Goal: Task Accomplishment & Management: Manage account settings

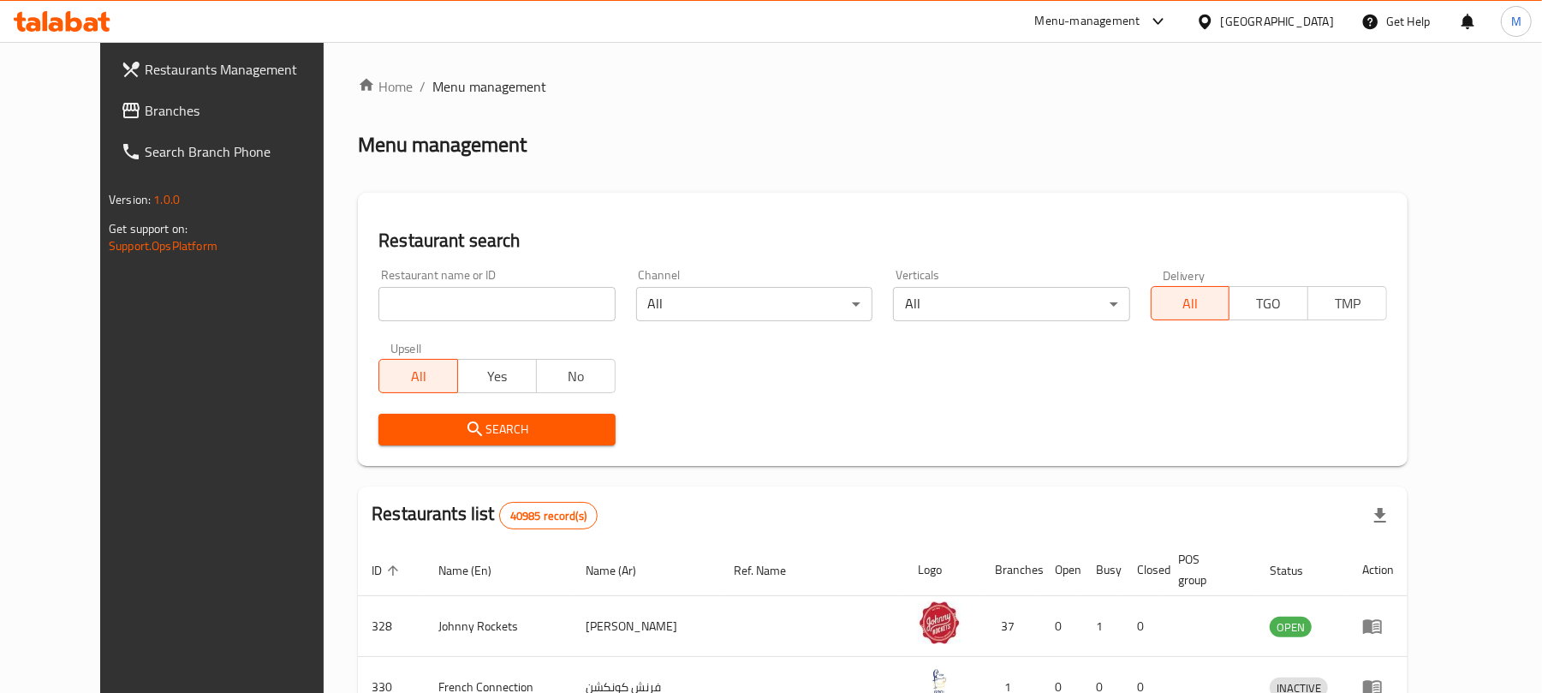
click at [1266, 12] on div "United Arab Emirates" at bounding box center [1277, 21] width 113 height 19
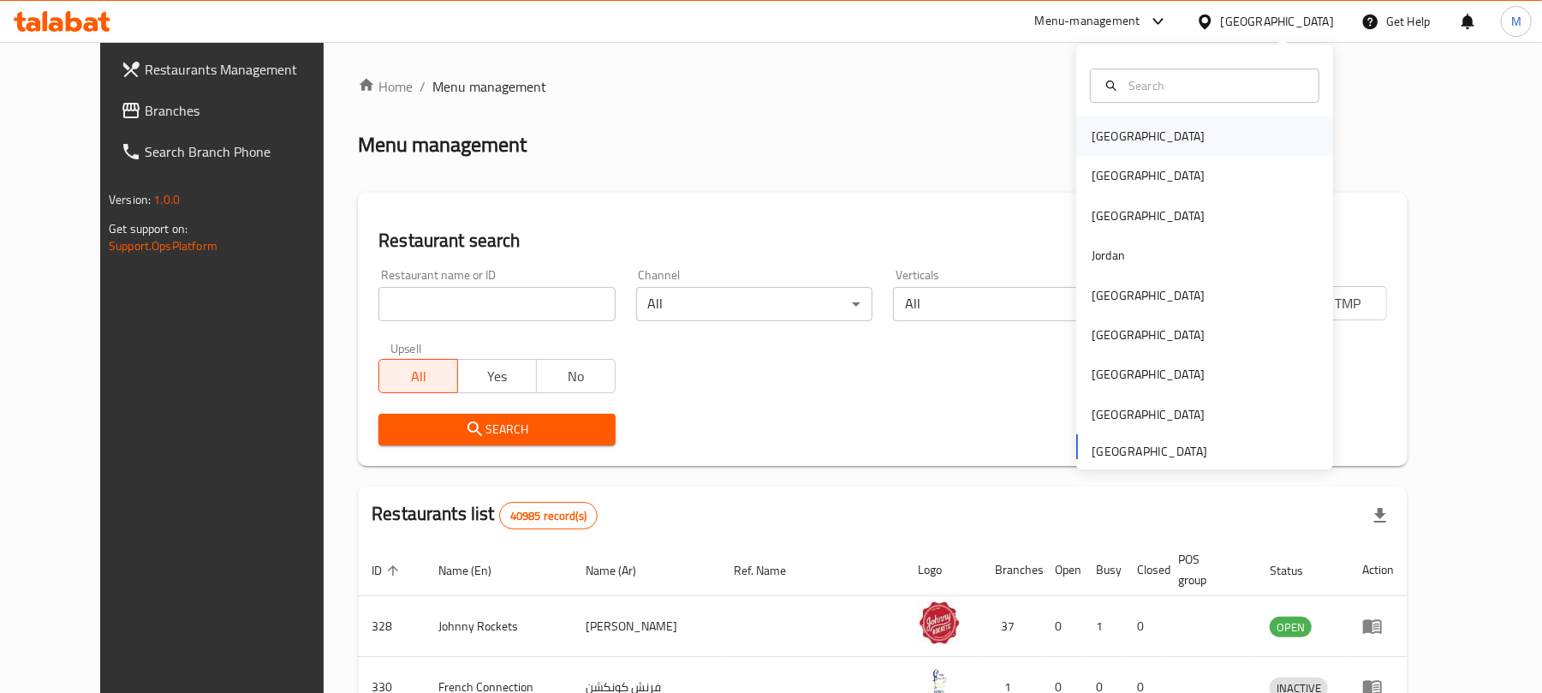
click at [1152, 137] on div "[GEOGRAPHIC_DATA]" at bounding box center [1204, 135] width 257 height 39
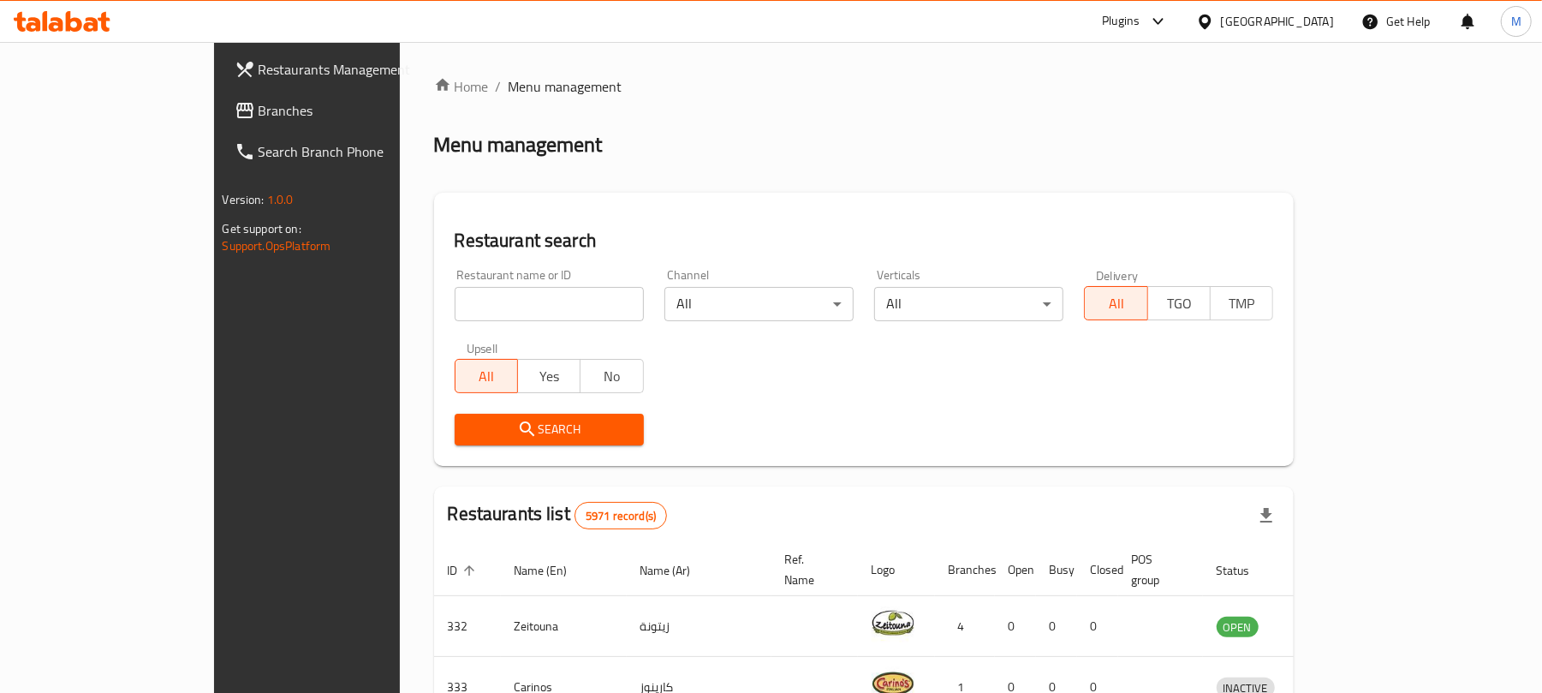
click at [259, 108] on span "Branches" at bounding box center [359, 110] width 200 height 21
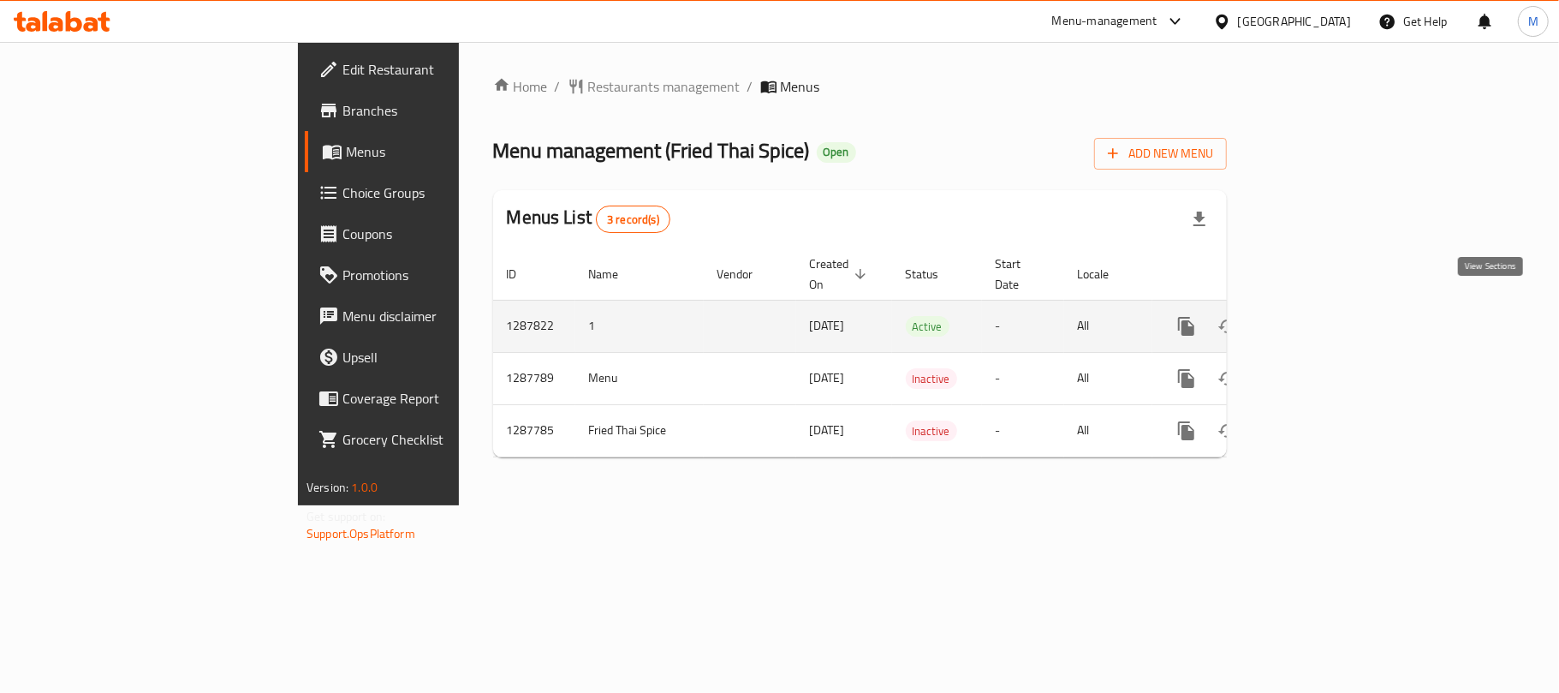
click at [1331, 306] on link "enhanced table" at bounding box center [1309, 326] width 41 height 41
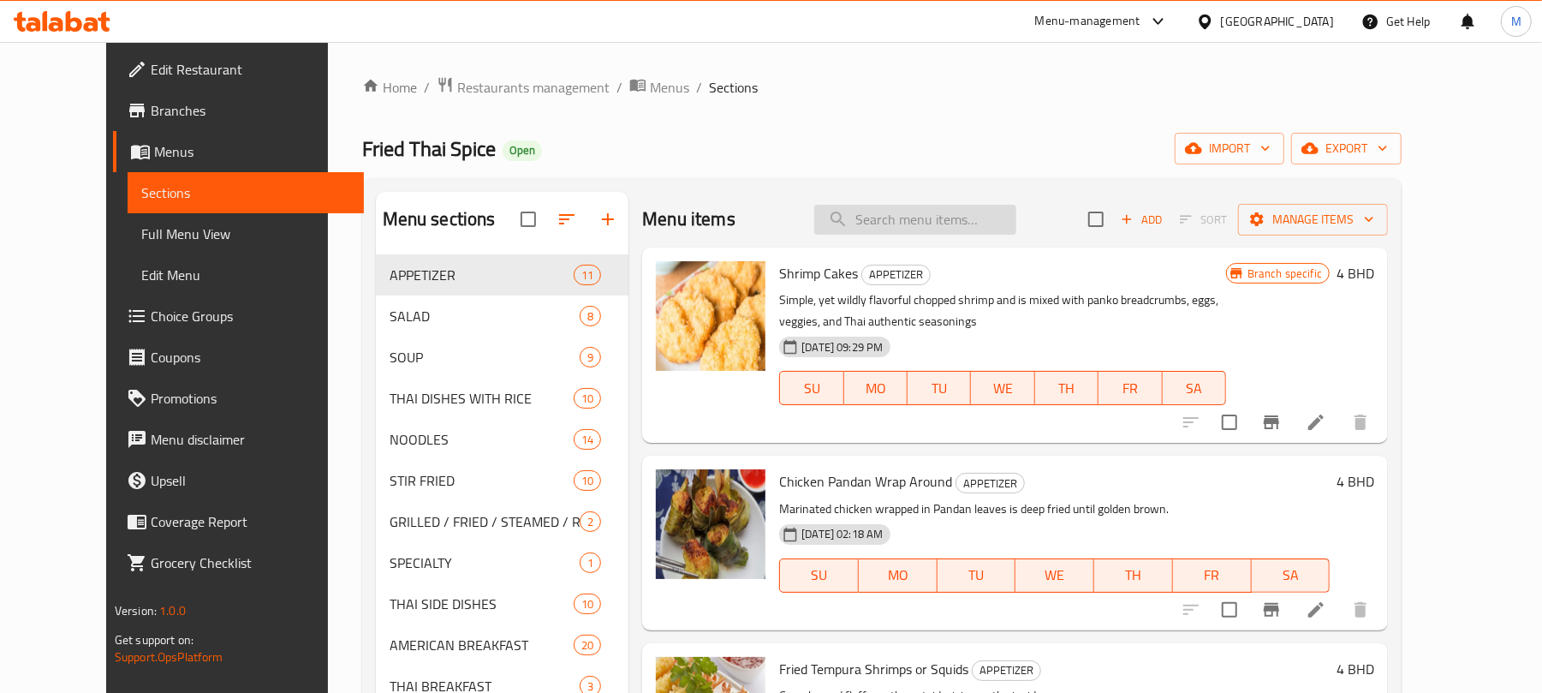
click at [962, 217] on input "search" at bounding box center [915, 220] width 202 height 30
type input "h"
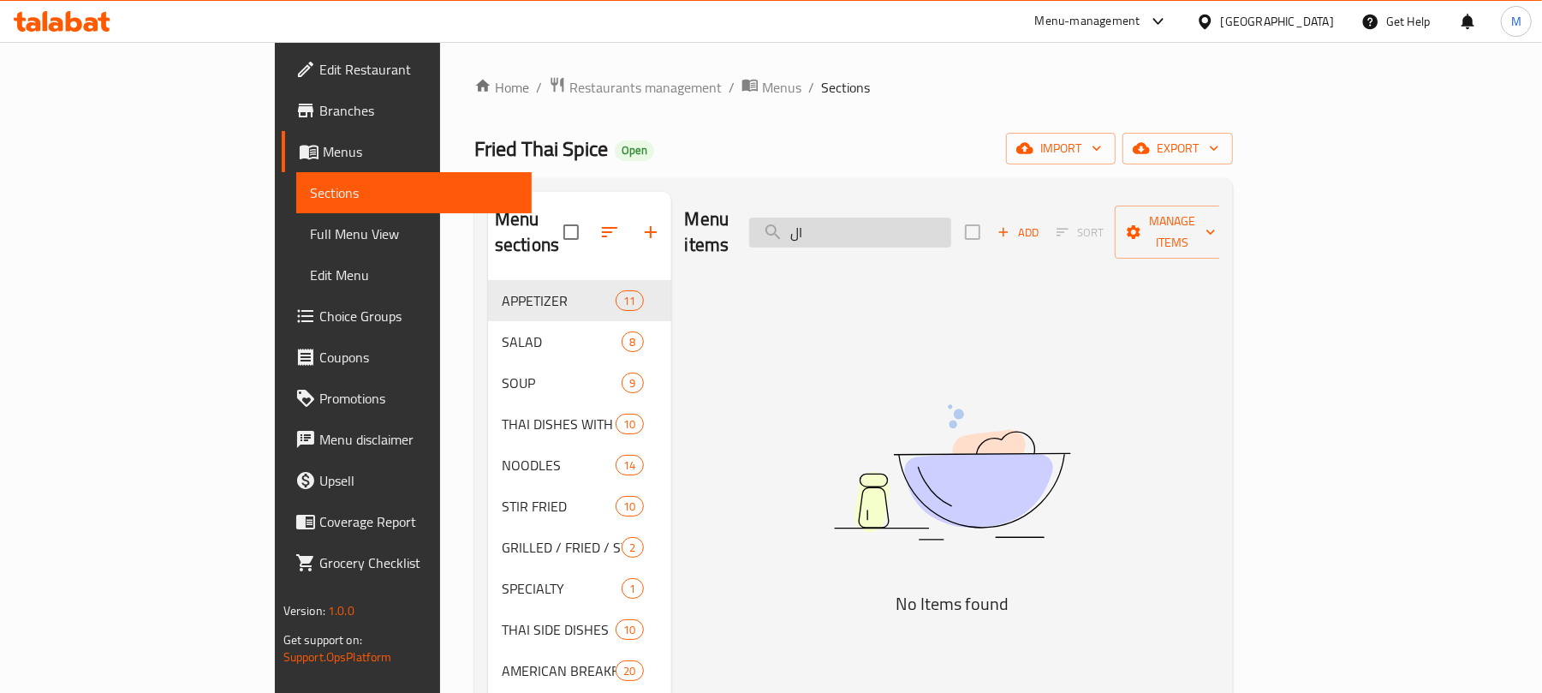
type input "ا"
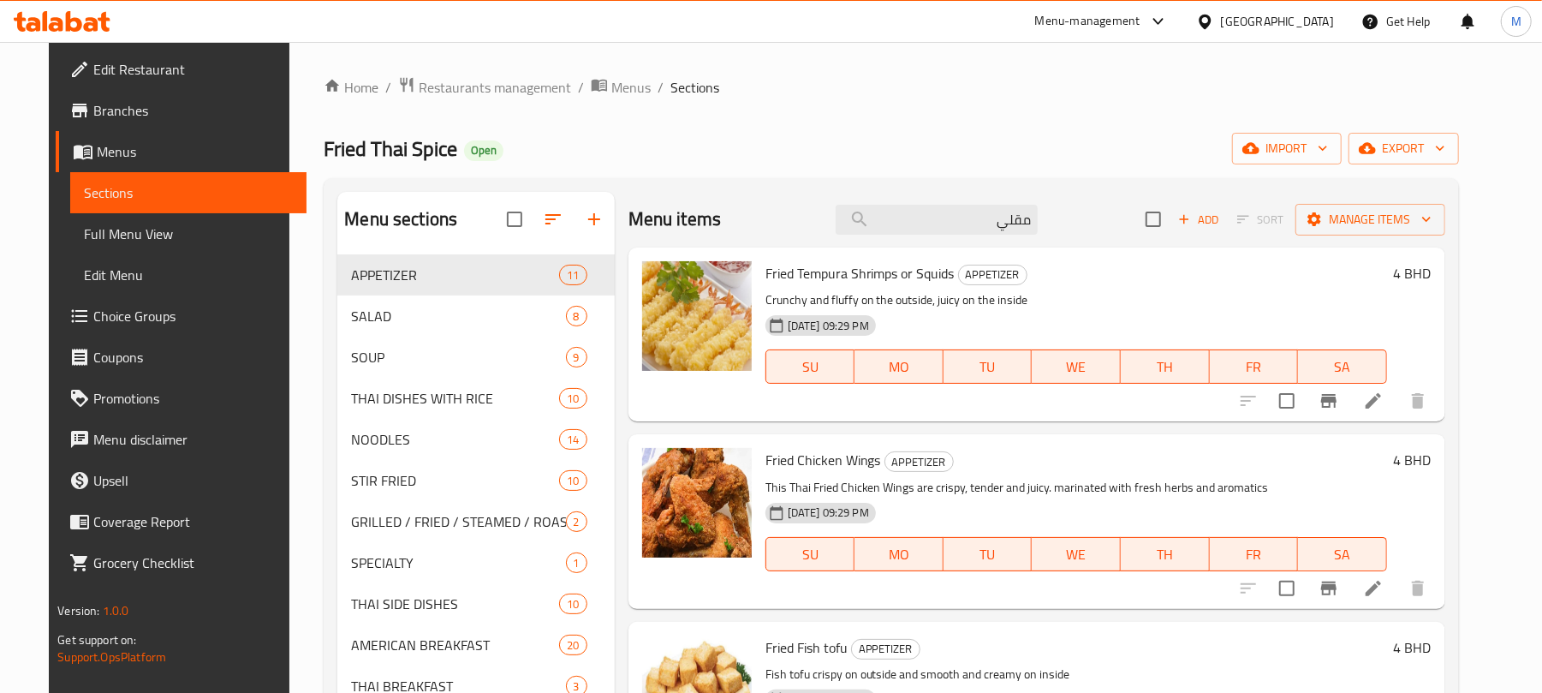
type input "مقلي"
click at [936, 211] on input "مقلي" at bounding box center [937, 220] width 202 height 30
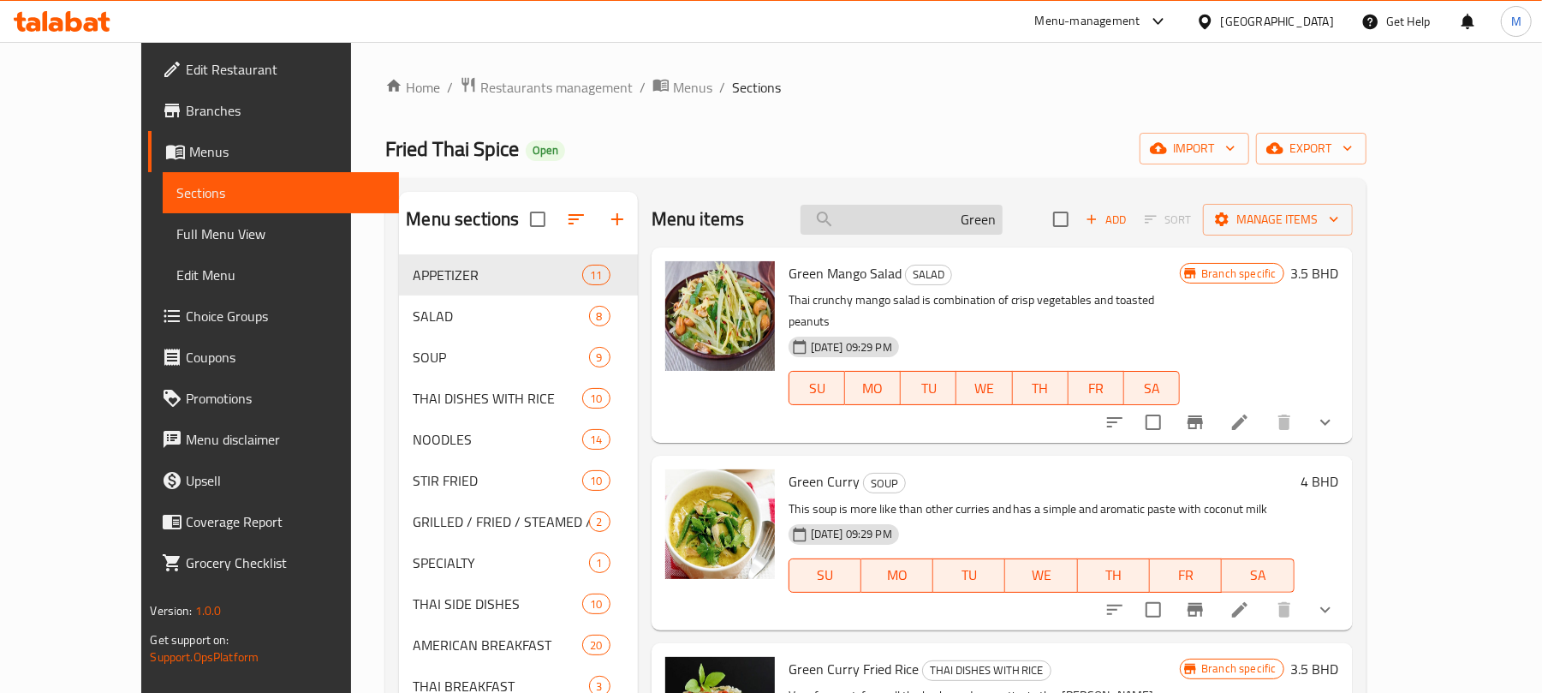
click at [986, 216] on input "Green" at bounding box center [902, 220] width 202 height 30
paste input "Curry Fried Rice"
click at [986, 216] on input "Green Curry Fried Rice" at bounding box center [902, 220] width 202 height 30
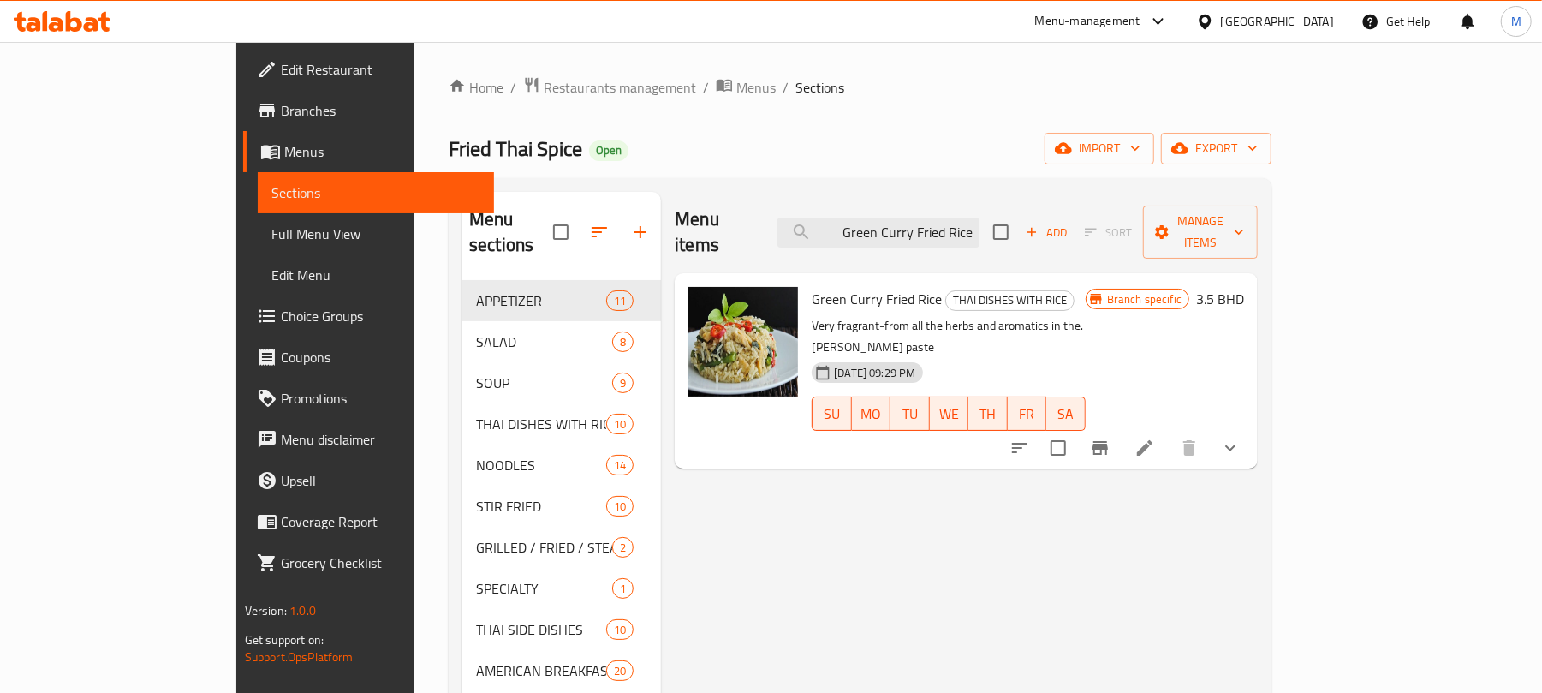
type input "Green Curry Fried Rice"
click at [1169, 432] on li at bounding box center [1145, 447] width 48 height 31
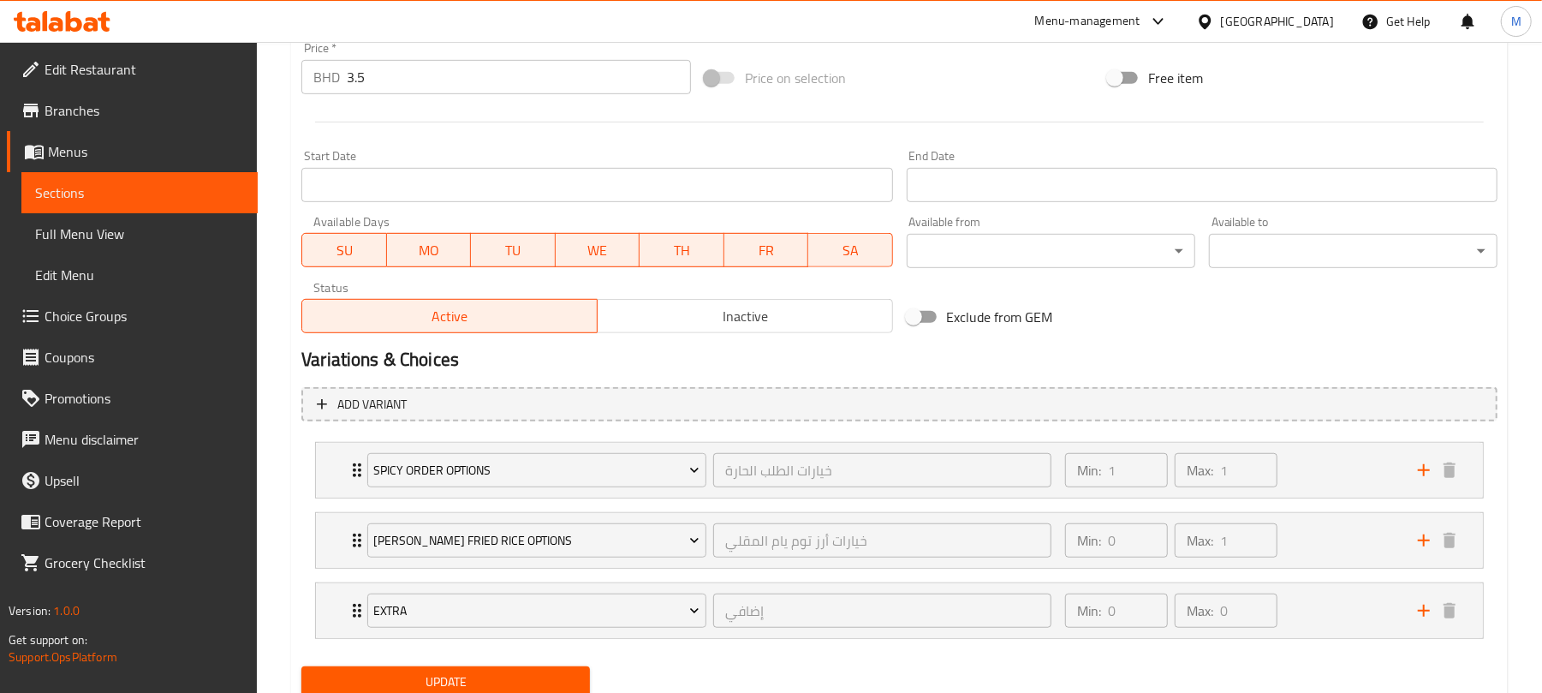
scroll to position [713, 0]
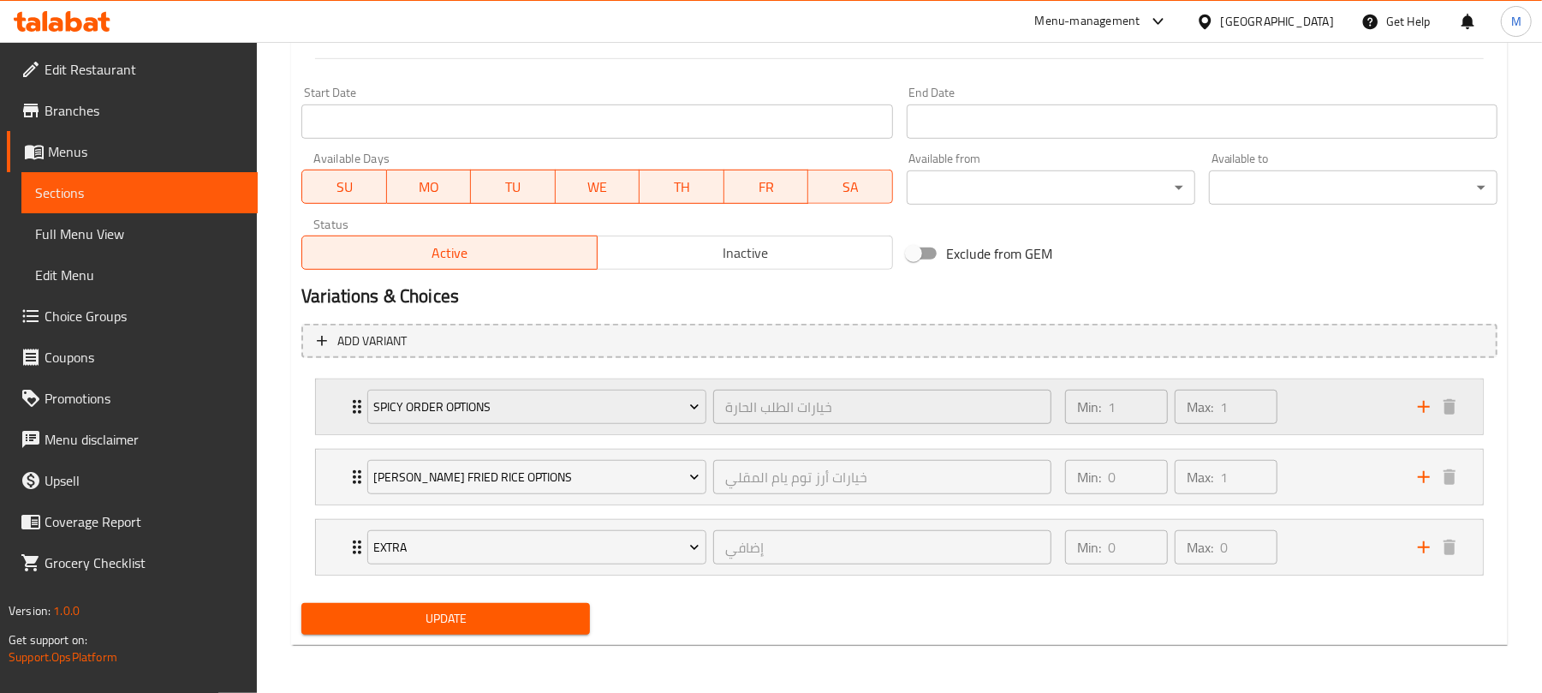
click at [1319, 392] on div "Min: 1 ​ Max: 1 ​" at bounding box center [1231, 406] width 353 height 55
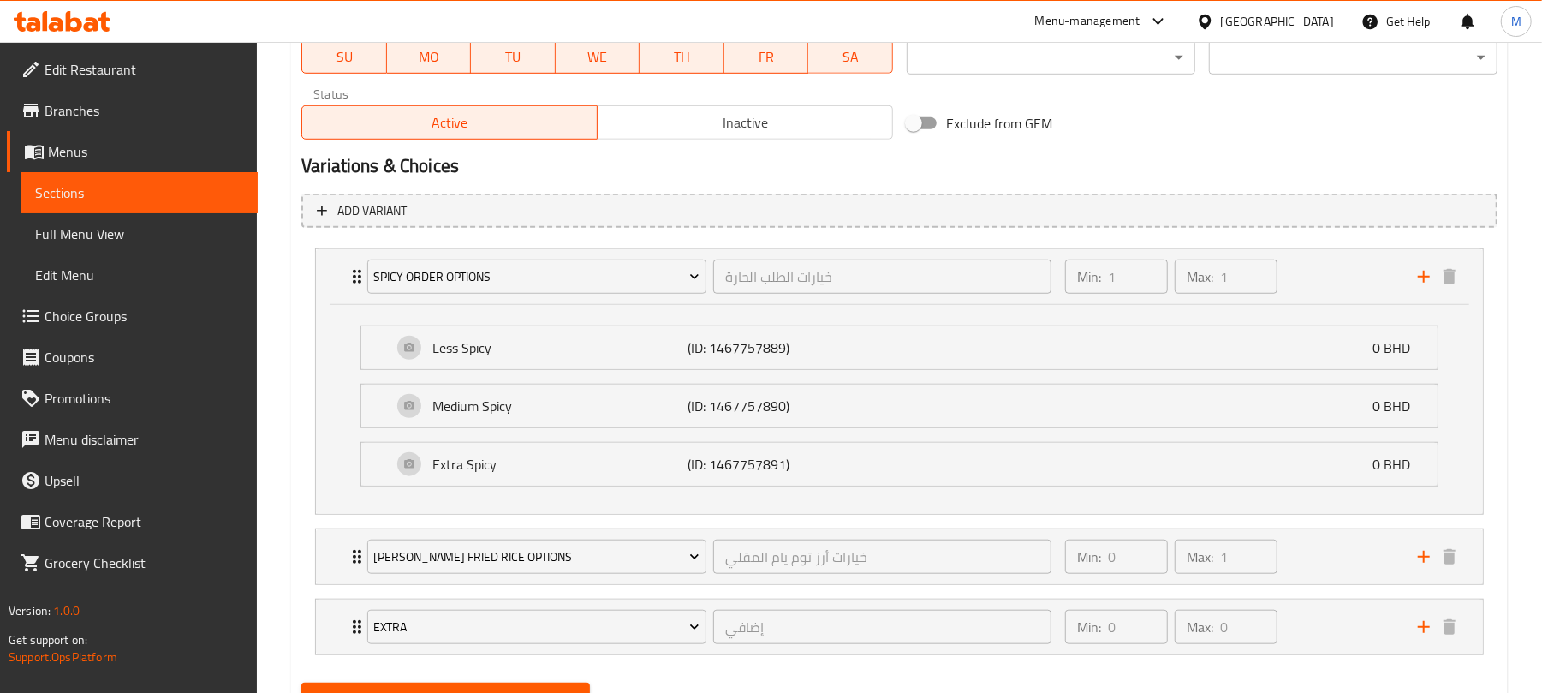
scroll to position [925, 0]
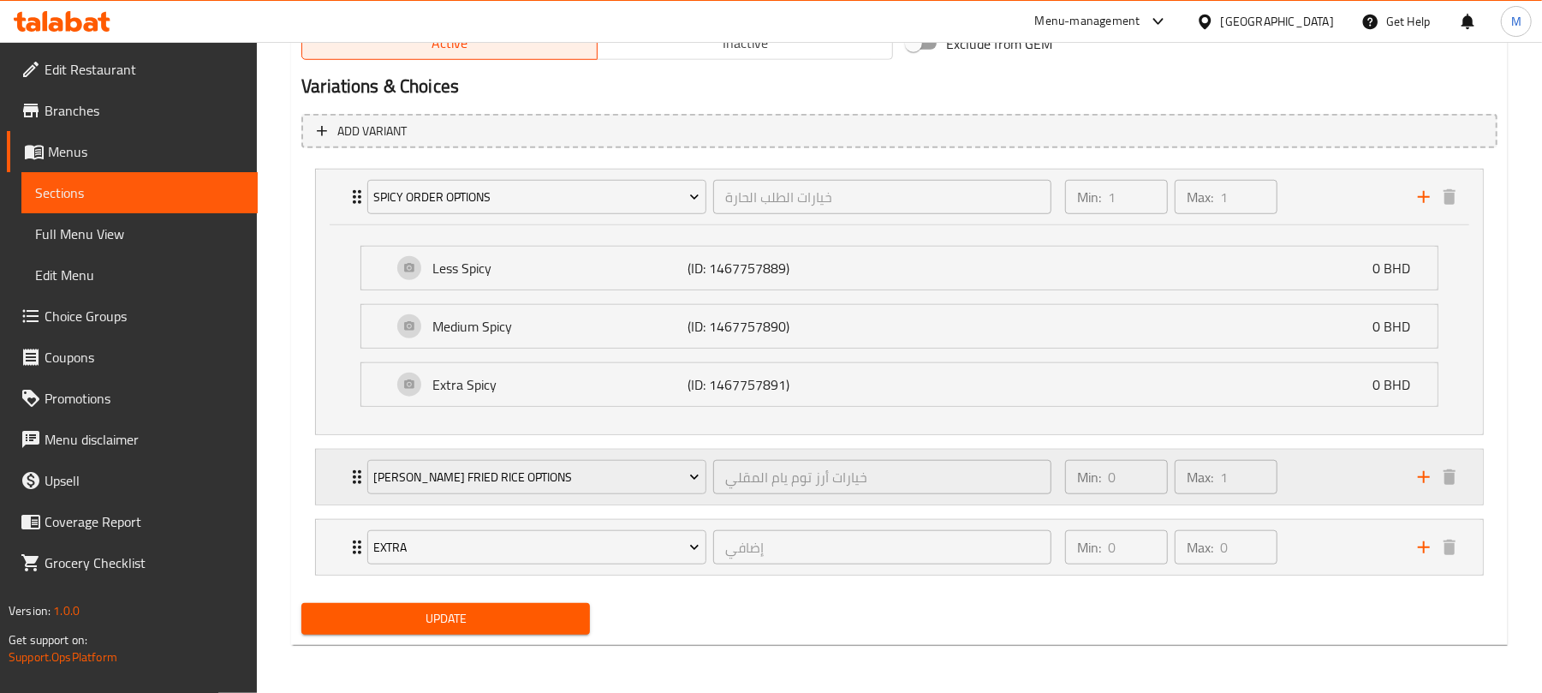
click at [1325, 497] on div "Min: 0 ​ Max: 1 ​" at bounding box center [1231, 477] width 353 height 55
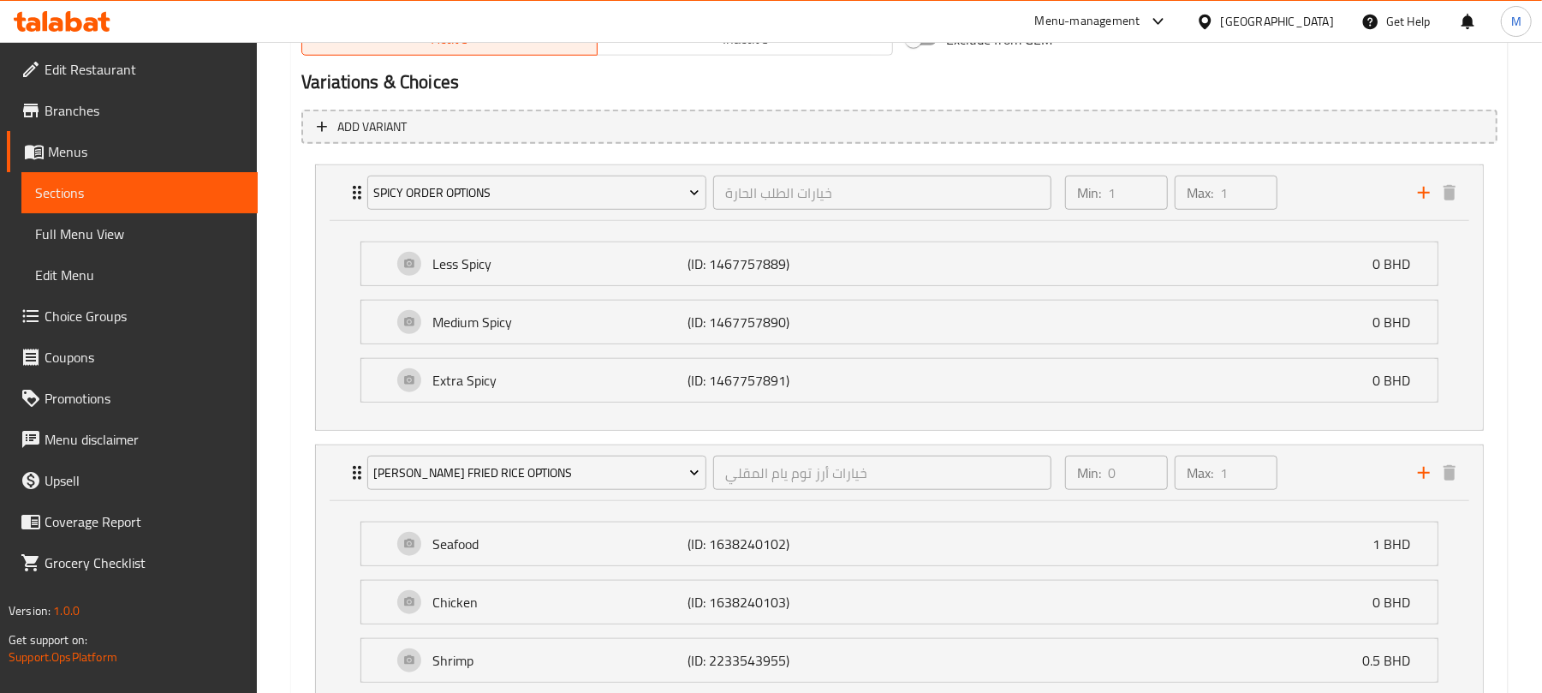
scroll to position [1195, 0]
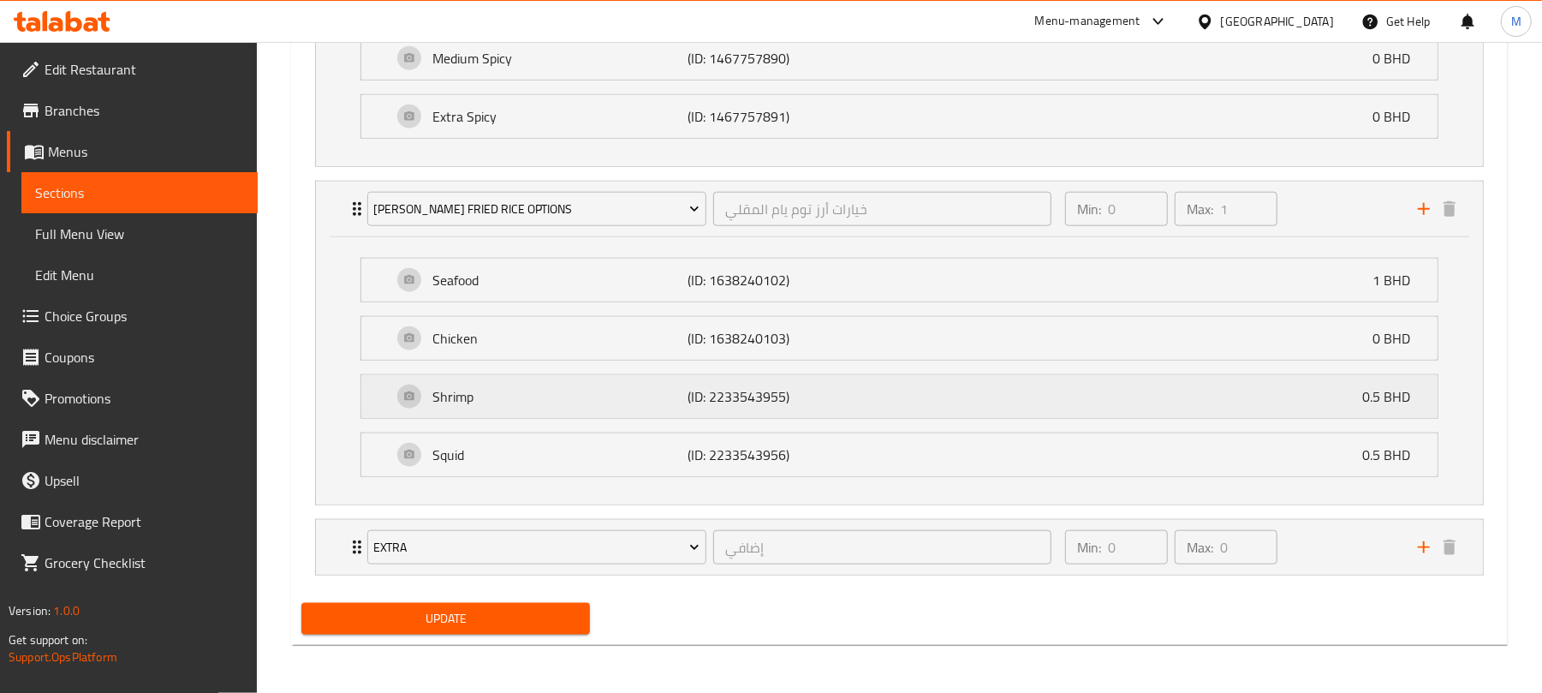
click at [1000, 408] on div "Shrimp (ID: 2233543955) 0.5 BHD" at bounding box center [904, 396] width 1025 height 43
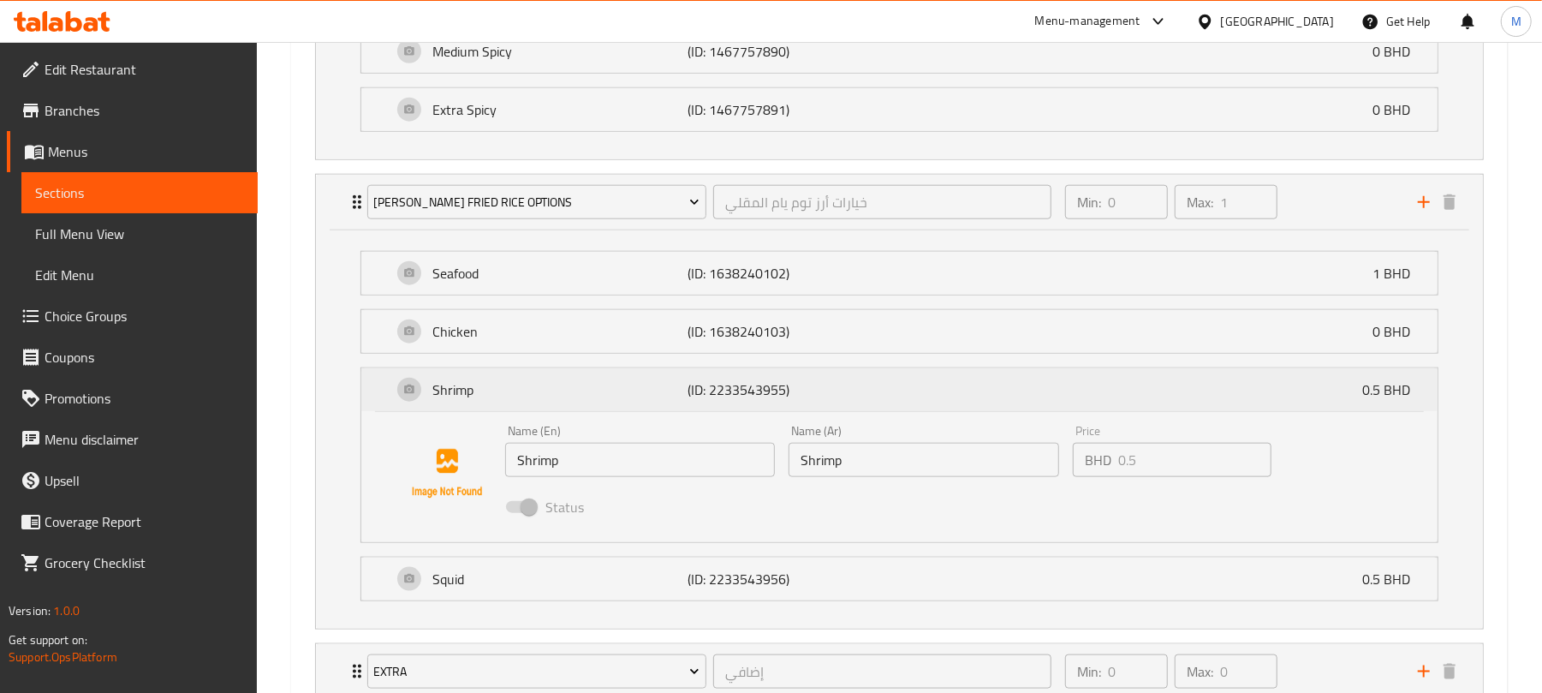
click at [1000, 408] on div "Shrimp (ID: 2233543955) 0.5 BHD" at bounding box center [904, 389] width 1025 height 43
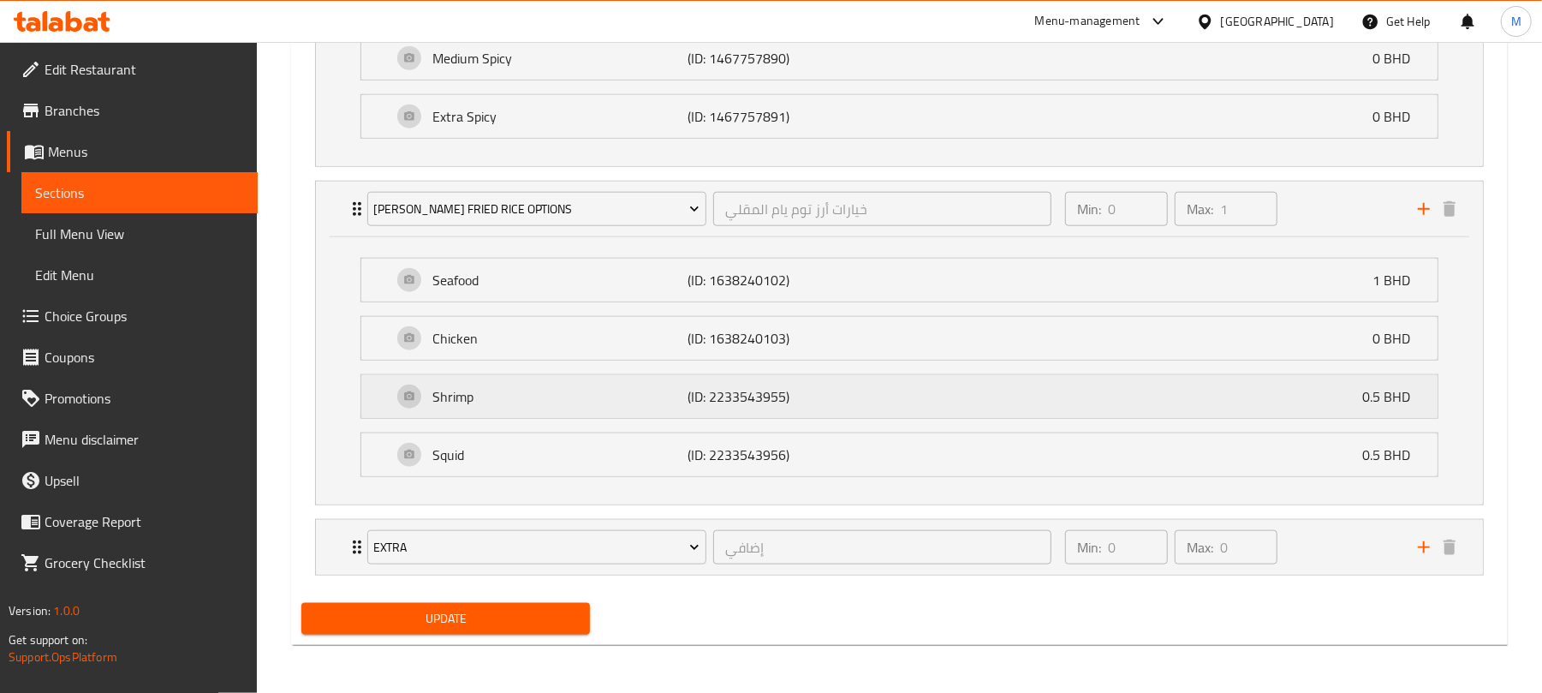
click at [1000, 408] on div "Shrimp (ID: 2233543955) 0.5 BHD" at bounding box center [904, 396] width 1025 height 43
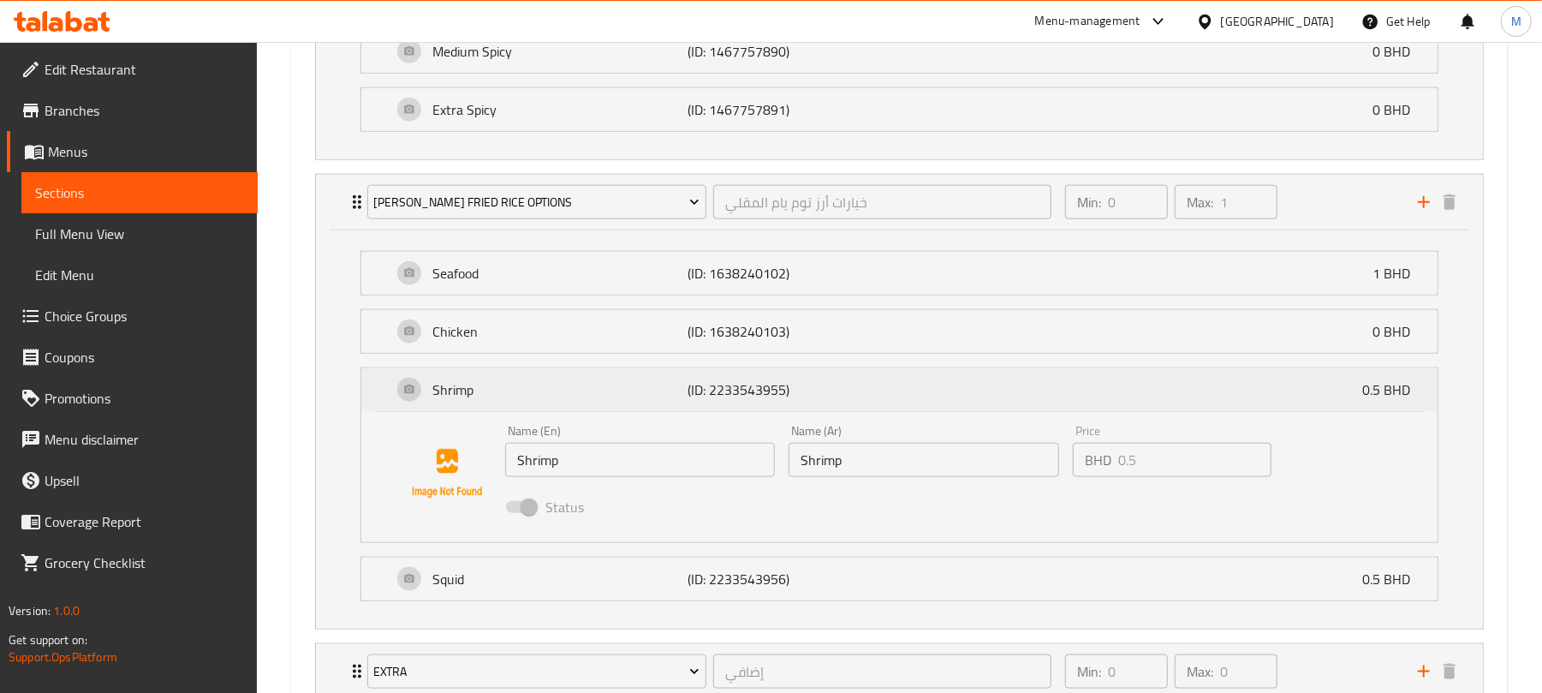
click at [1000, 408] on div "Shrimp (ID: 2233543955) 0.5 BHD" at bounding box center [904, 389] width 1025 height 43
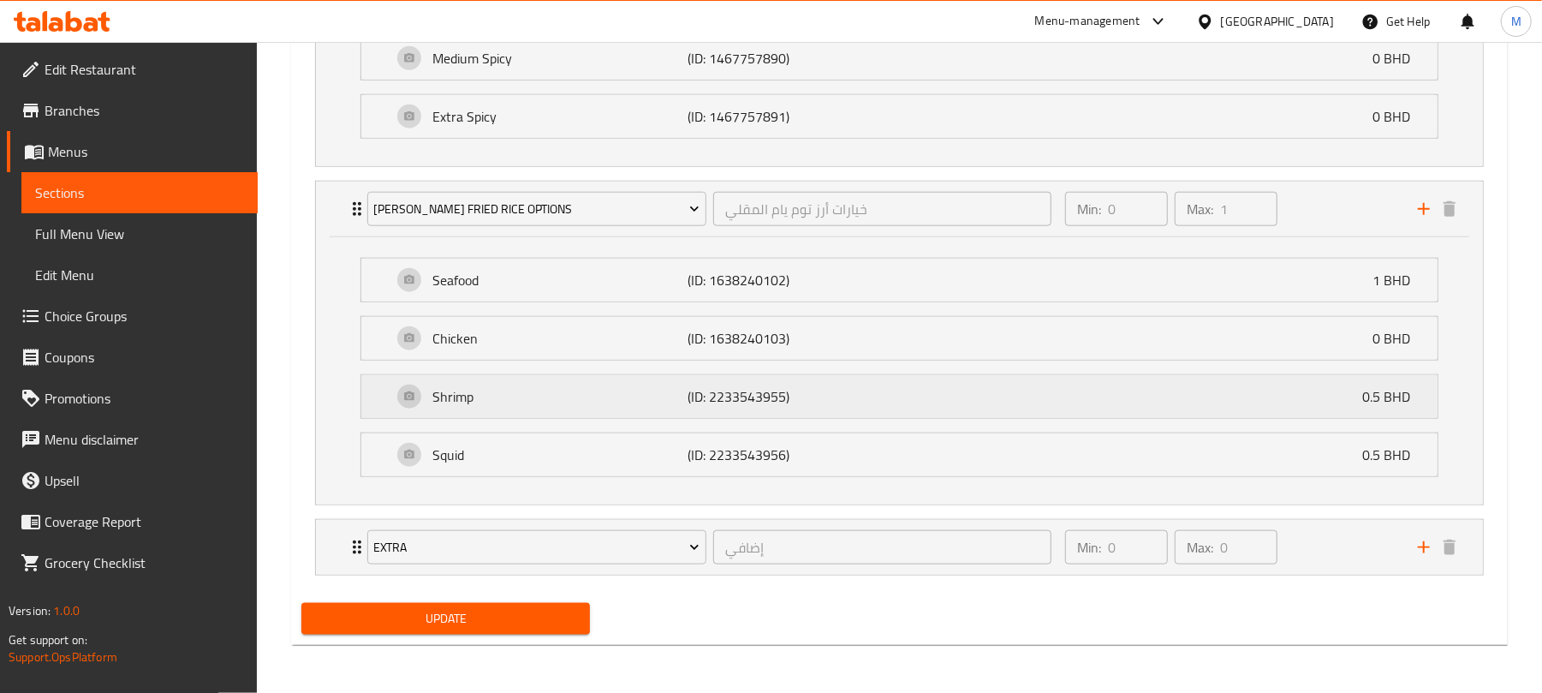
click at [981, 375] on div "Shrimp (ID: 2233543955) 0.5 BHD" at bounding box center [904, 396] width 1025 height 43
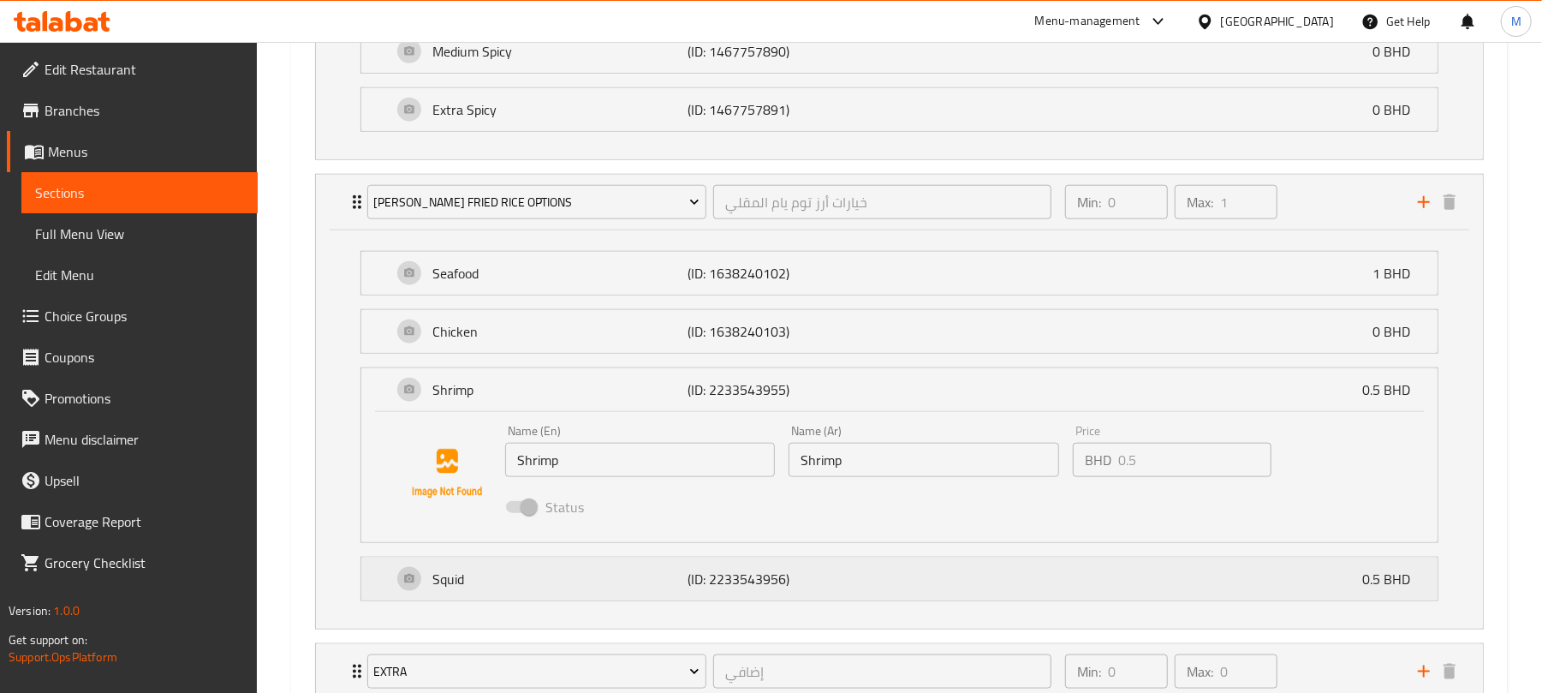
click at [943, 583] on div "Squid (ID: 2233543956) 0.5 BHD" at bounding box center [904, 578] width 1025 height 43
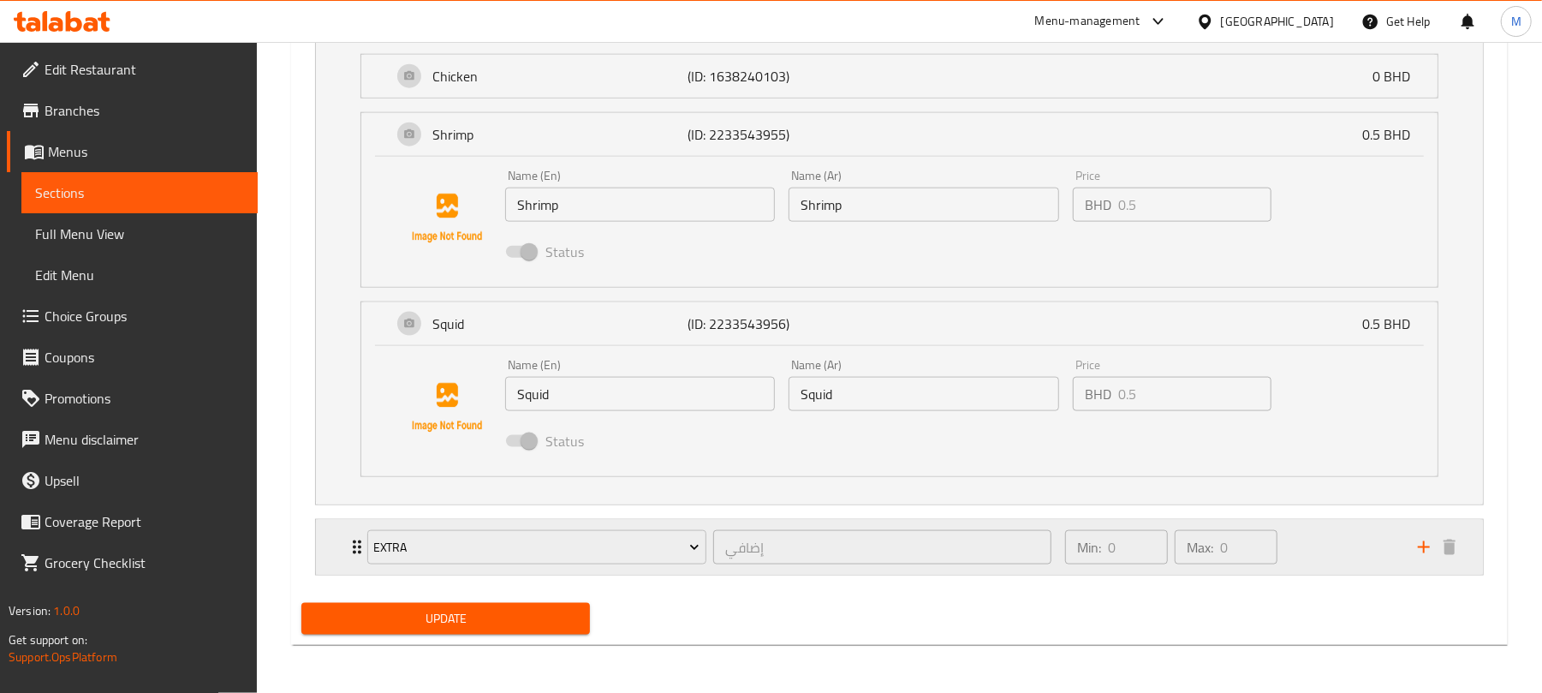
click at [1317, 563] on div "Min: 0 ​ Max: 0 ​" at bounding box center [1231, 547] width 353 height 55
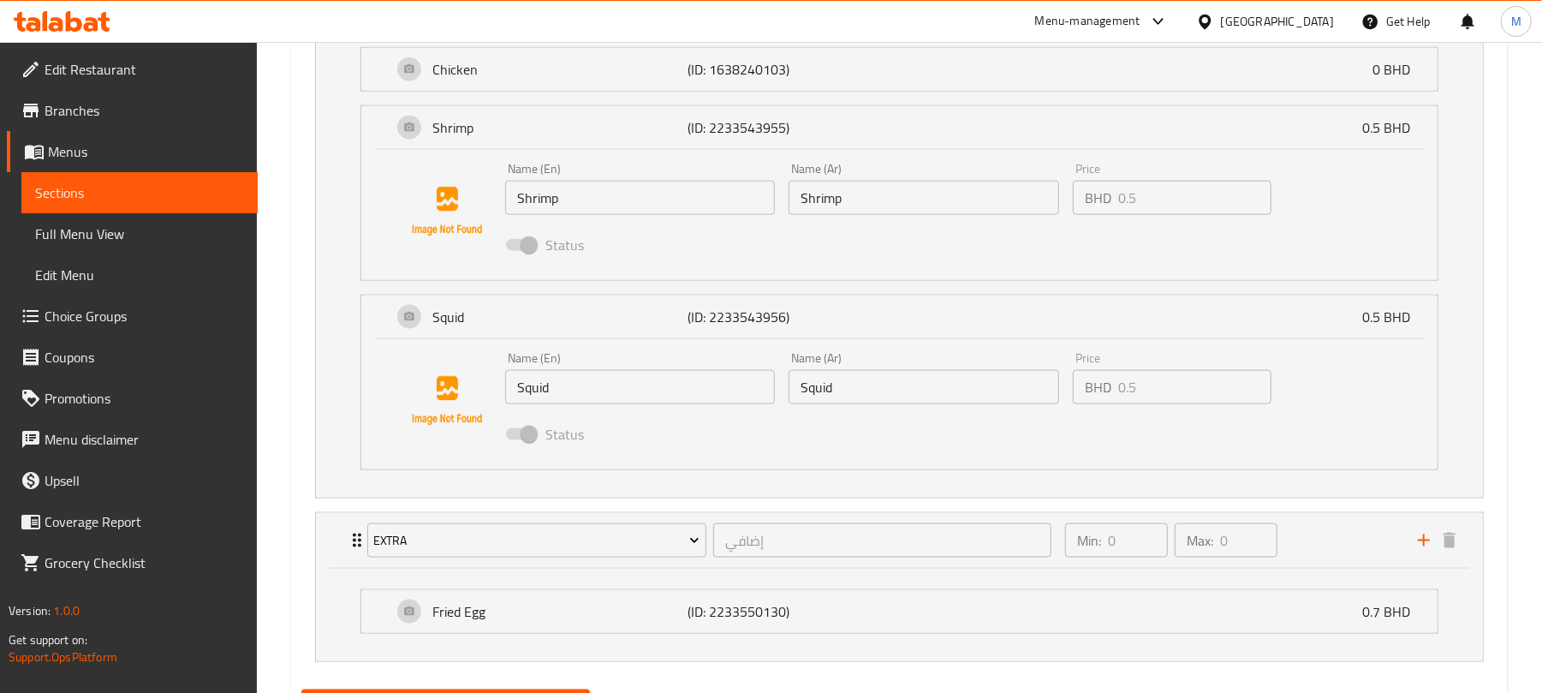
scroll to position [1551, 0]
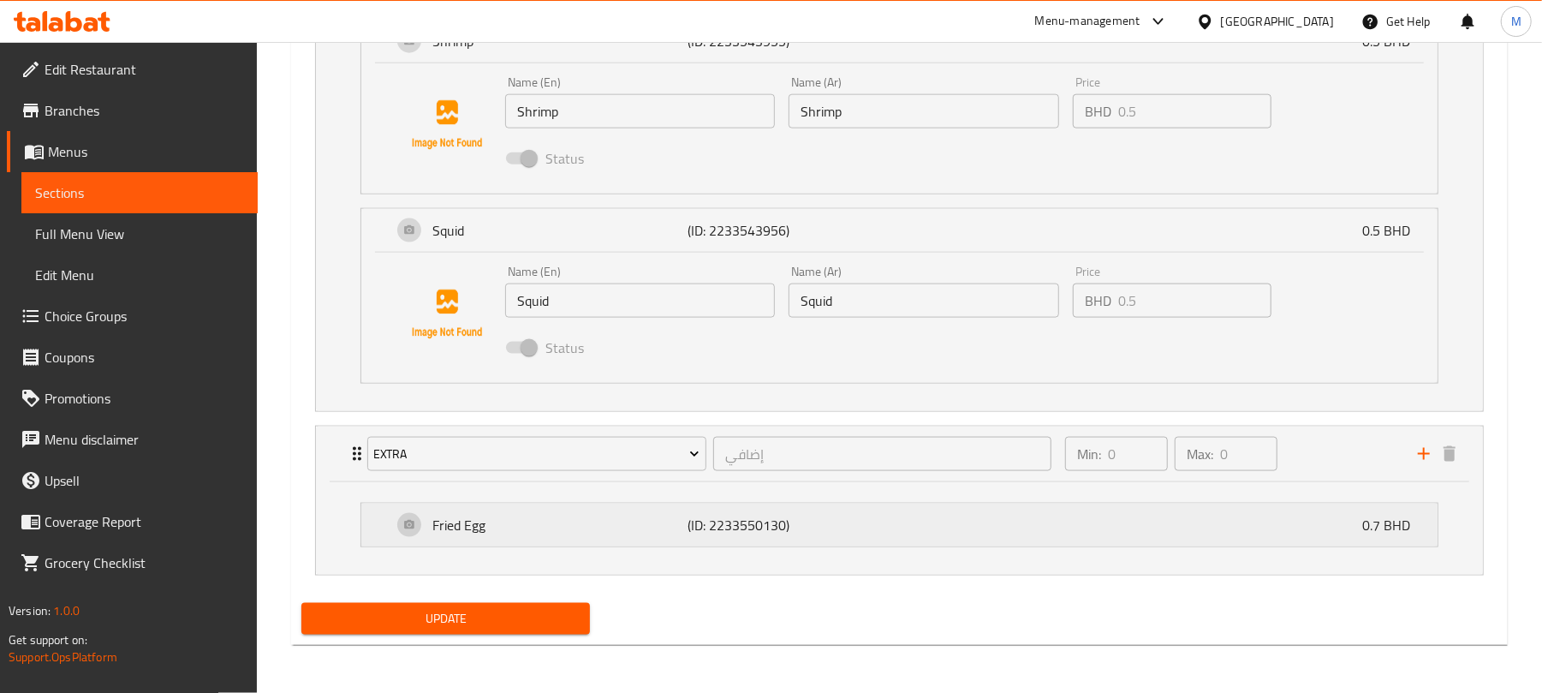
click at [939, 526] on div "Fried Egg (ID: 2233550130) 0.7 BHD" at bounding box center [904, 524] width 1025 height 43
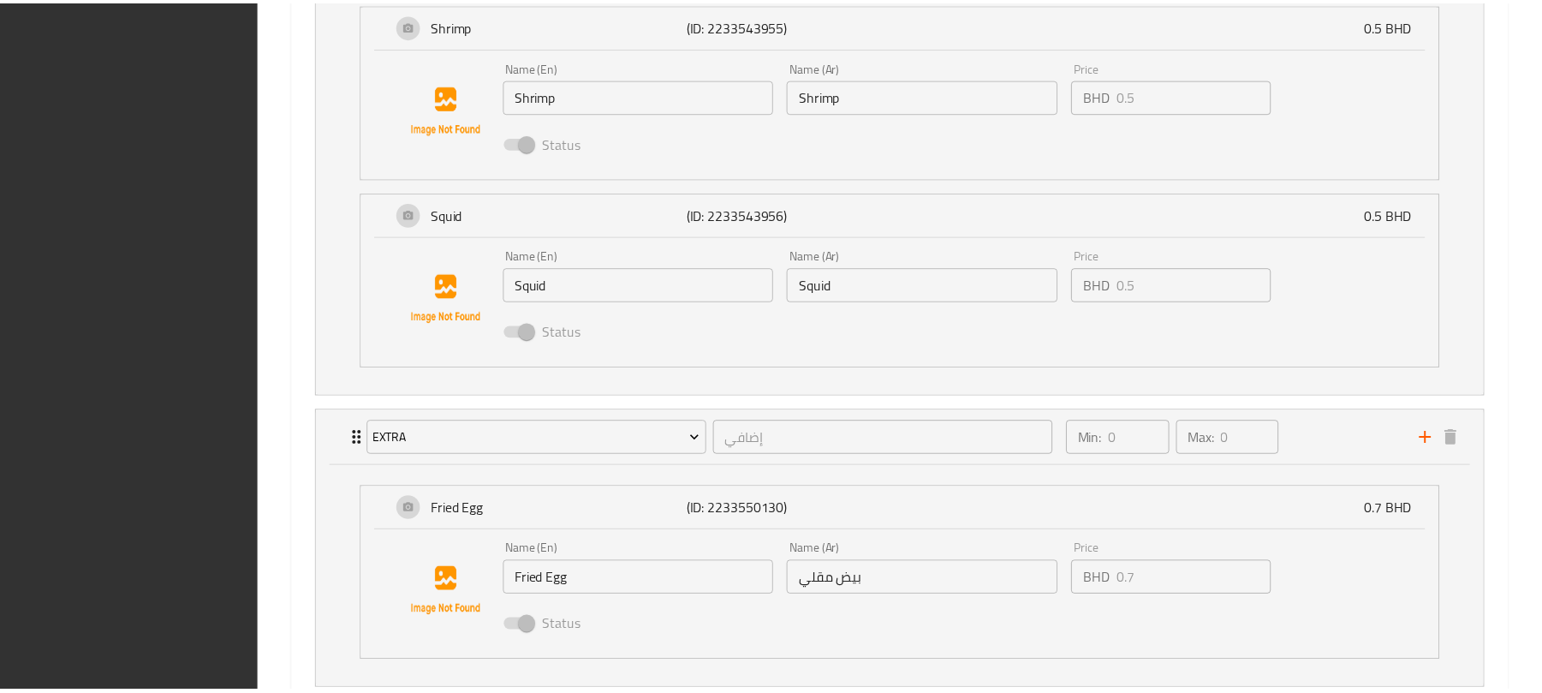
scroll to position [1682, 0]
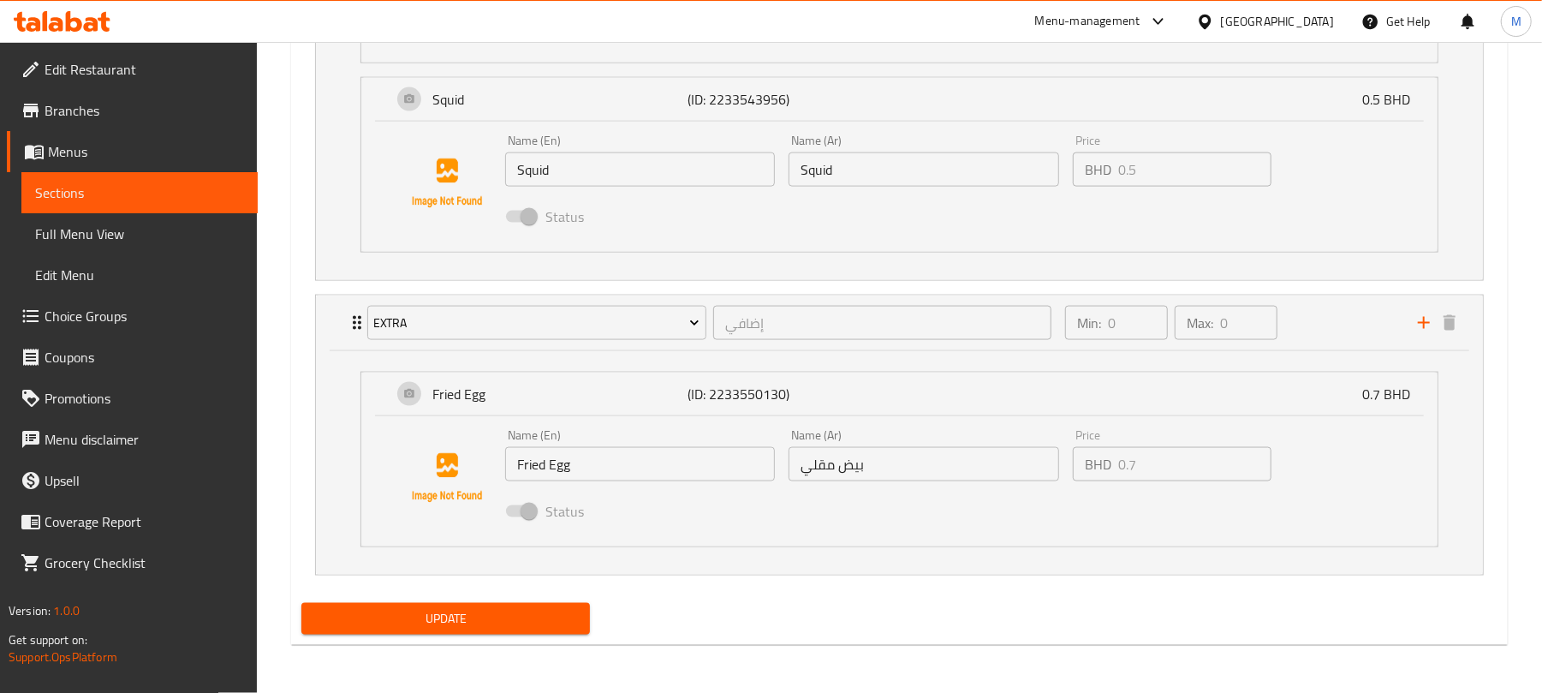
click at [148, 295] on link "Choice Groups" at bounding box center [132, 315] width 251 height 41
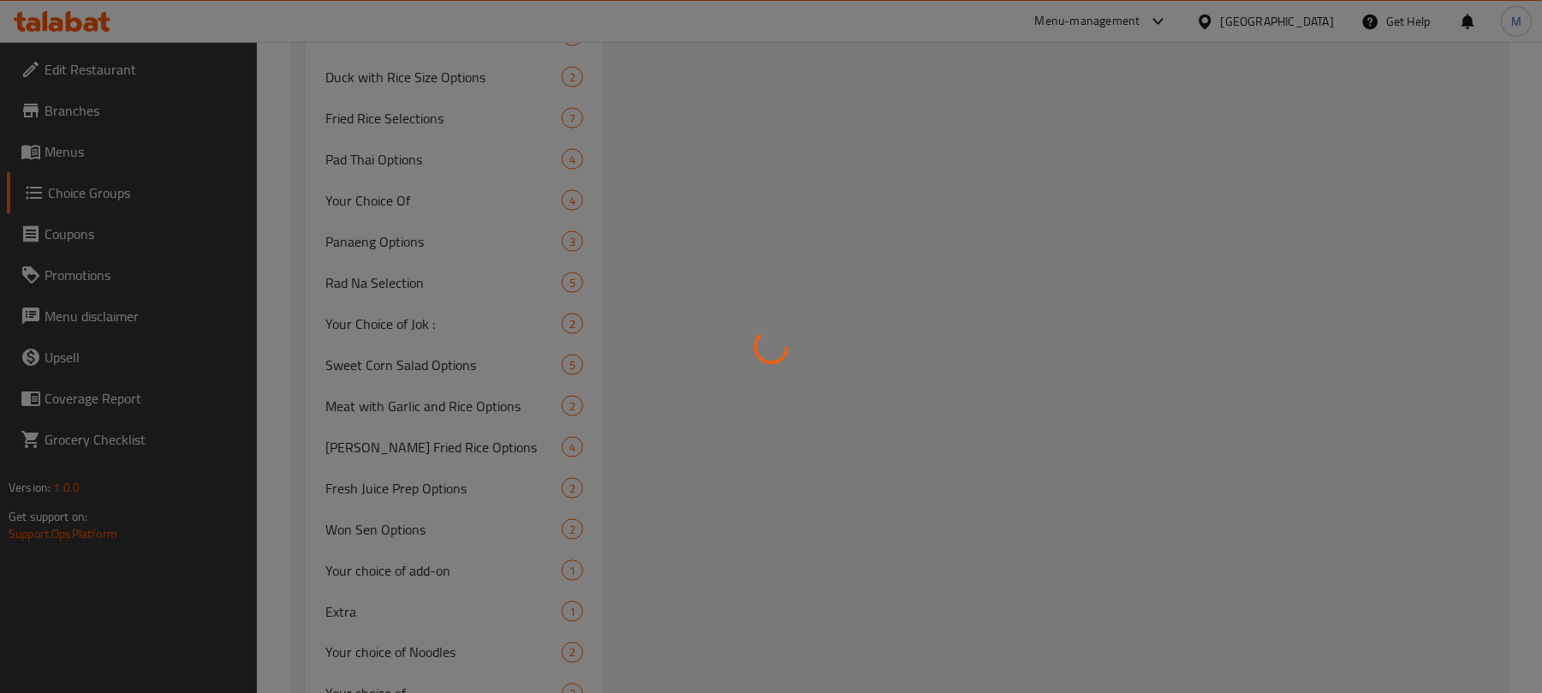
scroll to position [243, 0]
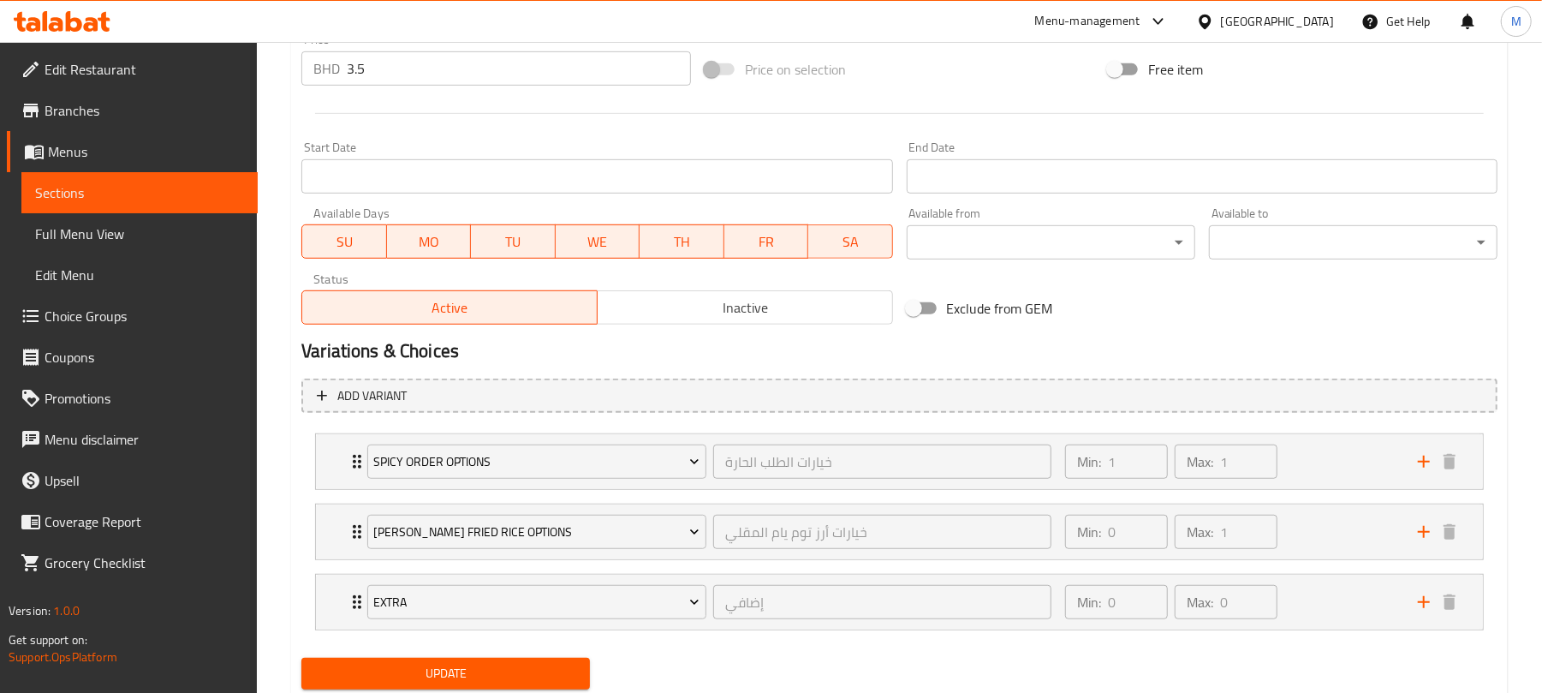
scroll to position [659, 0]
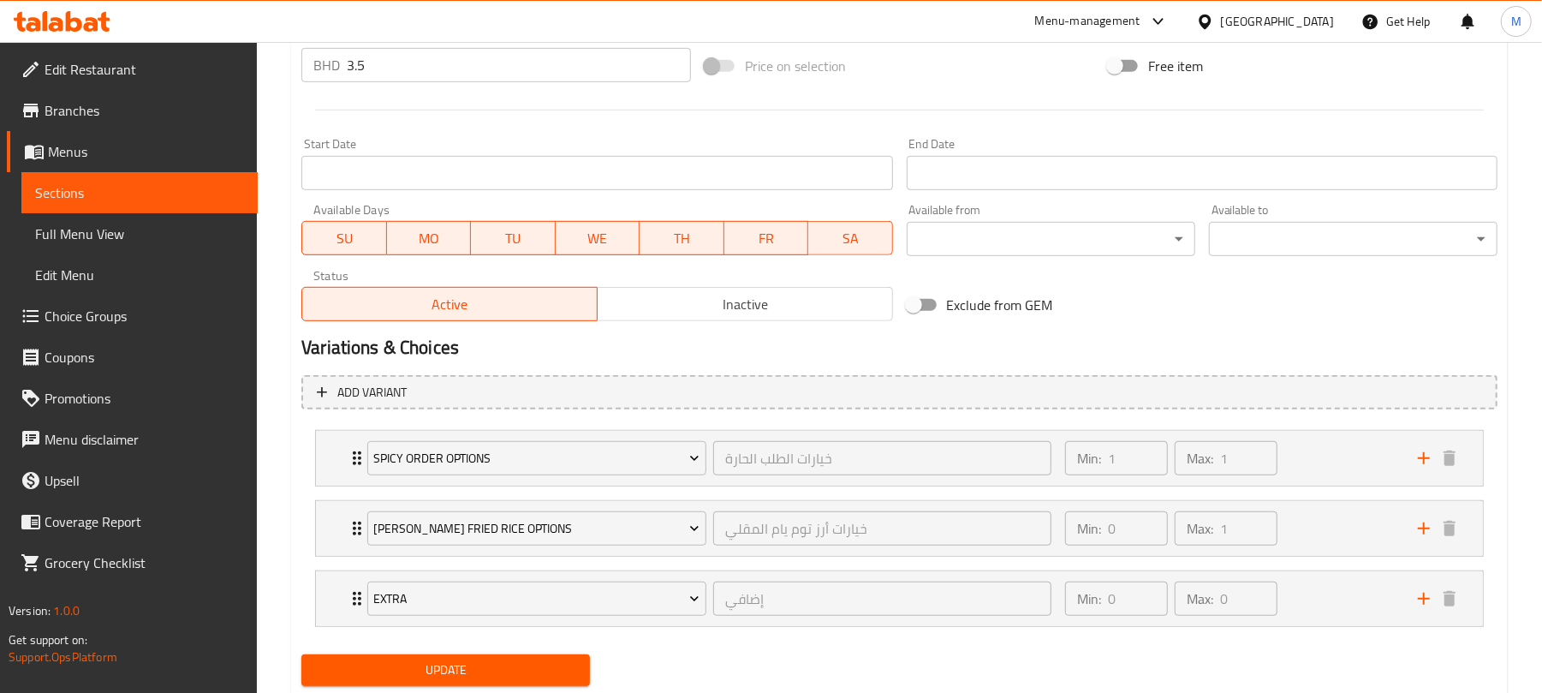
click at [1308, 558] on li "Tom Yum Fried Rice Options خيارات أرز توم يام المقلي ​ Min: 0 ​ Max: 1 ​ Seafoo…" at bounding box center [899, 528] width 1196 height 70
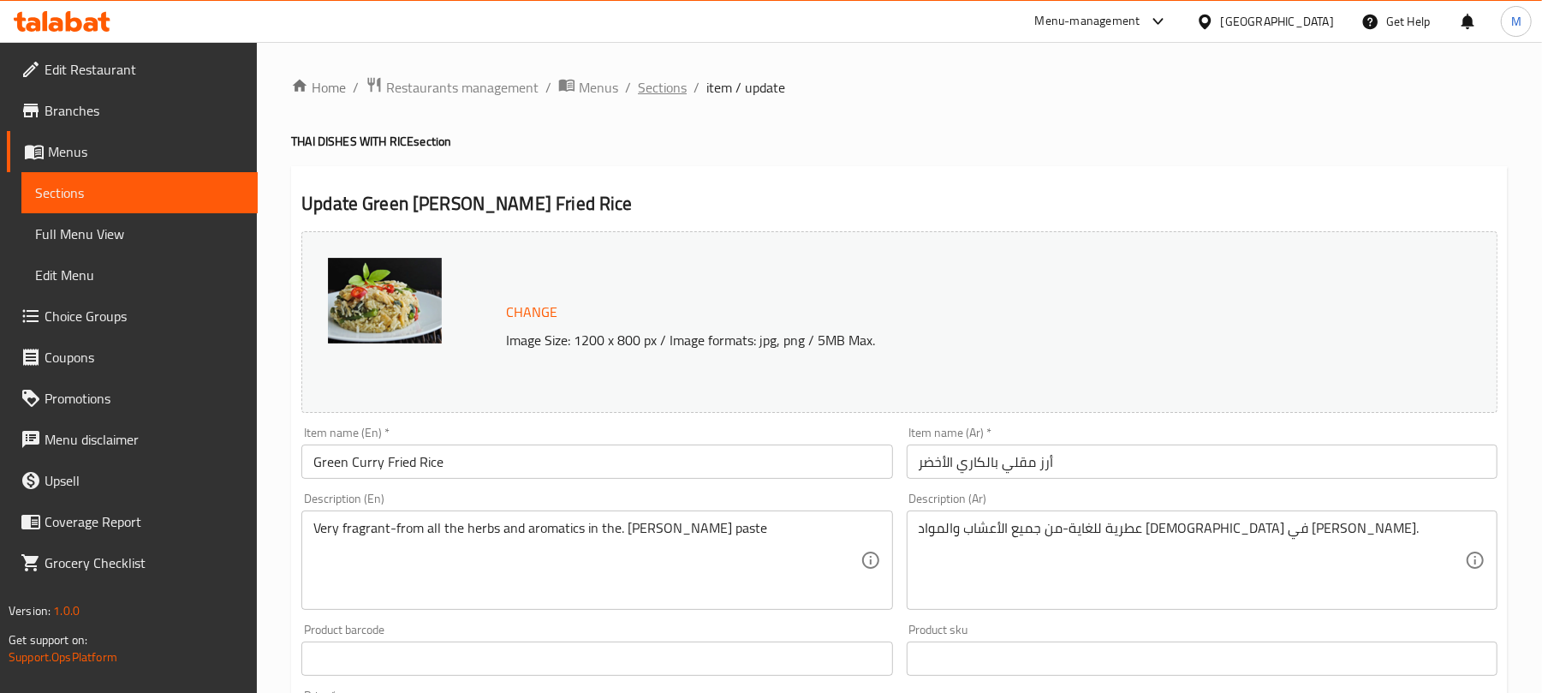
click at [683, 80] on span "Sections" at bounding box center [662, 87] width 49 height 21
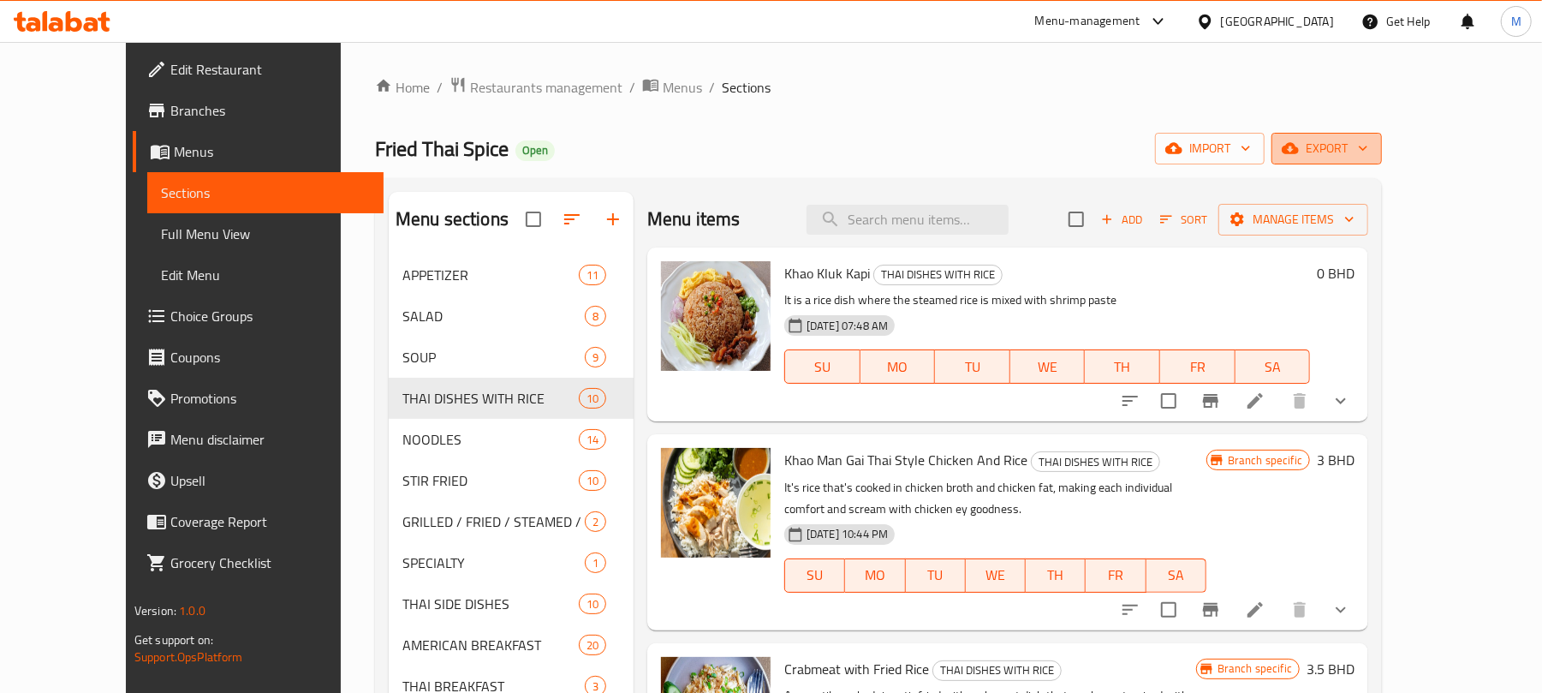
click at [1368, 147] on span "export" at bounding box center [1326, 148] width 83 height 21
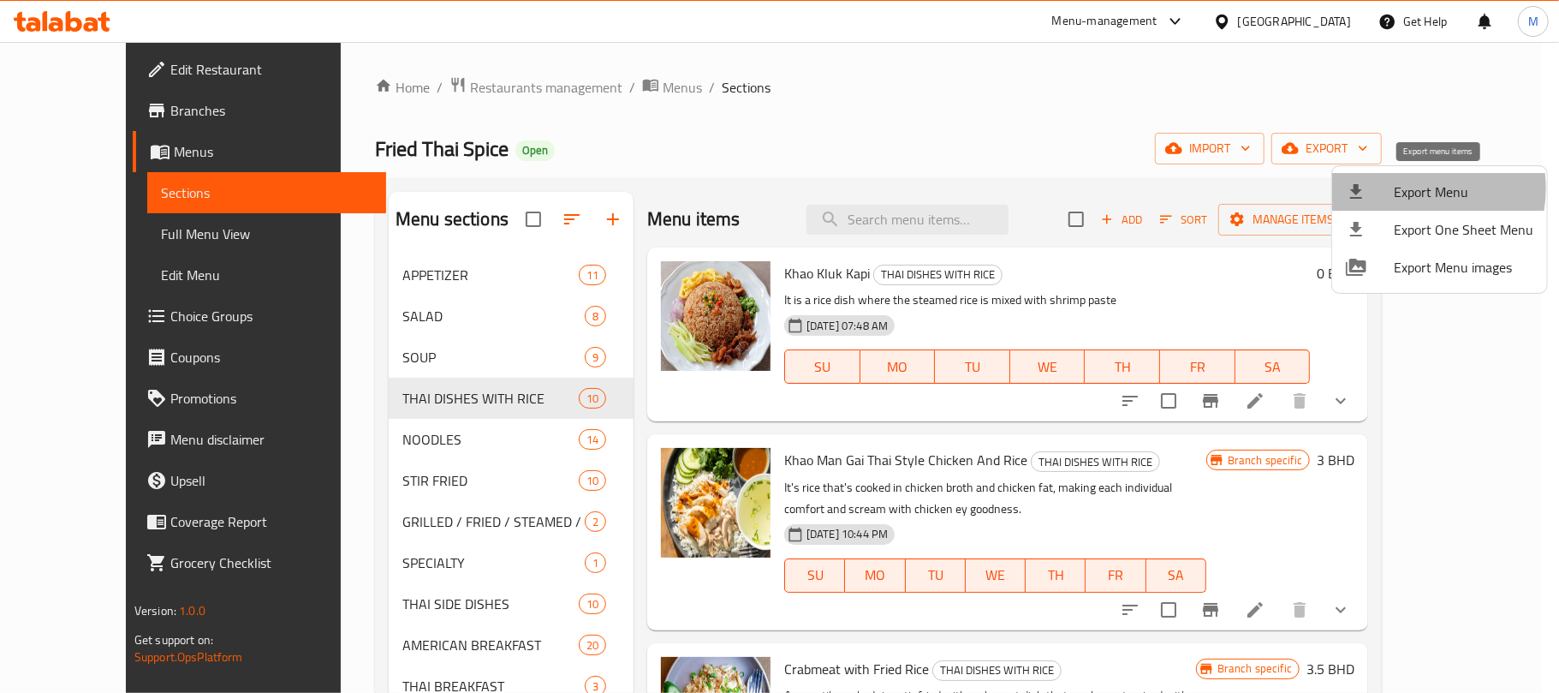
click at [1405, 188] on span "Export Menu" at bounding box center [1464, 192] width 140 height 21
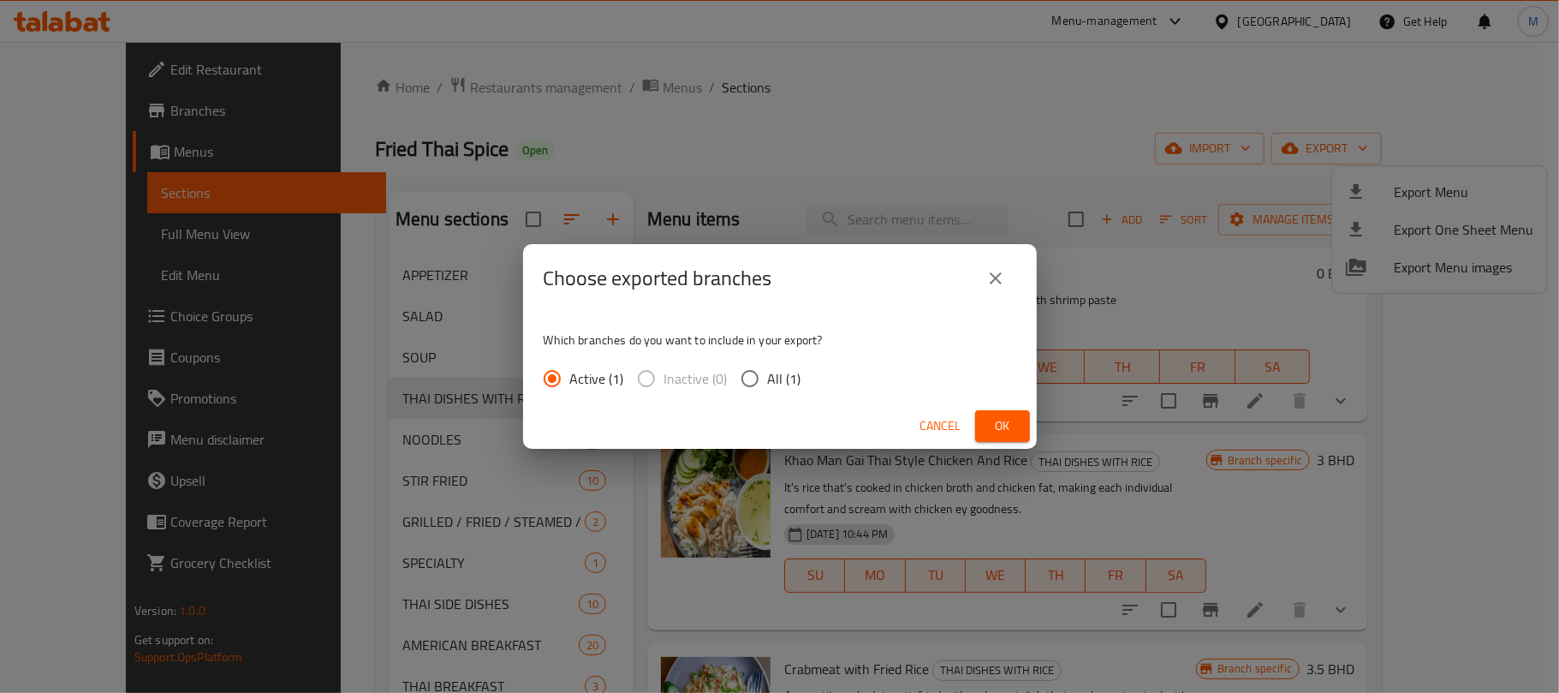
click at [785, 381] on span "All (1)" at bounding box center [784, 378] width 33 height 21
click at [768, 381] on input "All (1)" at bounding box center [750, 378] width 36 height 36
radio input "true"
click at [1029, 438] on div "Cancel Ok" at bounding box center [780, 425] width 514 height 45
click at [1021, 435] on button "Ok" at bounding box center [1002, 426] width 55 height 32
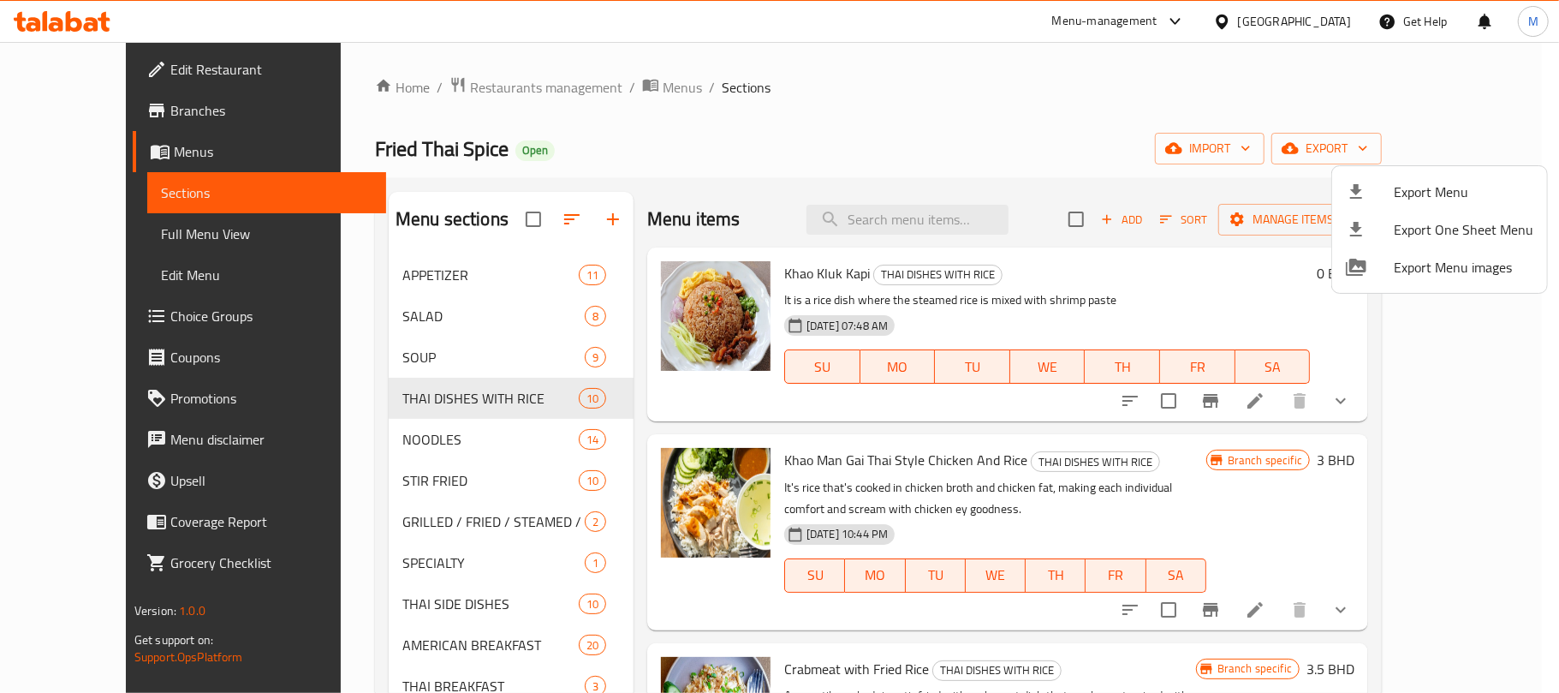
click at [1110, 92] on div at bounding box center [779, 346] width 1559 height 693
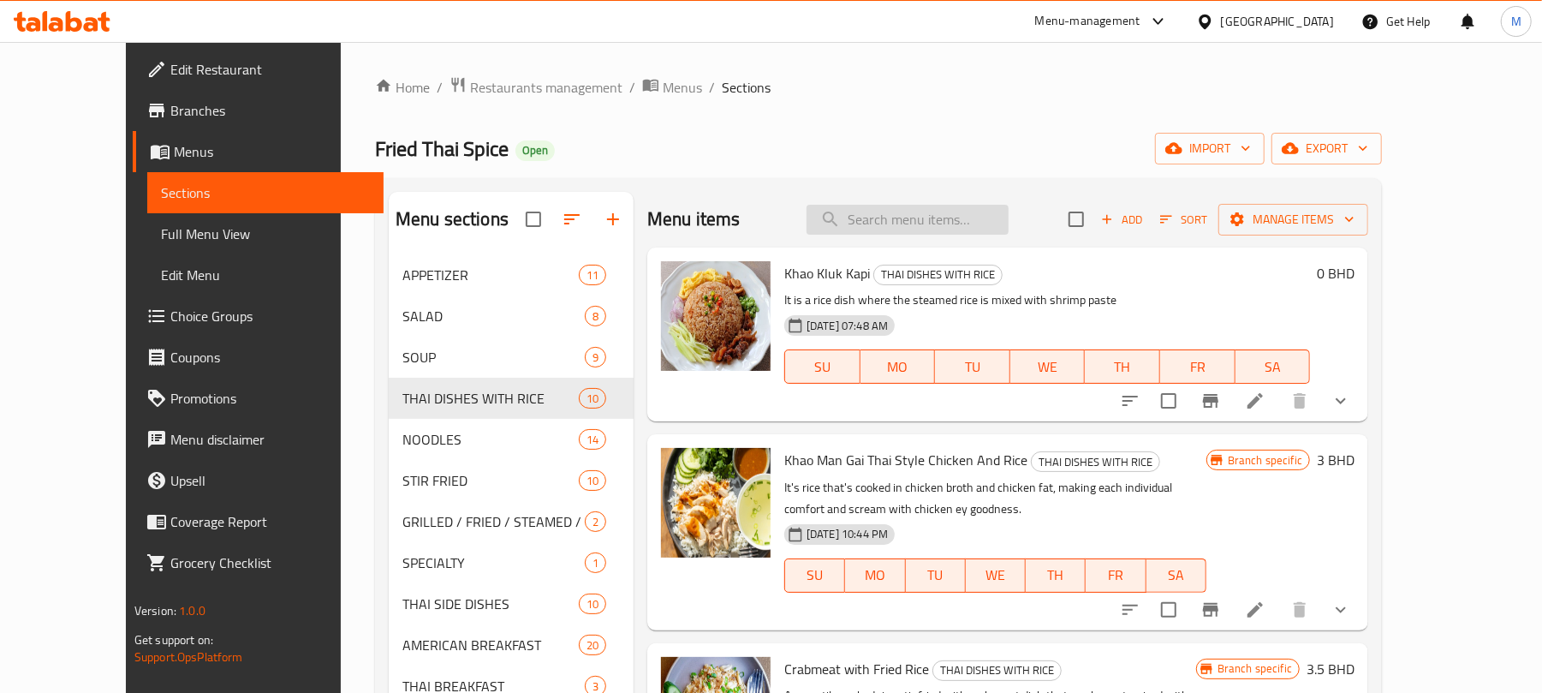
click at [970, 209] on input "search" at bounding box center [908, 220] width 202 height 30
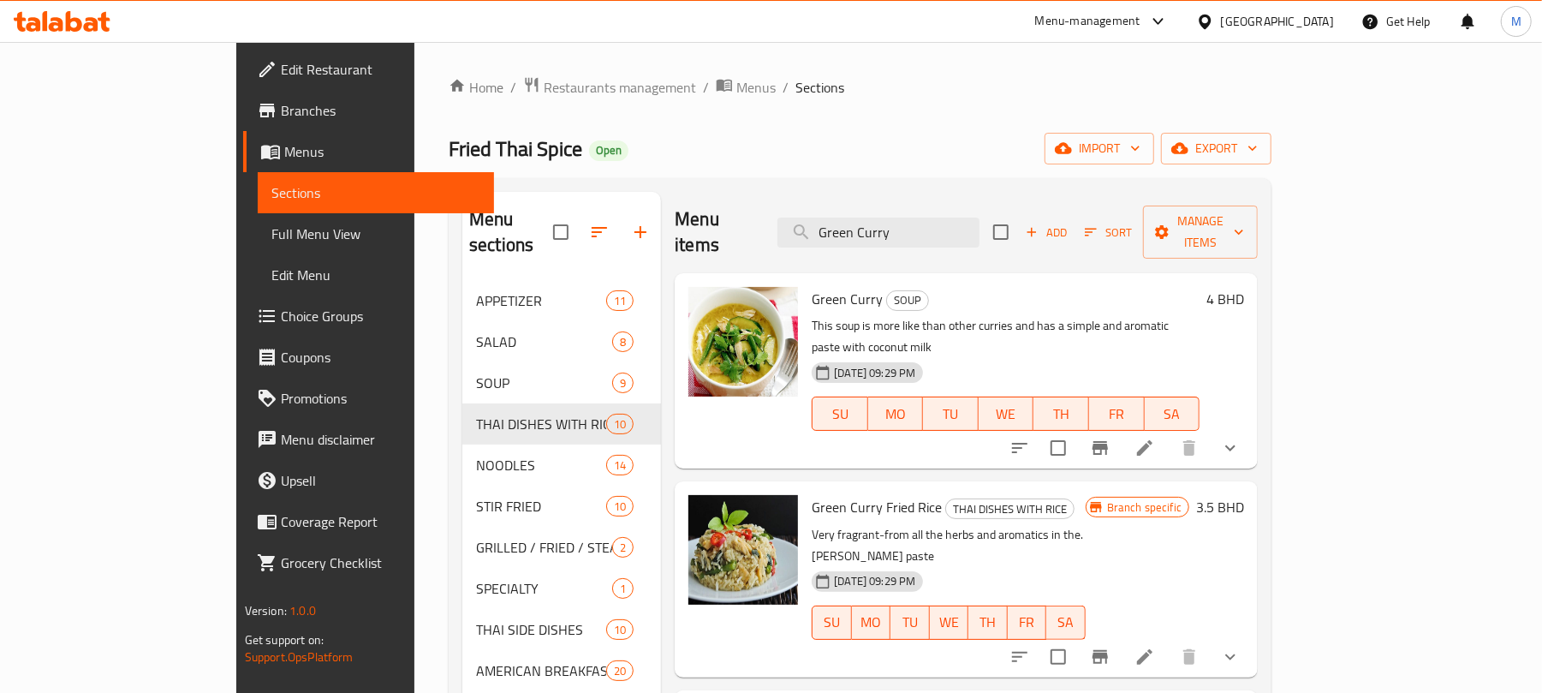
type input "Green Curry"
click at [1169, 641] on li at bounding box center [1145, 656] width 48 height 31
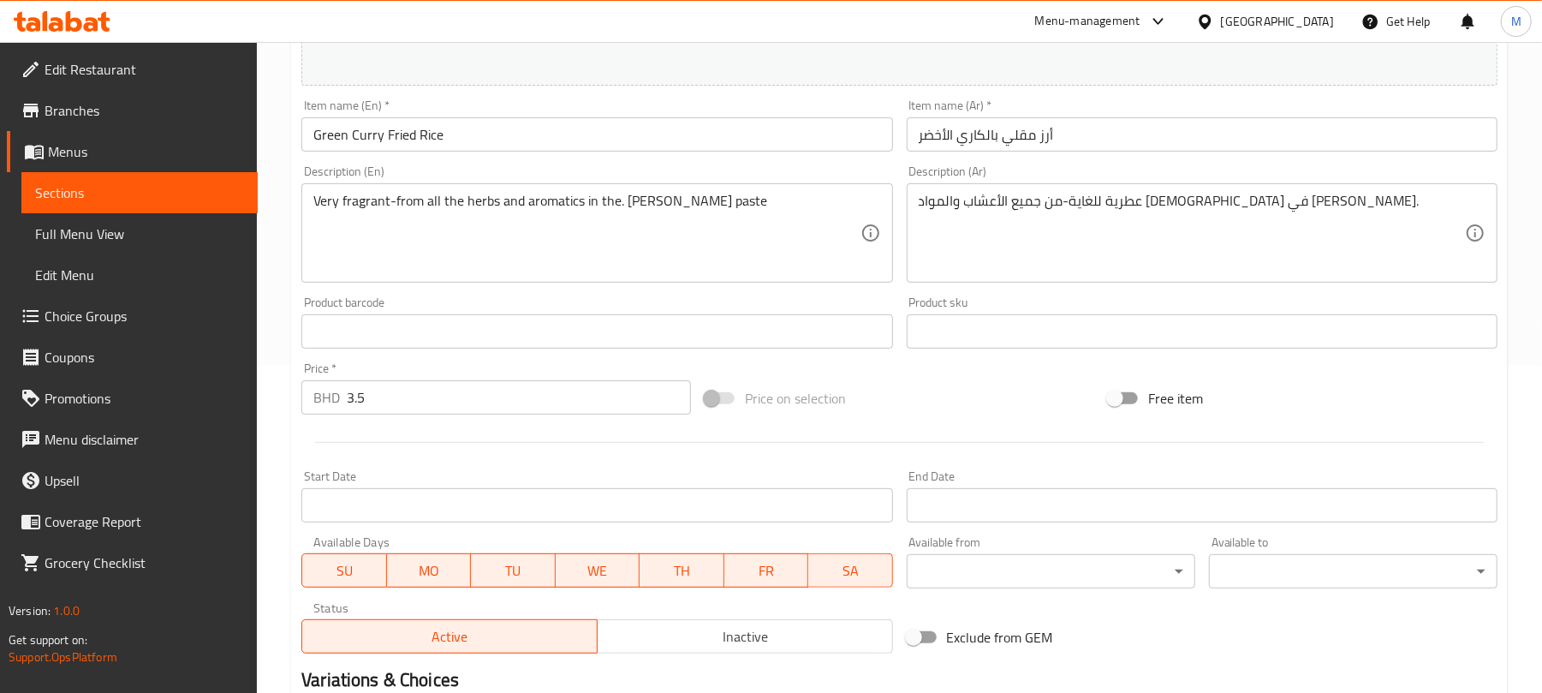
scroll to position [324, 0]
click at [202, 299] on link "Choice Groups" at bounding box center [132, 315] width 251 height 41
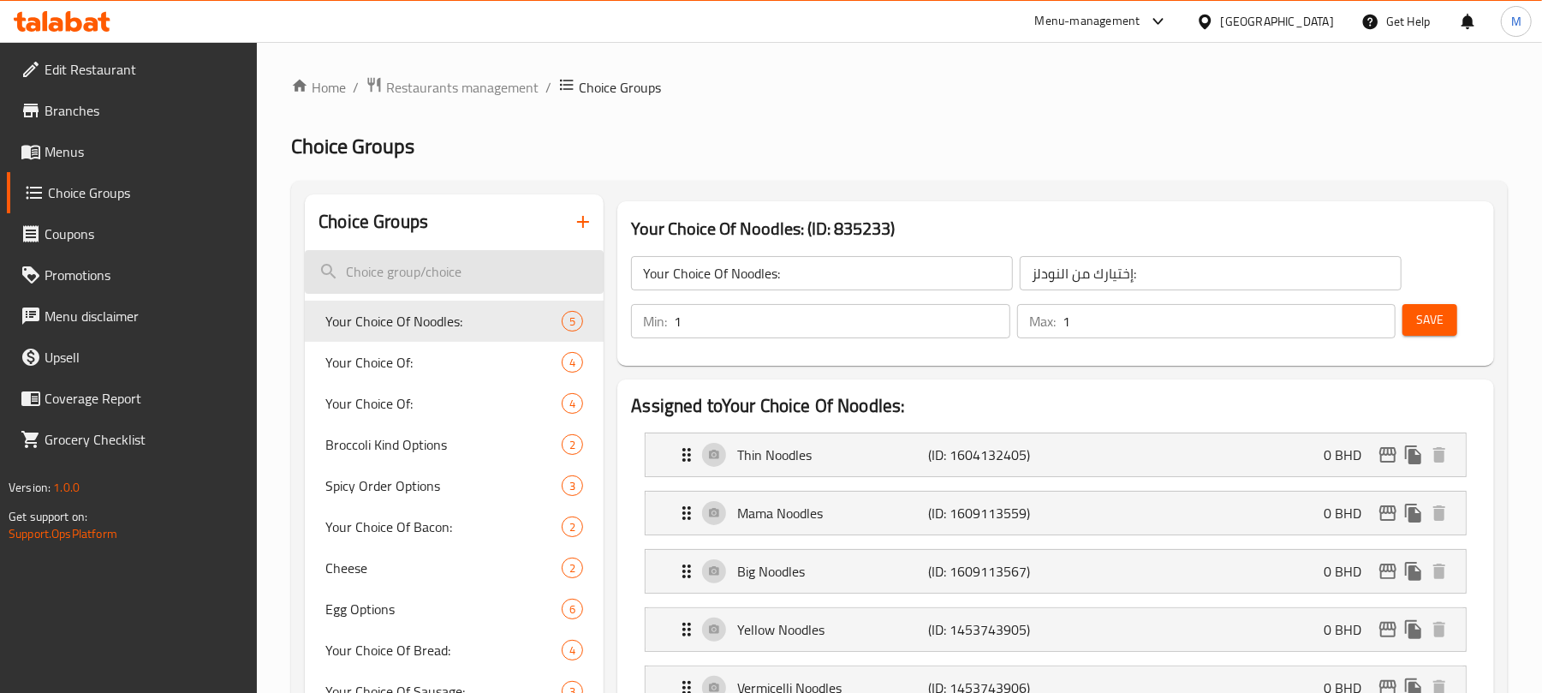
click at [396, 267] on input "search" at bounding box center [454, 272] width 299 height 44
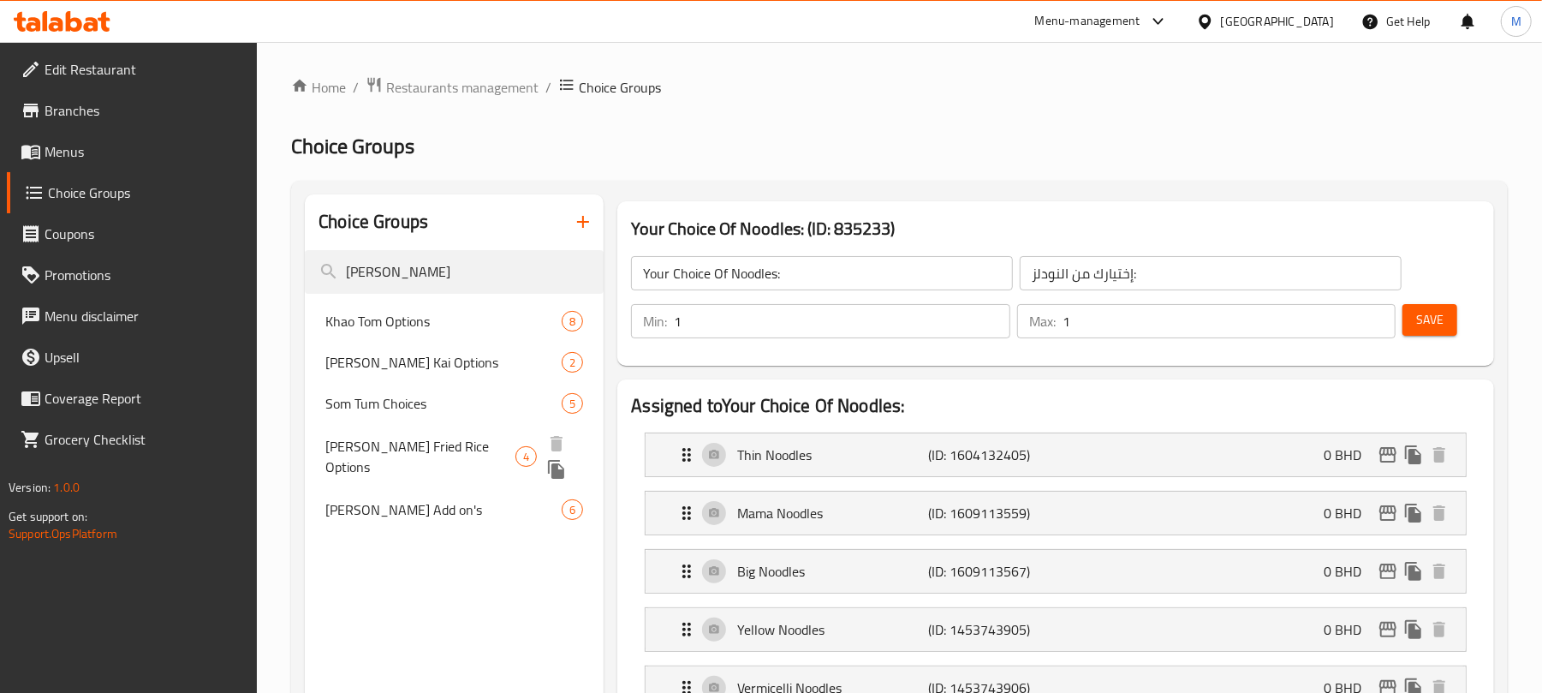
type input "TOM"
click at [395, 436] on span "[PERSON_NAME] Fried Rice Options" at bounding box center [420, 456] width 190 height 41
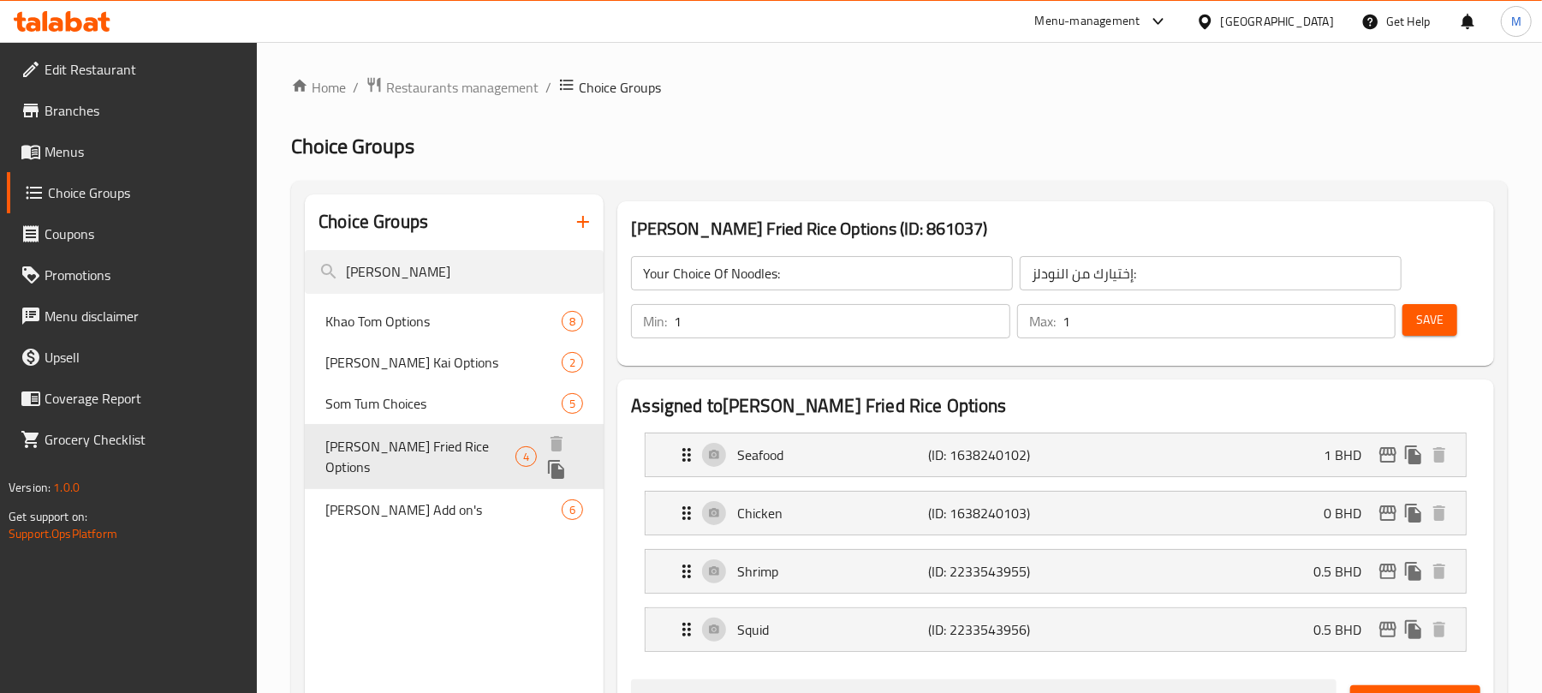
type input "[PERSON_NAME] Fried Rice Options"
type input "خيارات أرز توم يام المقلي"
type input "0"
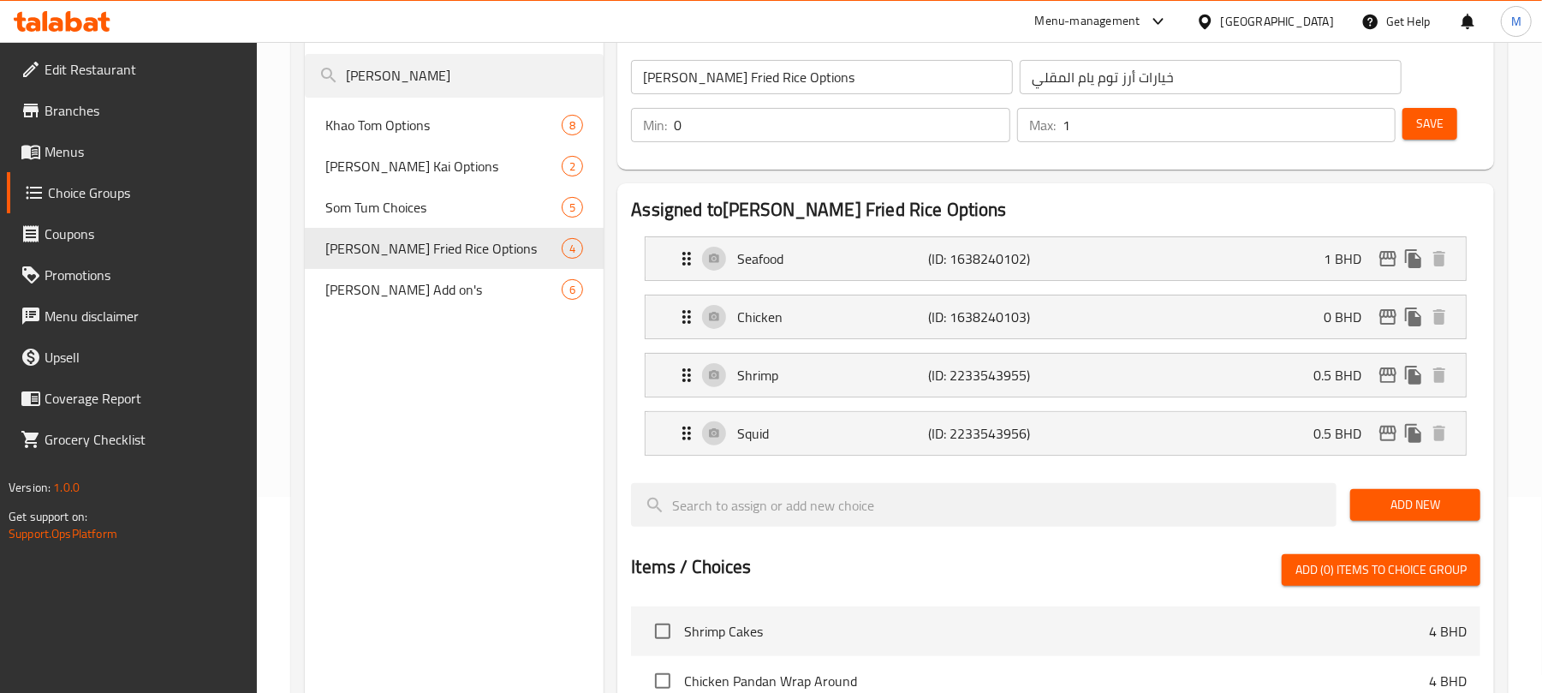
scroll to position [199, 0]
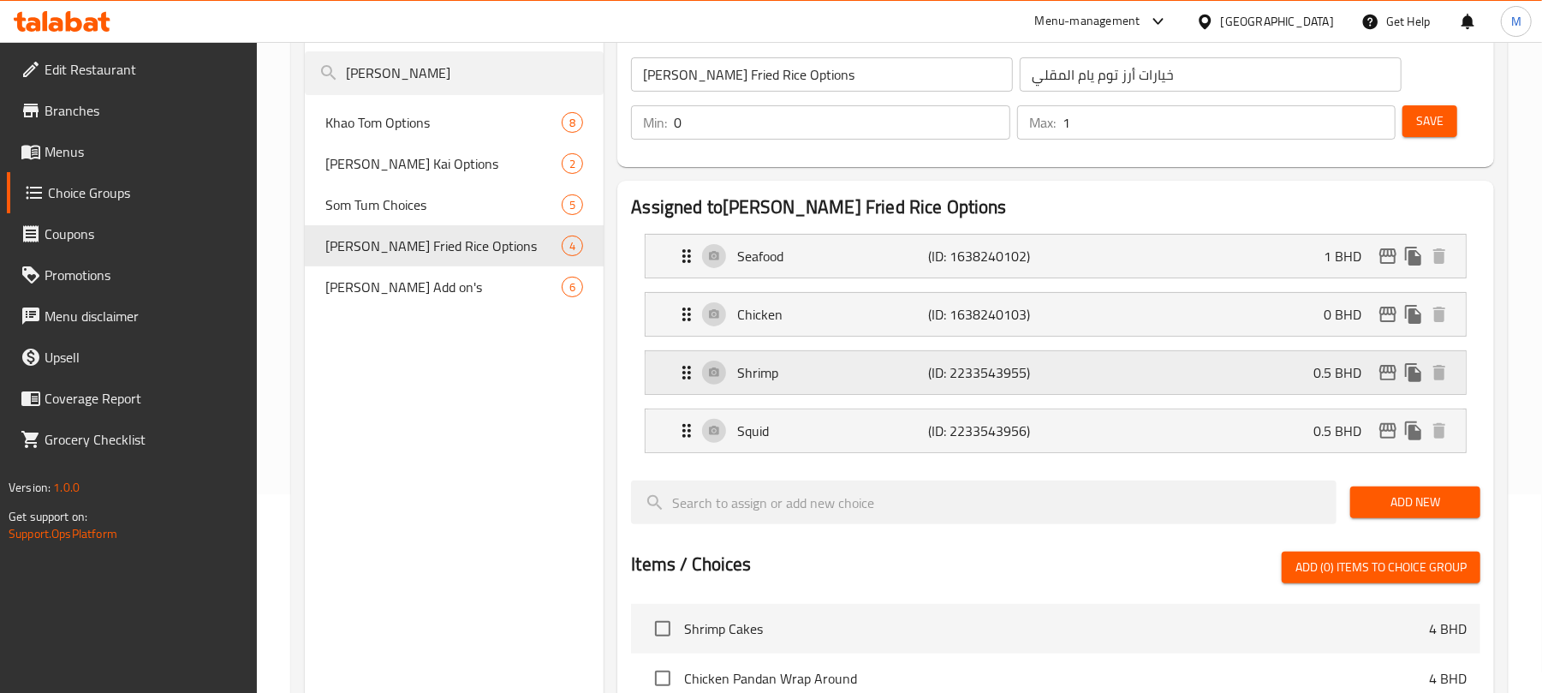
click at [1134, 374] on div "Shrimp (ID: 2233543955) 0.5 BHD" at bounding box center [1060, 372] width 769 height 43
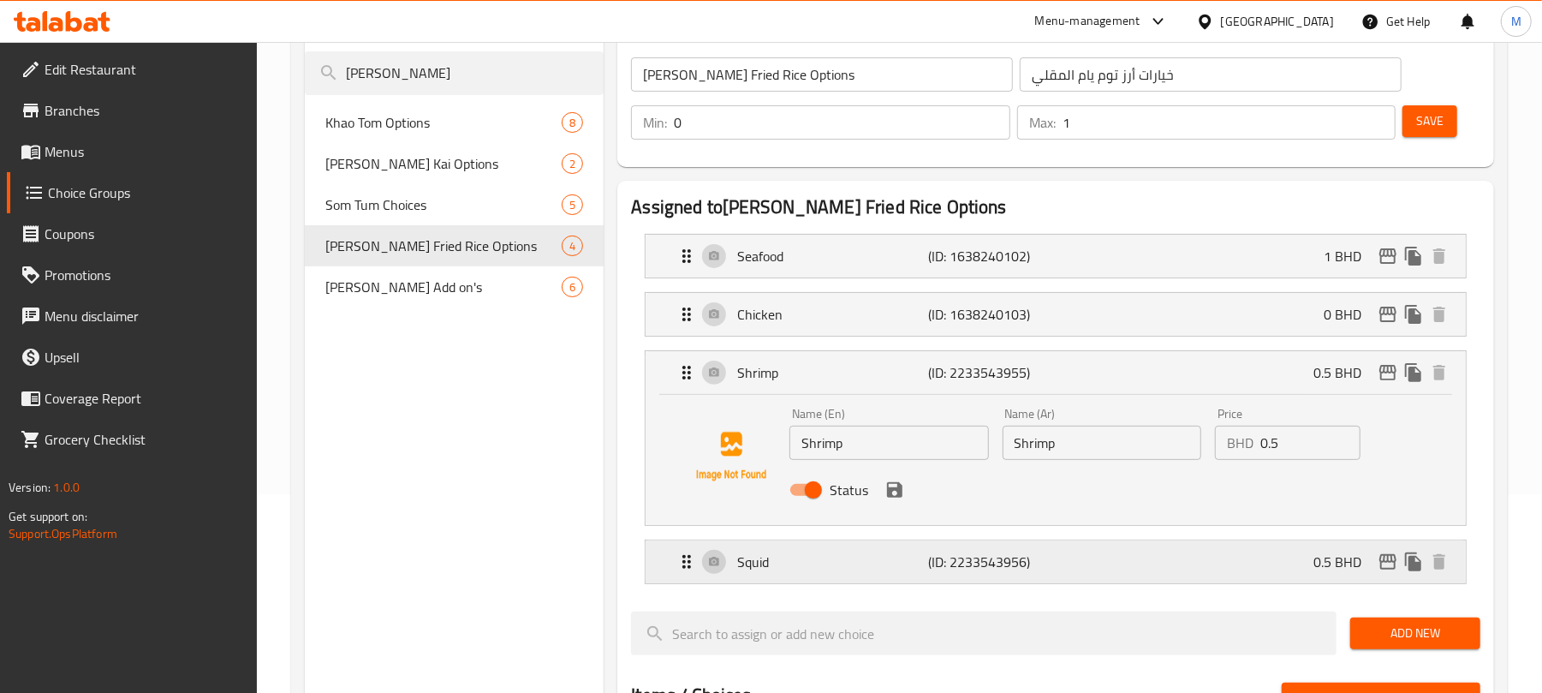
click at [1067, 569] on div "Squid (ID: 2233543956) 0.5 BHD" at bounding box center [1060, 561] width 769 height 43
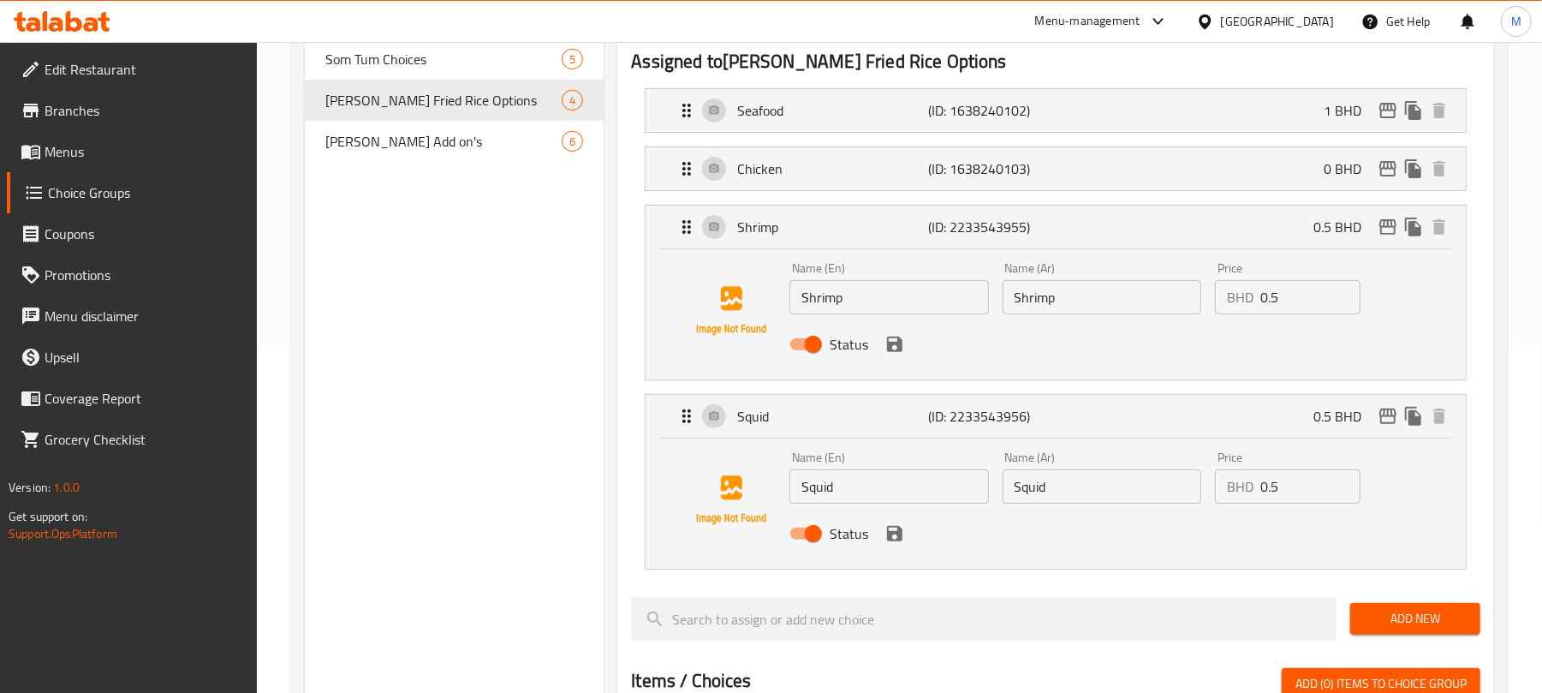
scroll to position [361, 0]
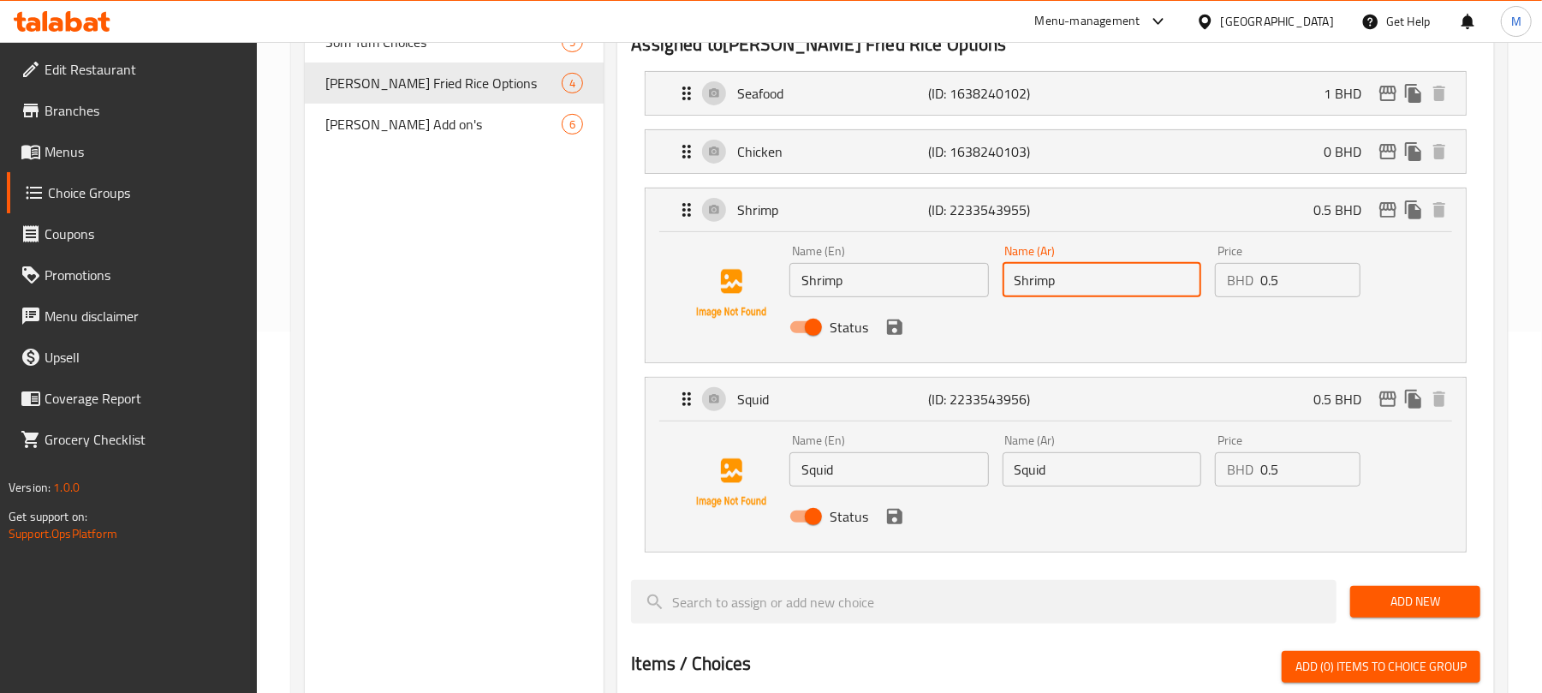
drag, startPoint x: 1080, startPoint y: 289, endPoint x: 988, endPoint y: 284, distance: 91.8
click at [988, 284] on div "Name (En) Shrimp Name (En) Name (Ar) Shrimp Name (Ar) Price BHD 0.5 Price Status" at bounding box center [1102, 294] width 638 height 112
type input "<"
type input "v"
type input "{"
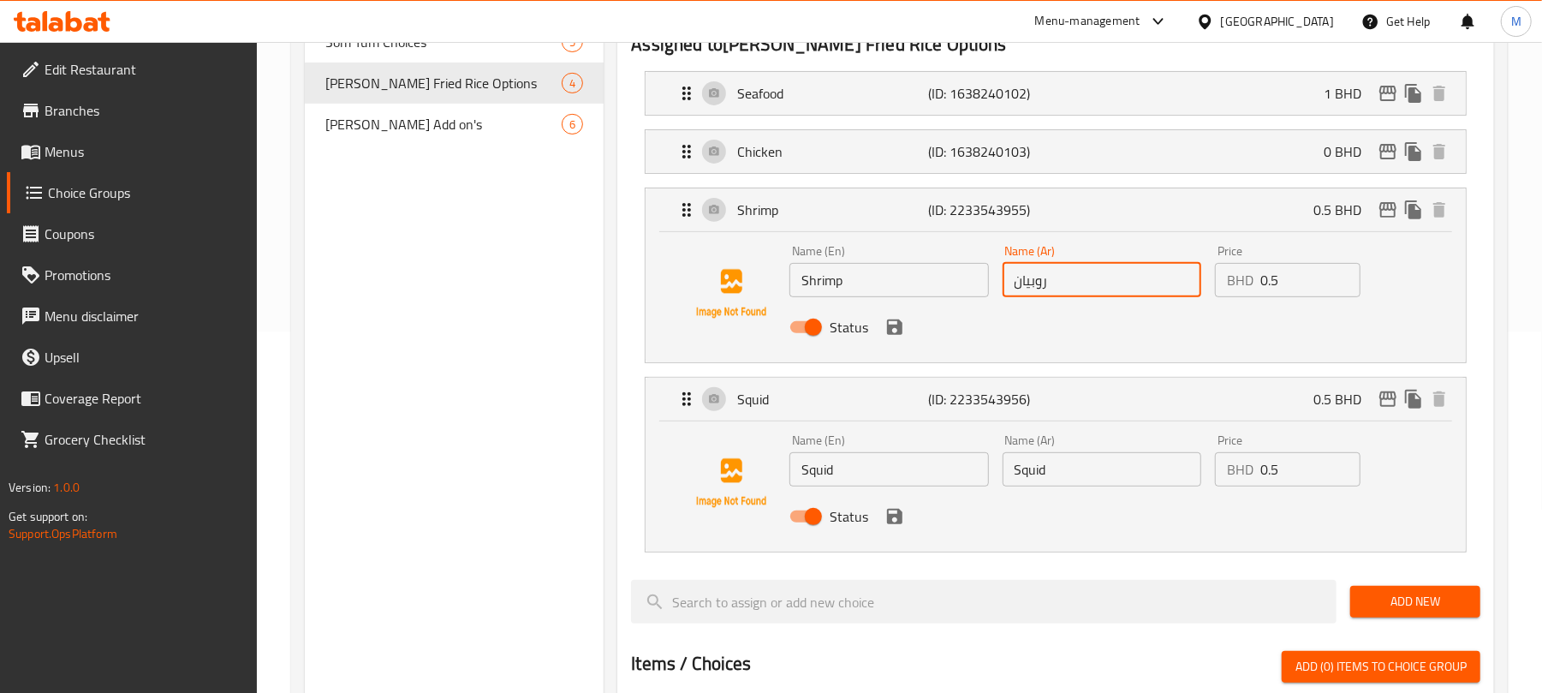
click at [1094, 329] on div "Status" at bounding box center [1102, 327] width 638 height 46
type input "روبيان"
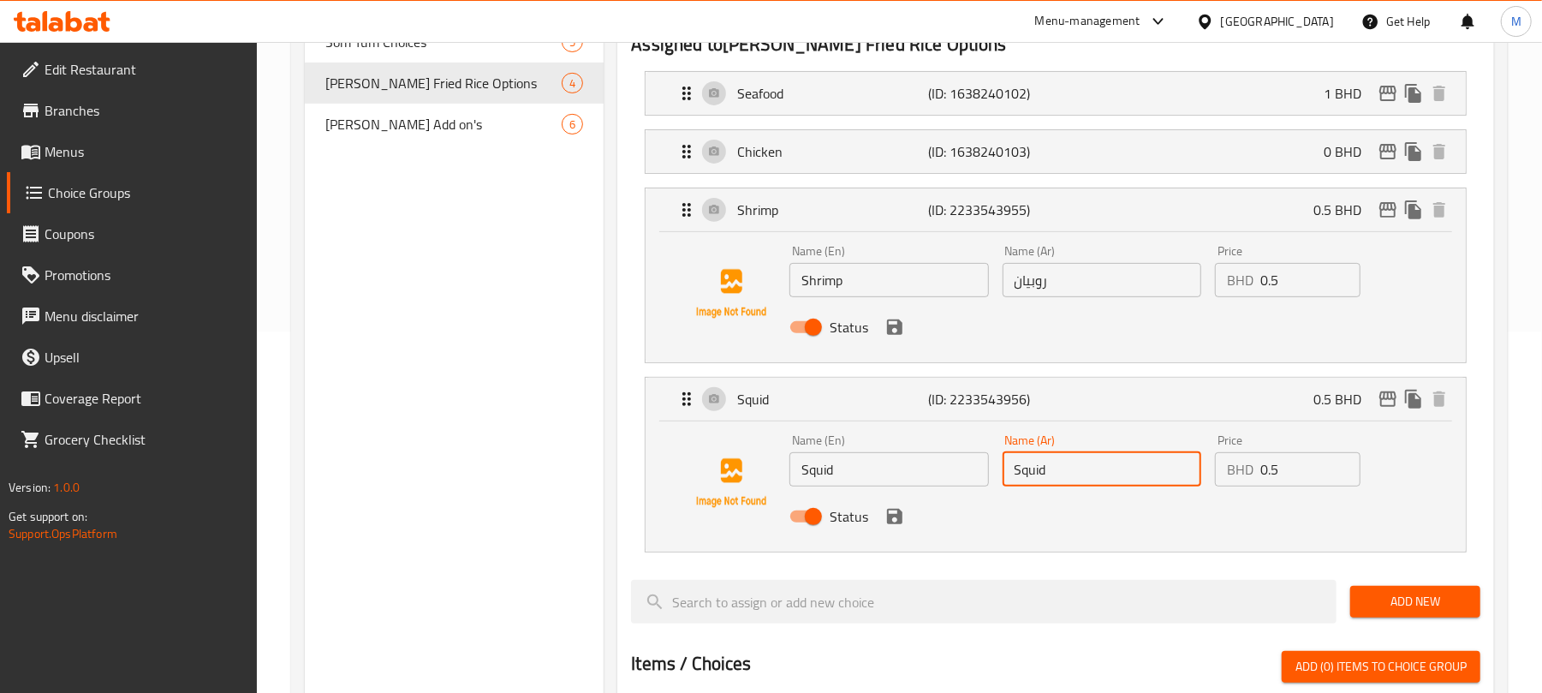
drag, startPoint x: 1058, startPoint y: 471, endPoint x: 988, endPoint y: 480, distance: 70.8
click at [988, 480] on div "Name (En) Squid Name (En) Name (Ar) Squid Name (Ar) Price BHD 0.5 Price Status" at bounding box center [1102, 483] width 638 height 112
click at [897, 326] on icon "save" at bounding box center [894, 326] width 15 height 15
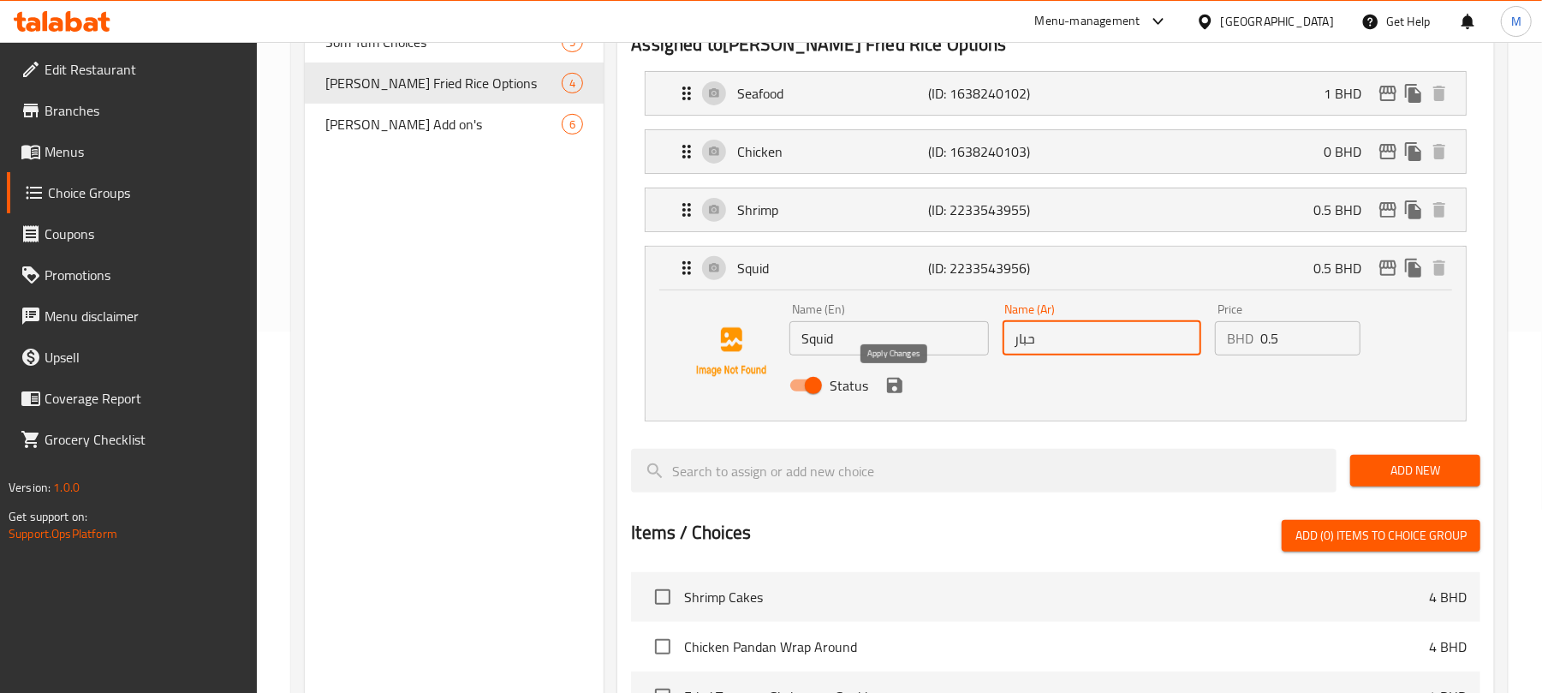
click at [894, 387] on icon "save" at bounding box center [894, 385] width 15 height 15
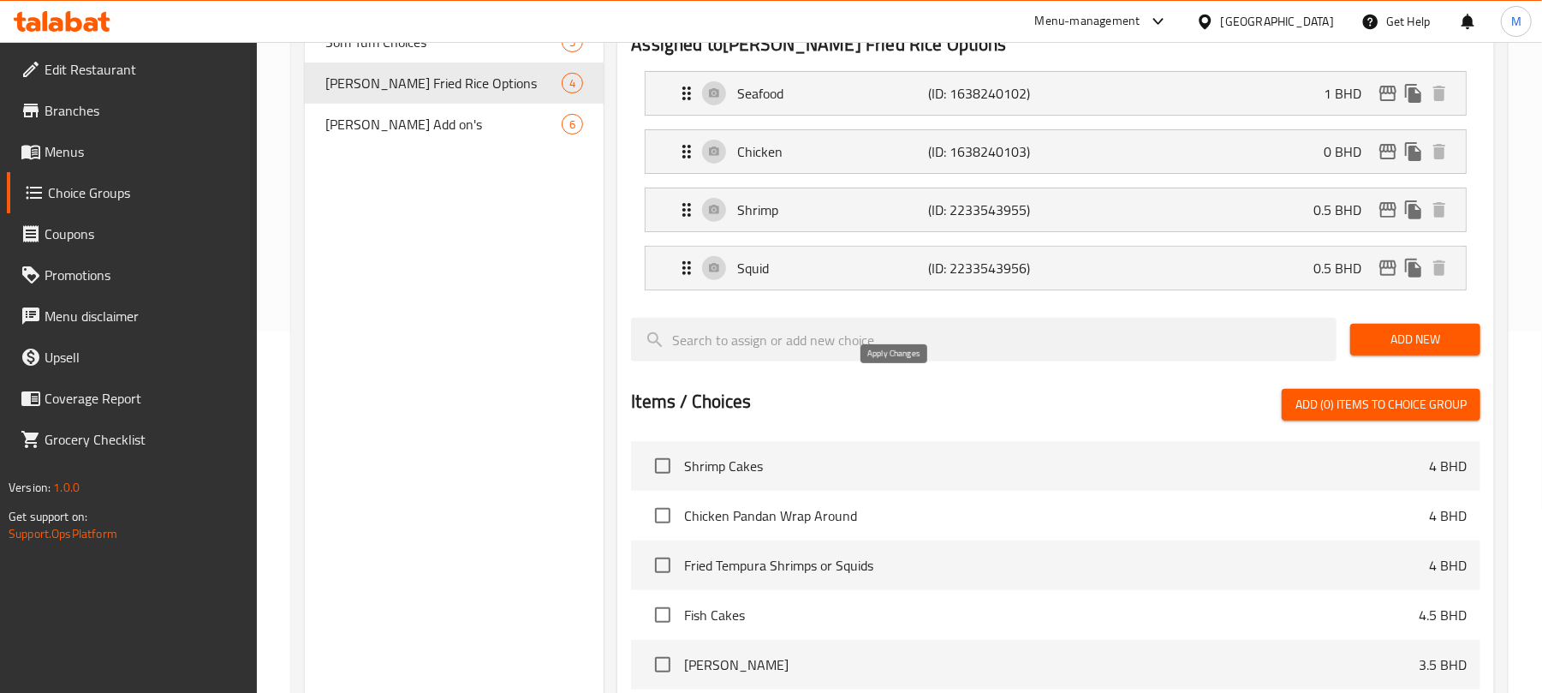
type input "حبار"
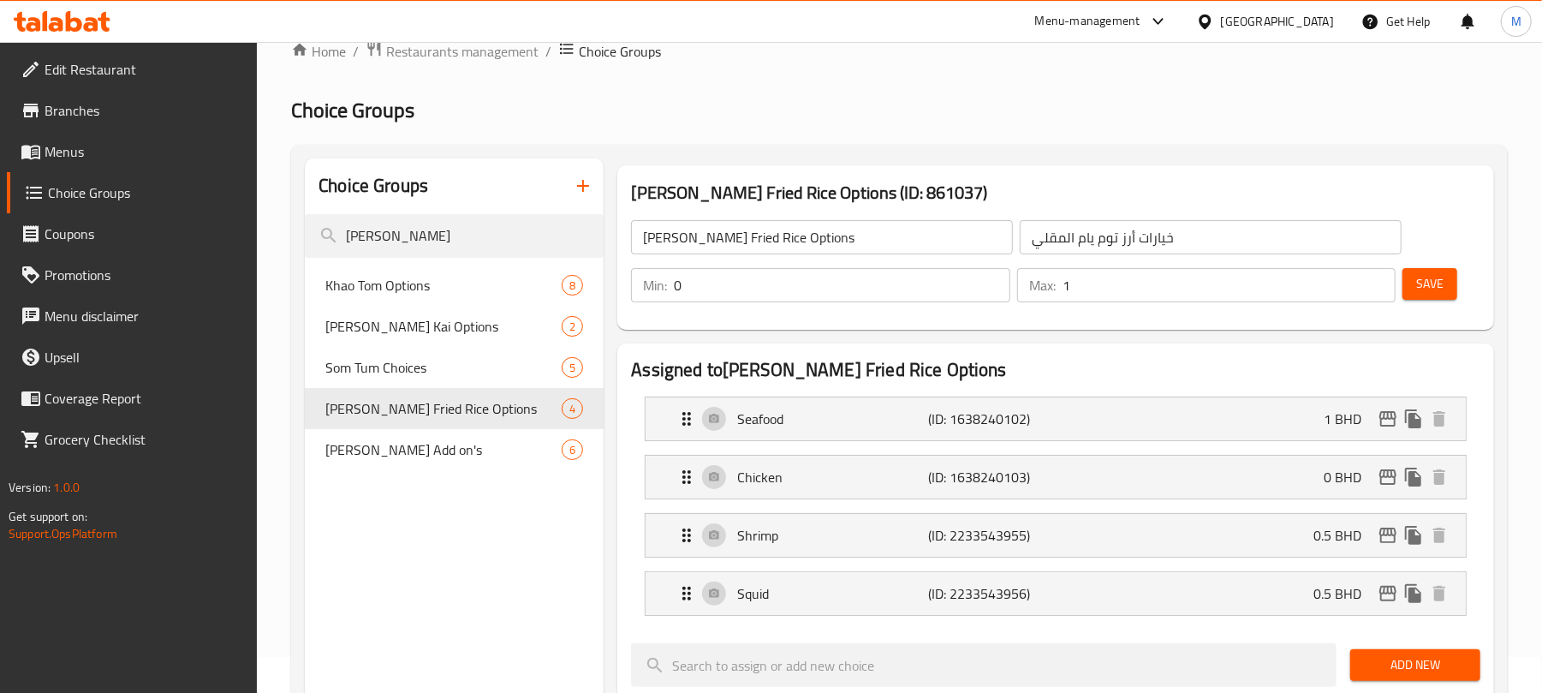
scroll to position [0, 0]
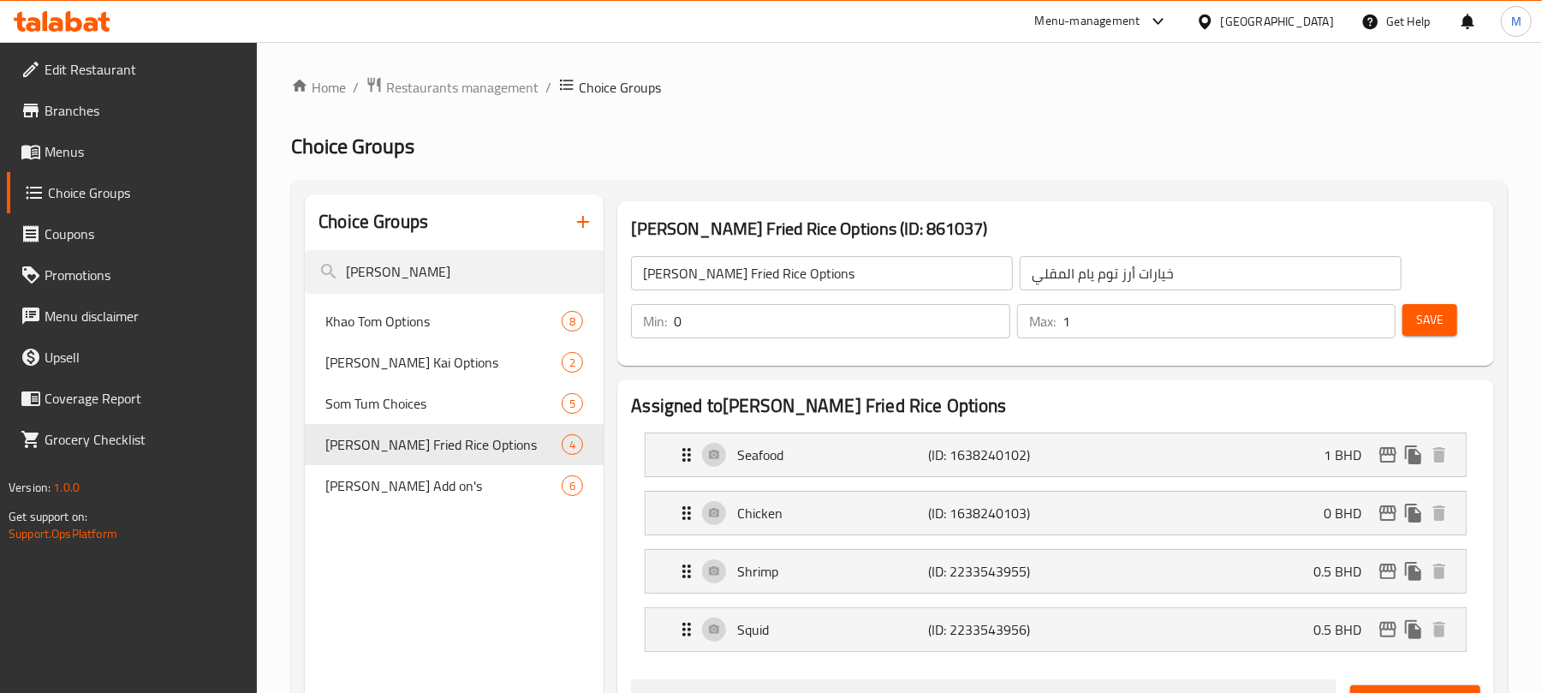
click at [1445, 309] on button "Save" at bounding box center [1430, 320] width 55 height 32
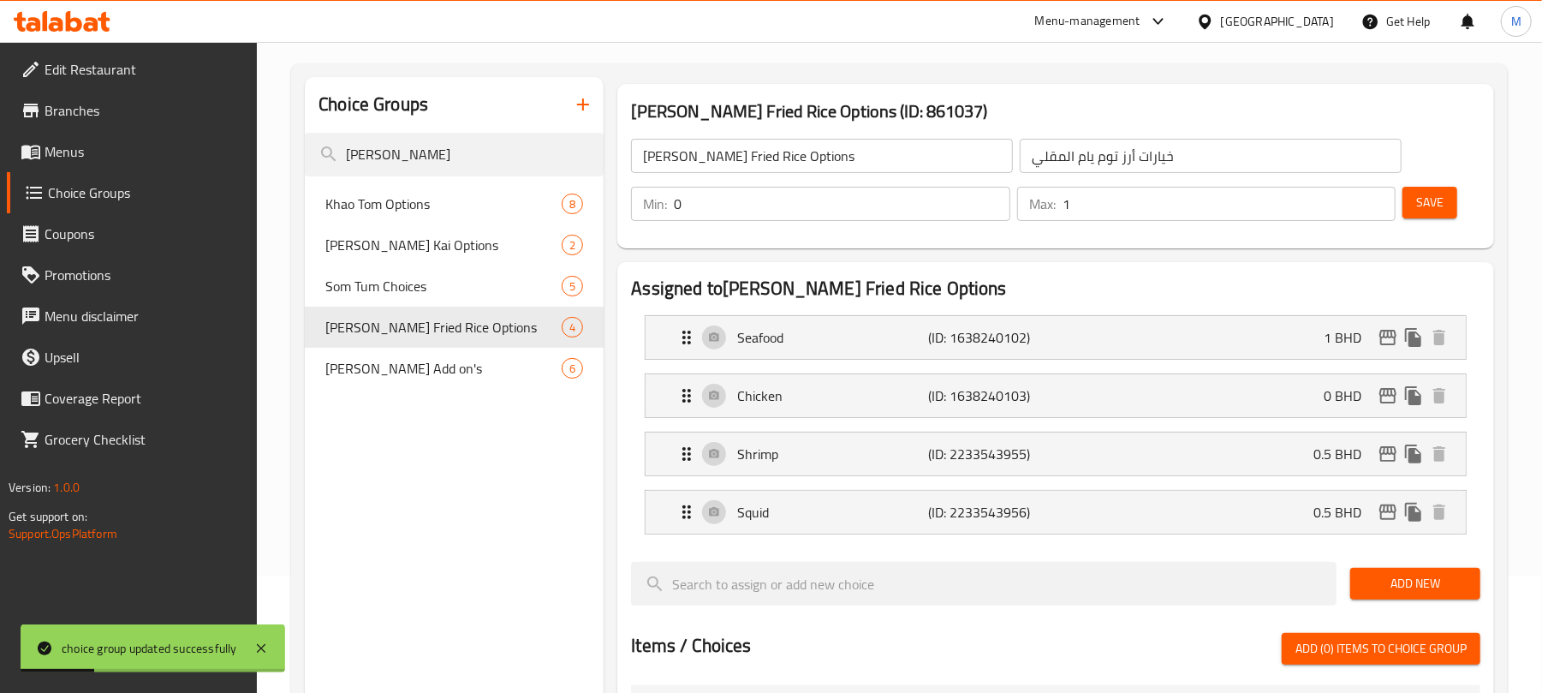
scroll to position [120, 0]
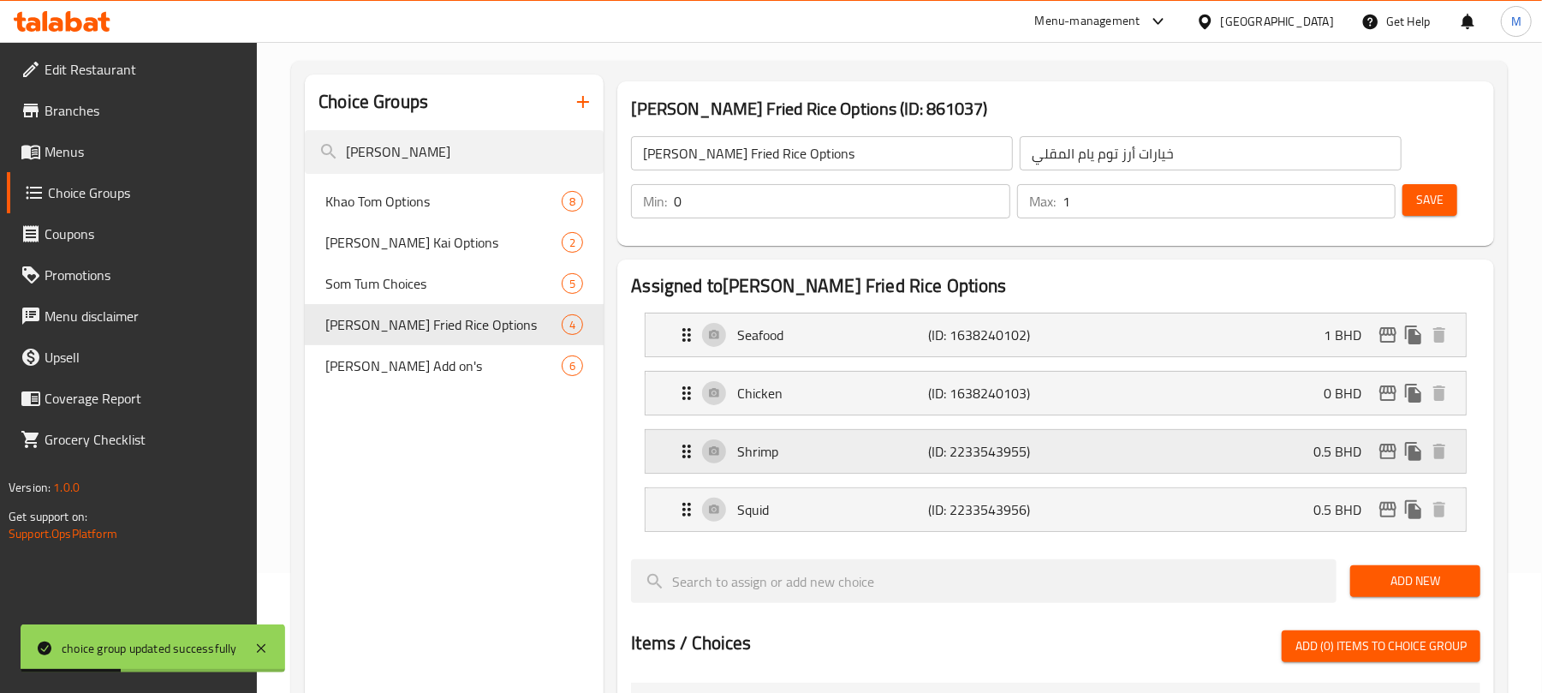
click at [1152, 436] on div "Shrimp (ID: 2233543955) 0.5 BHD" at bounding box center [1060, 451] width 769 height 43
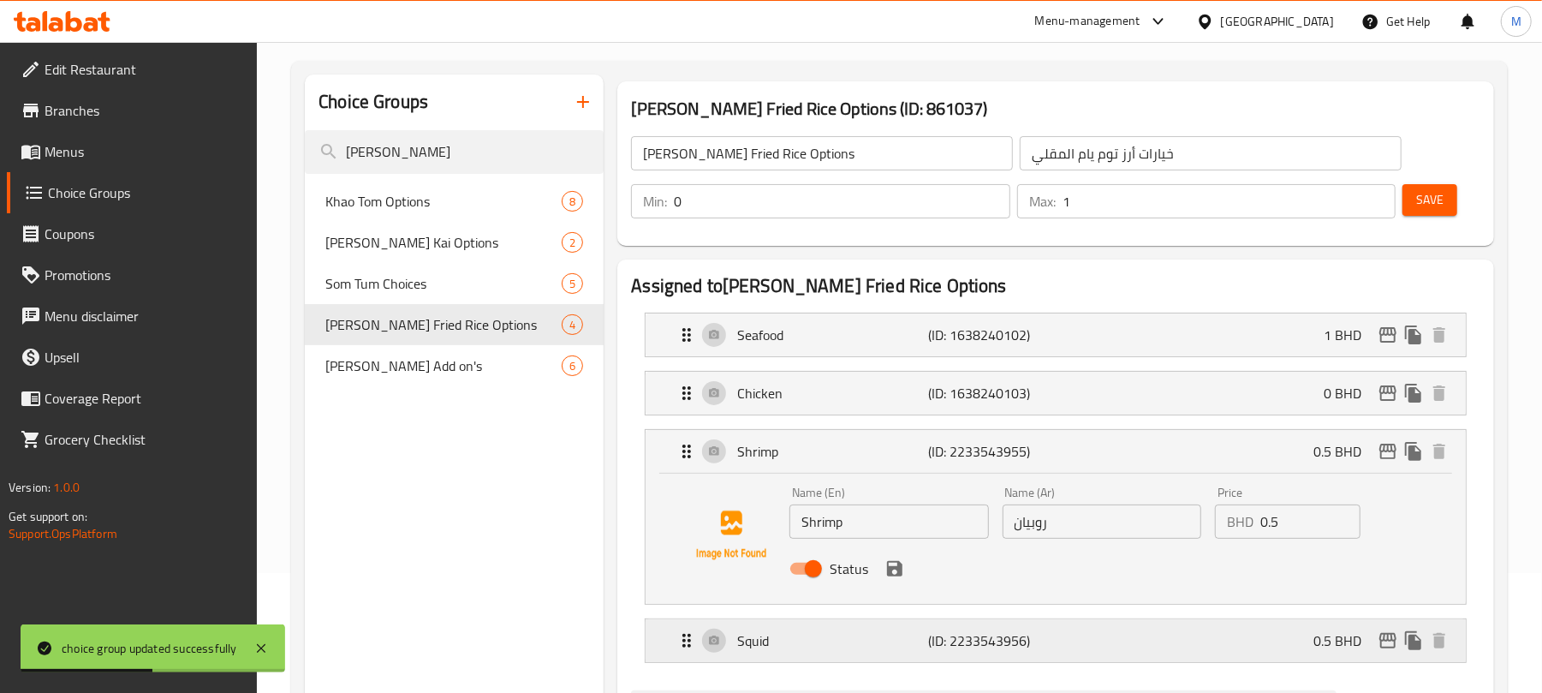
click at [1080, 644] on div "Squid (ID: 2233543956) 0.5 BHD" at bounding box center [1060, 640] width 769 height 43
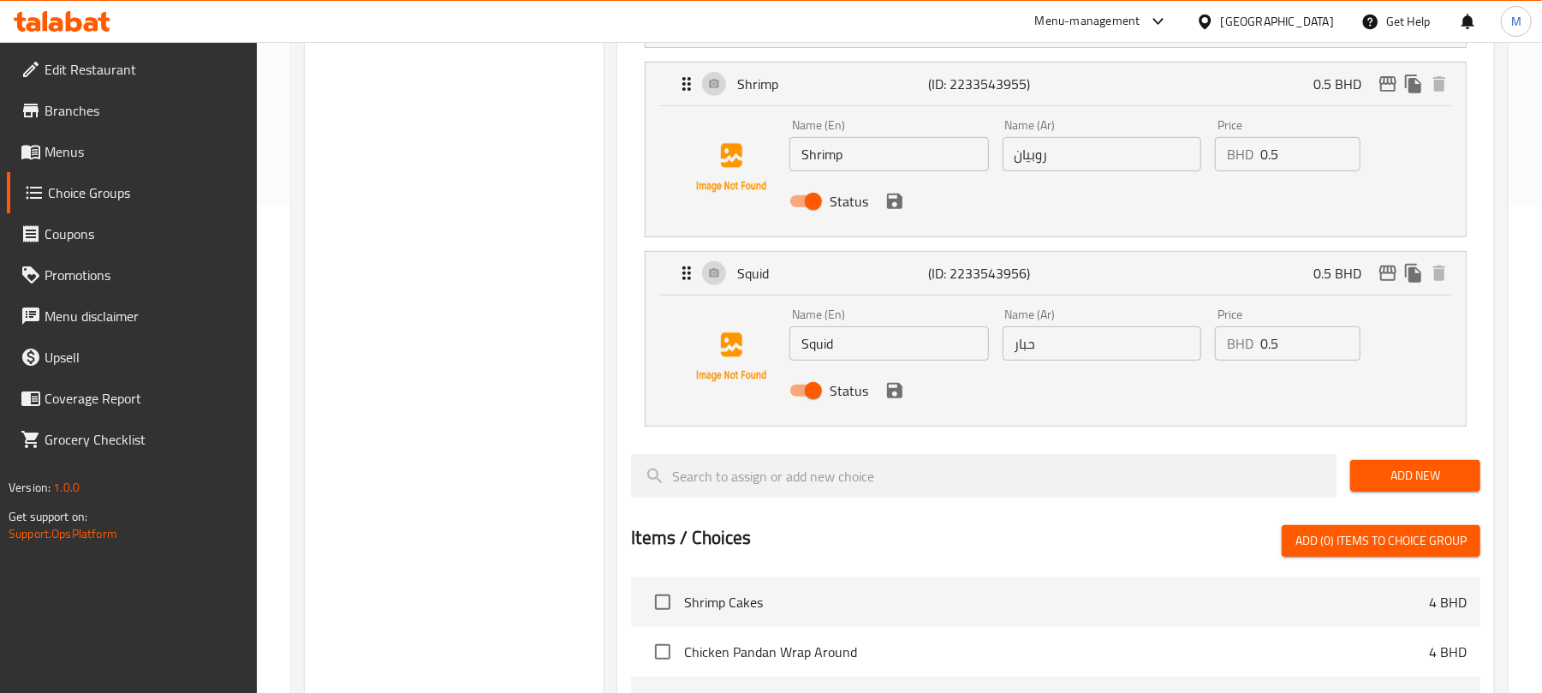
scroll to position [394, 0]
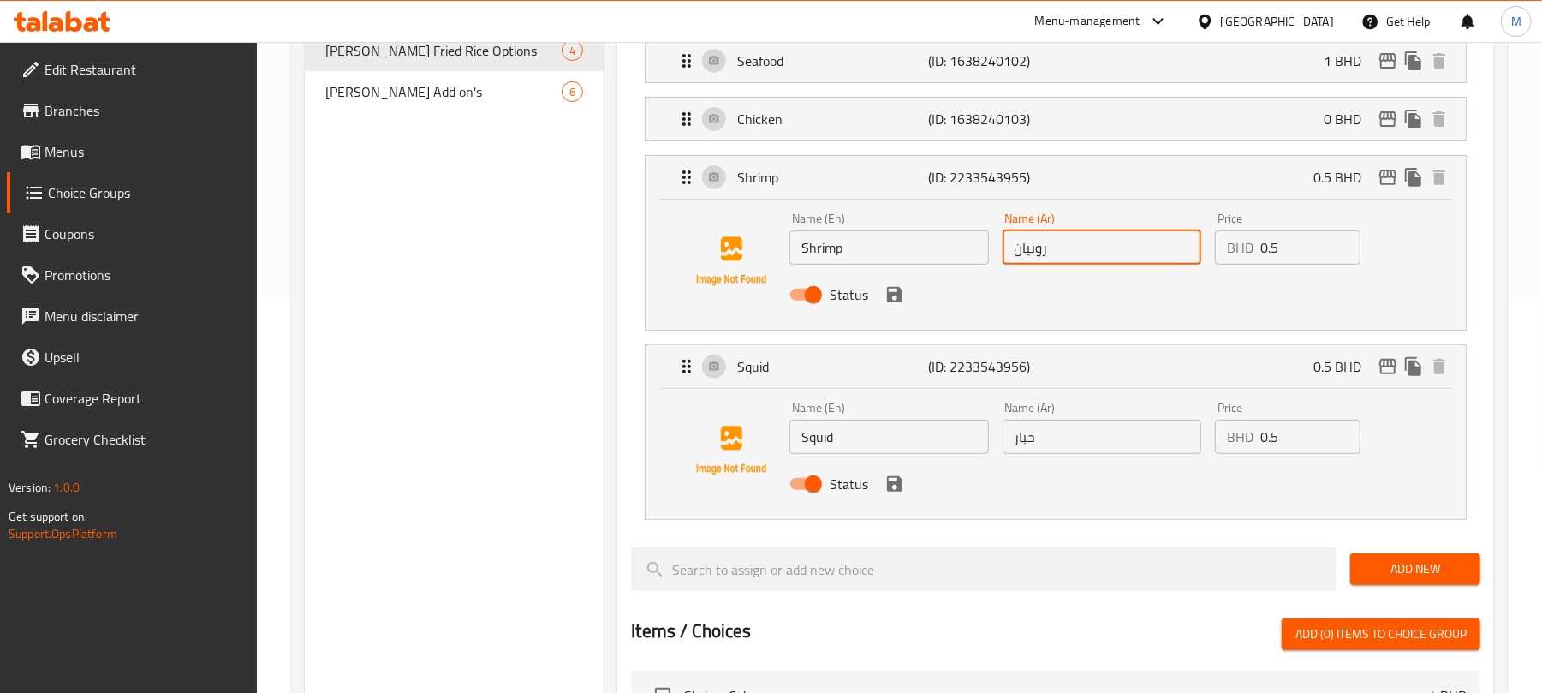
drag, startPoint x: 1075, startPoint y: 258, endPoint x: 1005, endPoint y: 253, distance: 70.3
click at [1005, 253] on input "روبيان" at bounding box center [1102, 247] width 199 height 34
click at [806, 251] on input "Shrimp" at bounding box center [888, 247] width 199 height 34
click at [1077, 265] on input "text" at bounding box center [1102, 247] width 199 height 34
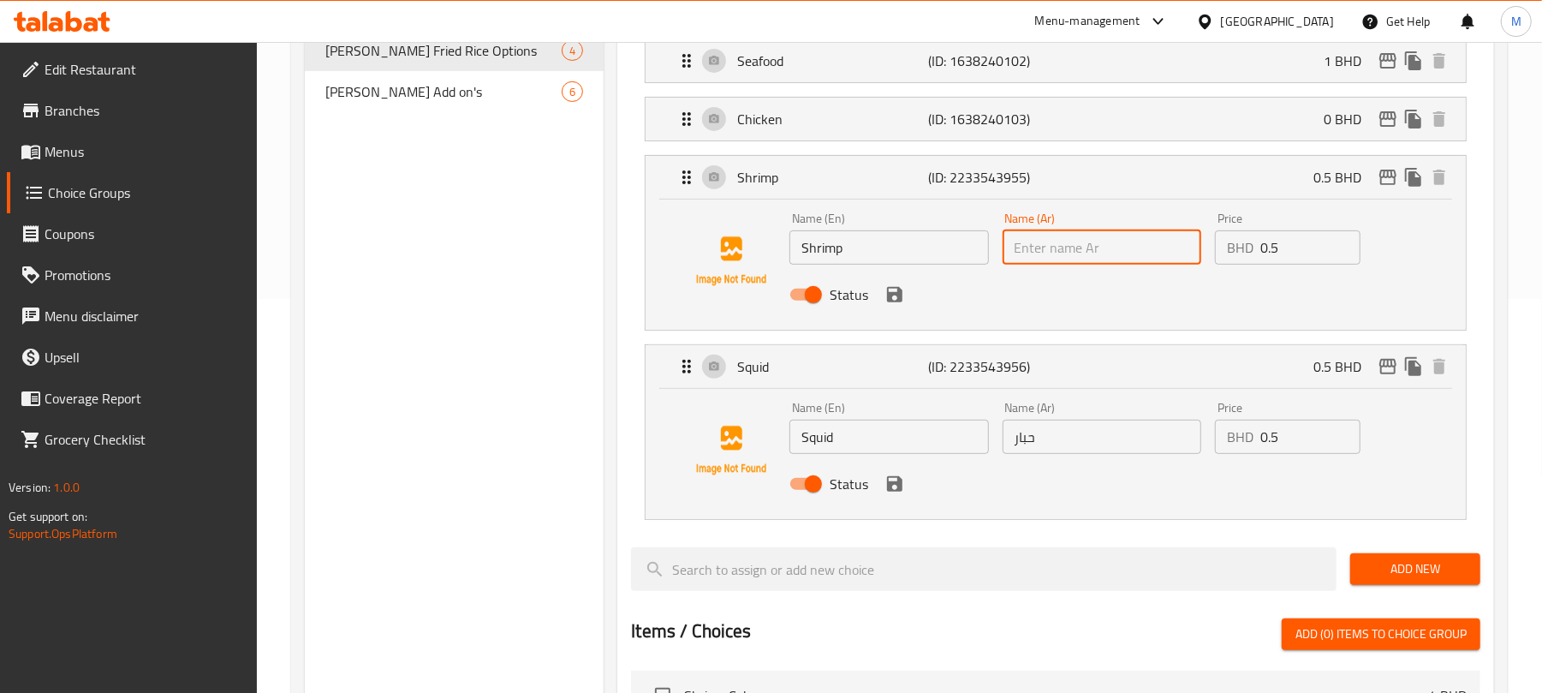
paste input "Shrimp"
type input "Shrimp"
click at [889, 444] on input "Squid" at bounding box center [888, 437] width 199 height 34
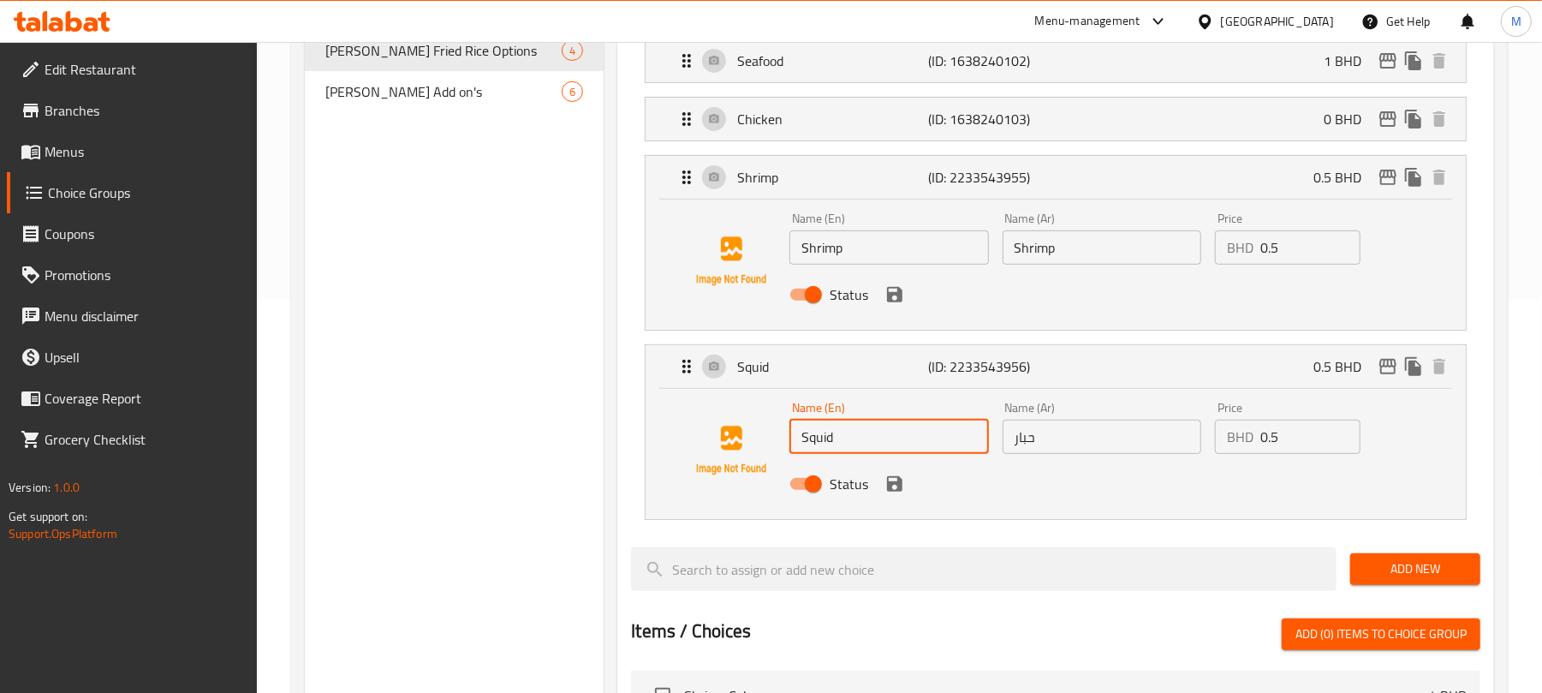
click at [889, 444] on input "Squid" at bounding box center [888, 437] width 199 height 34
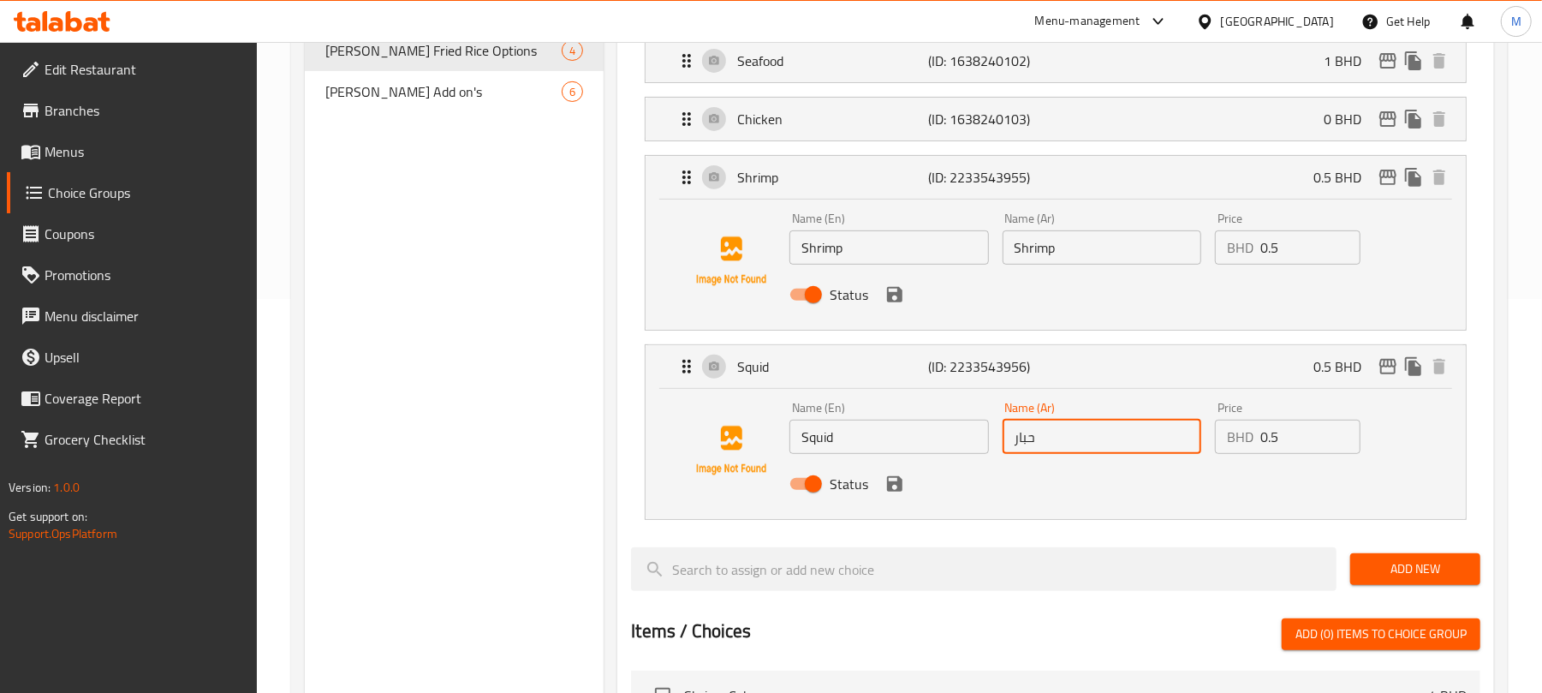
click at [1062, 450] on input "حبار" at bounding box center [1102, 437] width 199 height 34
paste input "Squid"
type input "Squid"
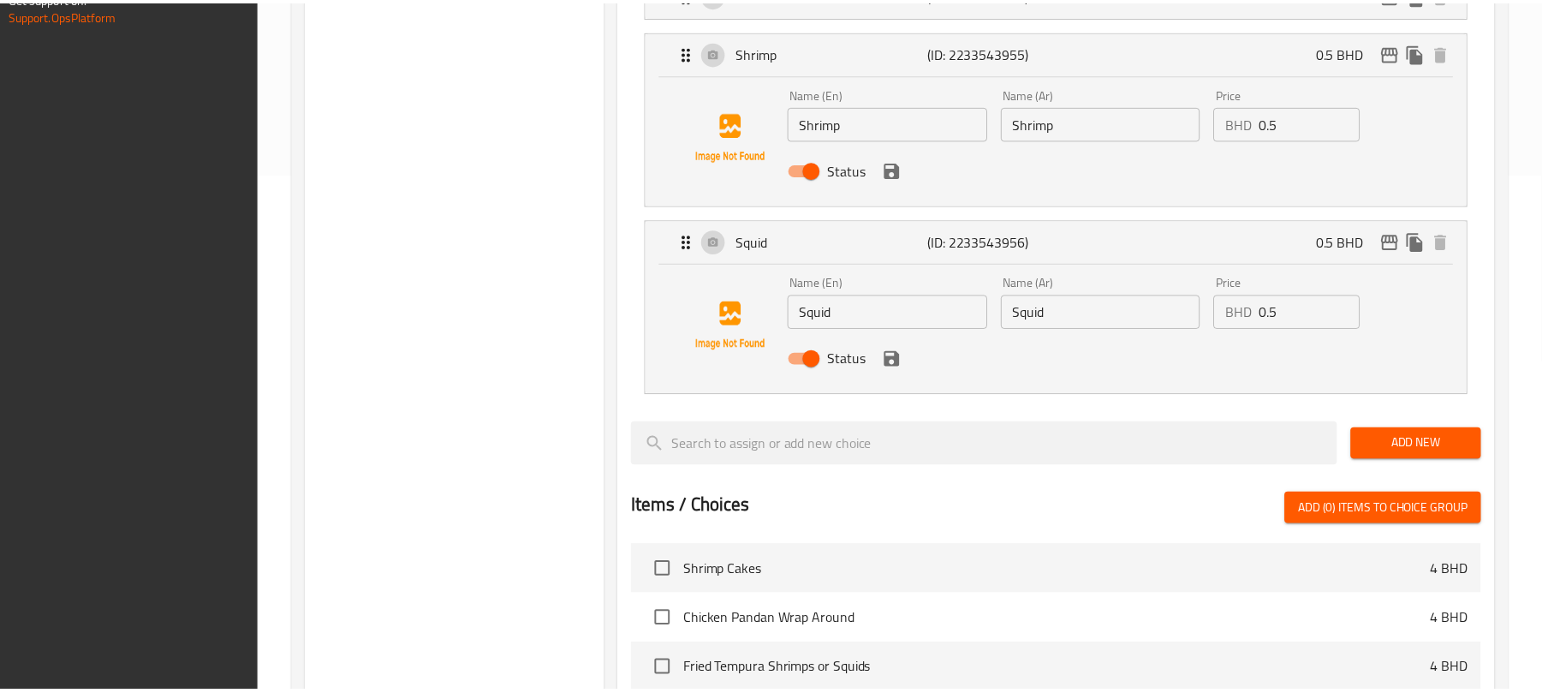
scroll to position [971, 0]
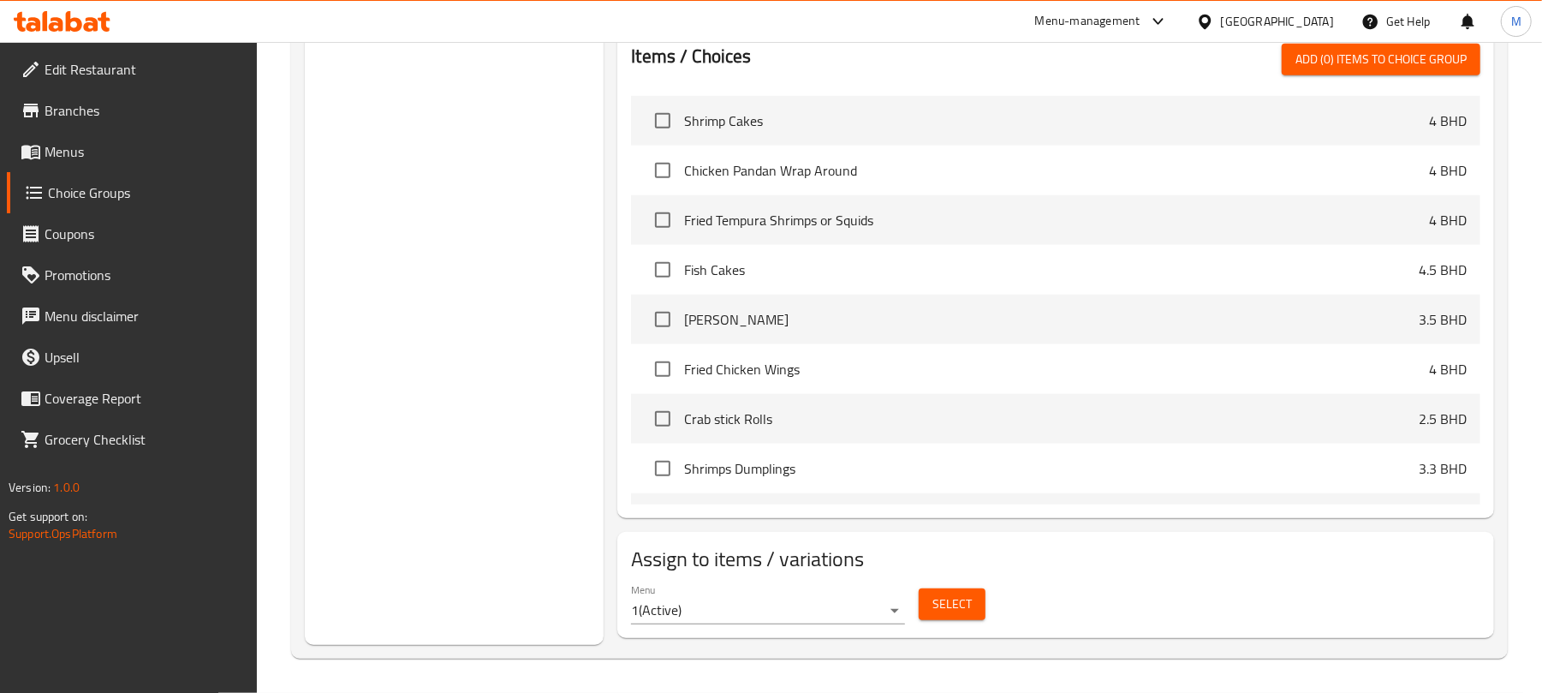
click at [122, 79] on span "Edit Restaurant" at bounding box center [145, 69] width 200 height 21
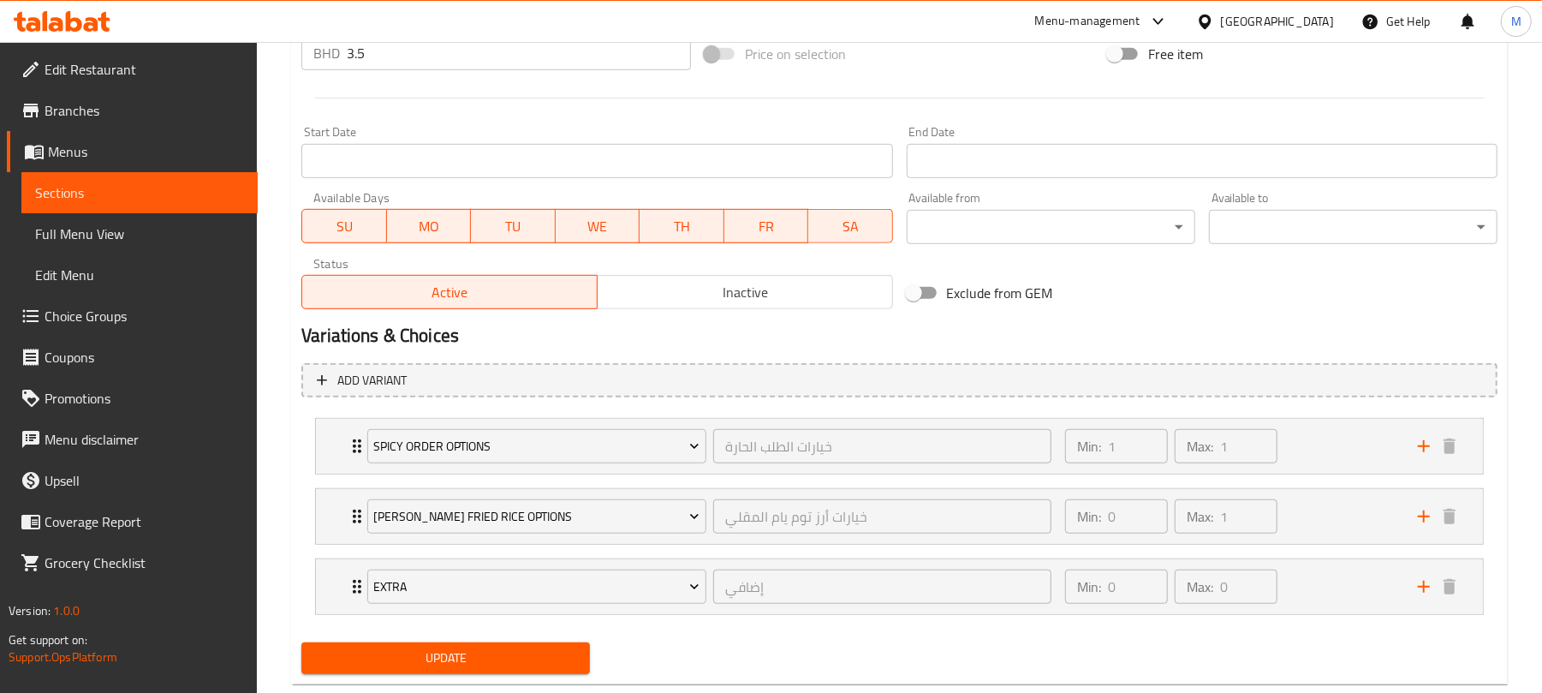
scroll to position [713, 0]
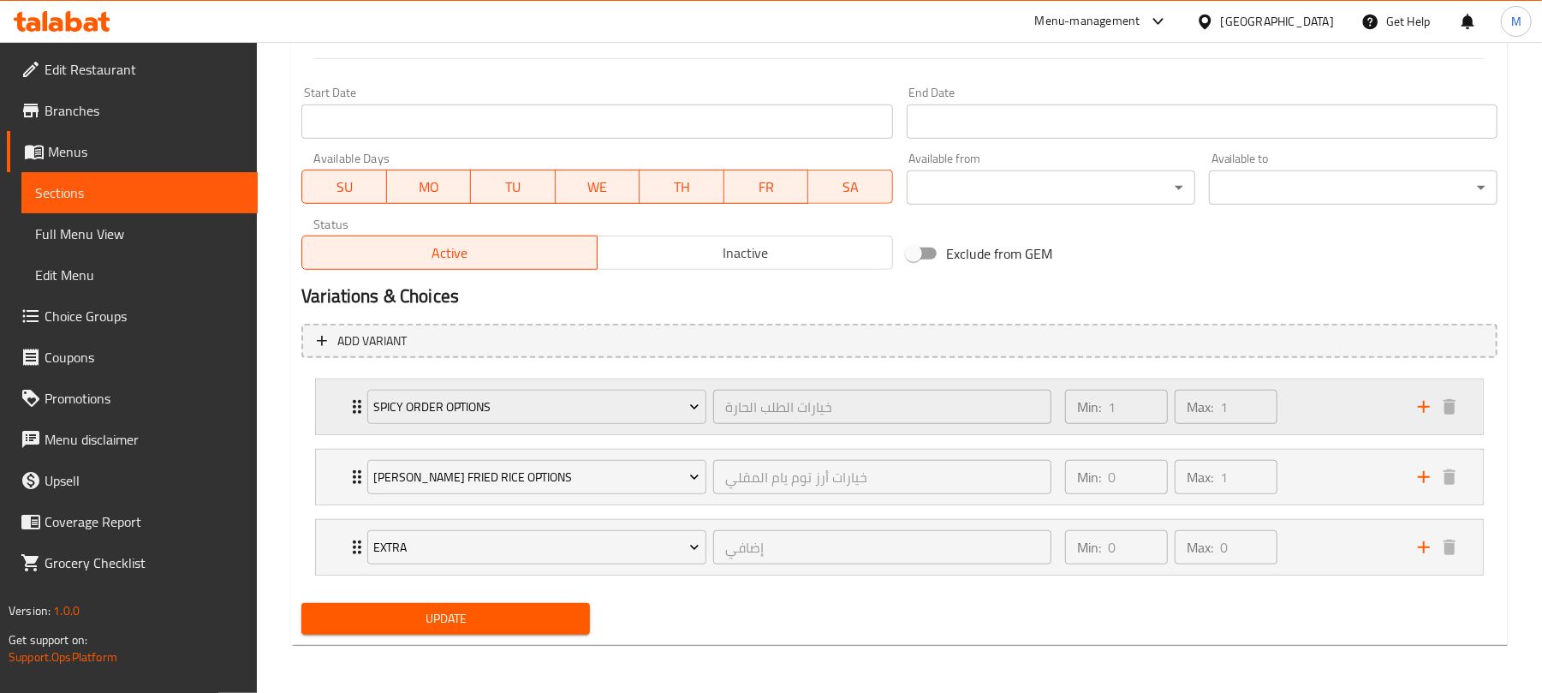
click at [1334, 411] on div "Min: 1 ​ Max: 1 ​" at bounding box center [1231, 406] width 353 height 55
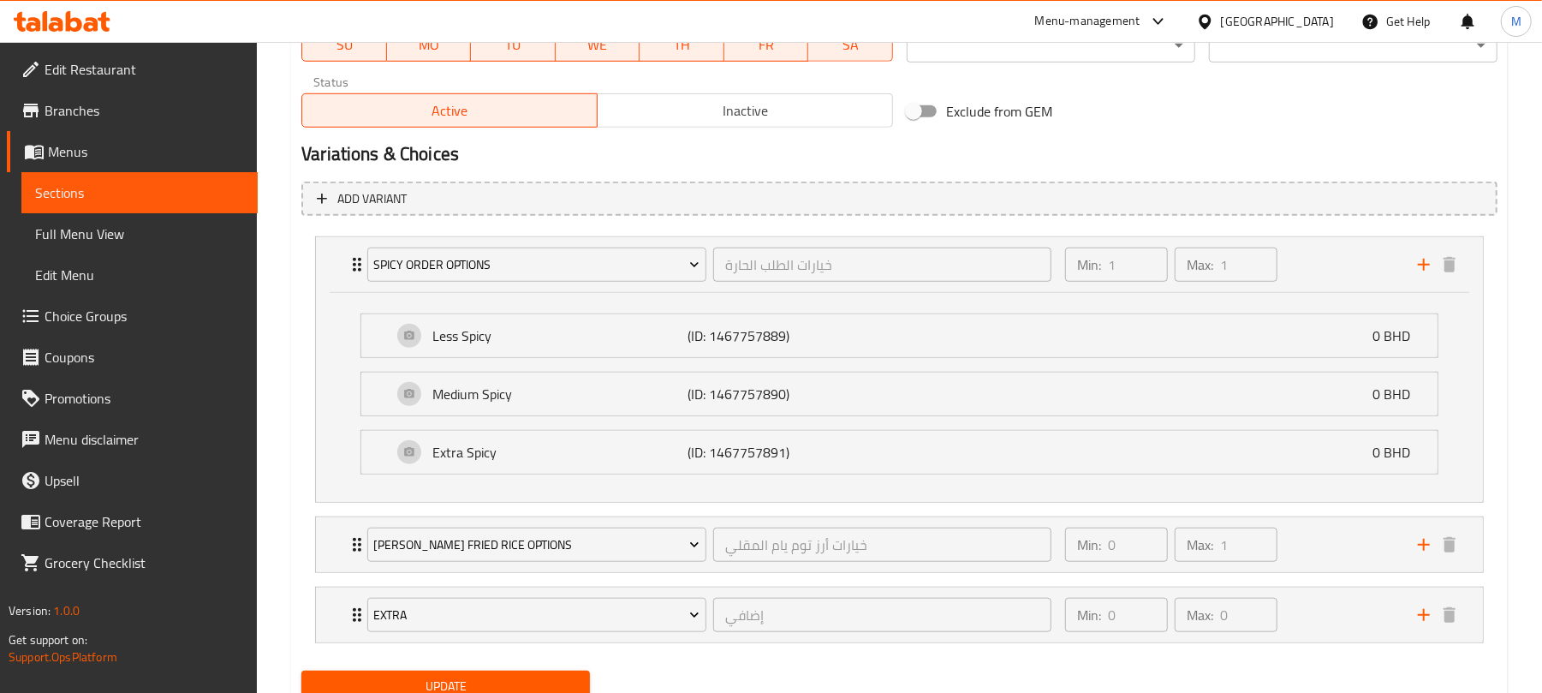
scroll to position [925, 0]
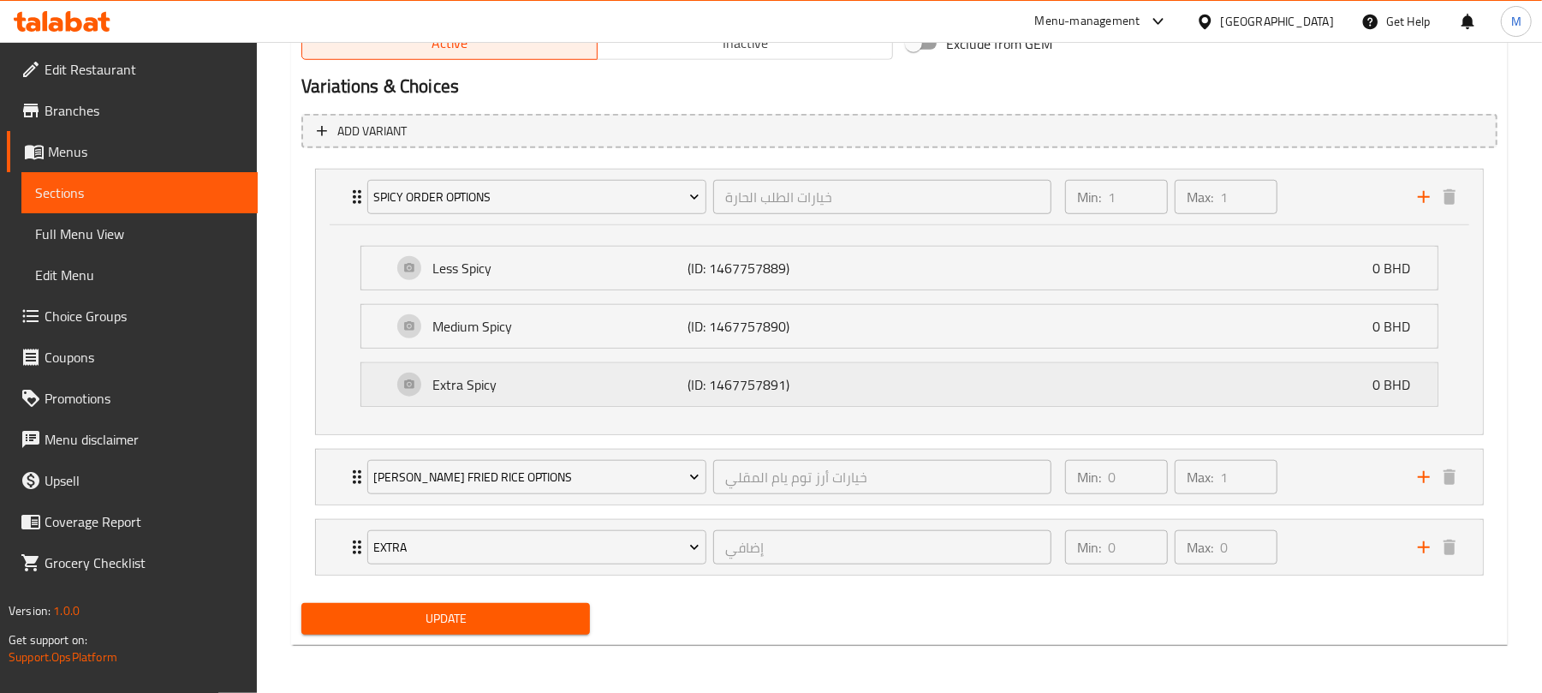
click at [1026, 381] on div "Extra Spicy (ID: 1467757891) 0 BHD" at bounding box center [904, 384] width 1025 height 43
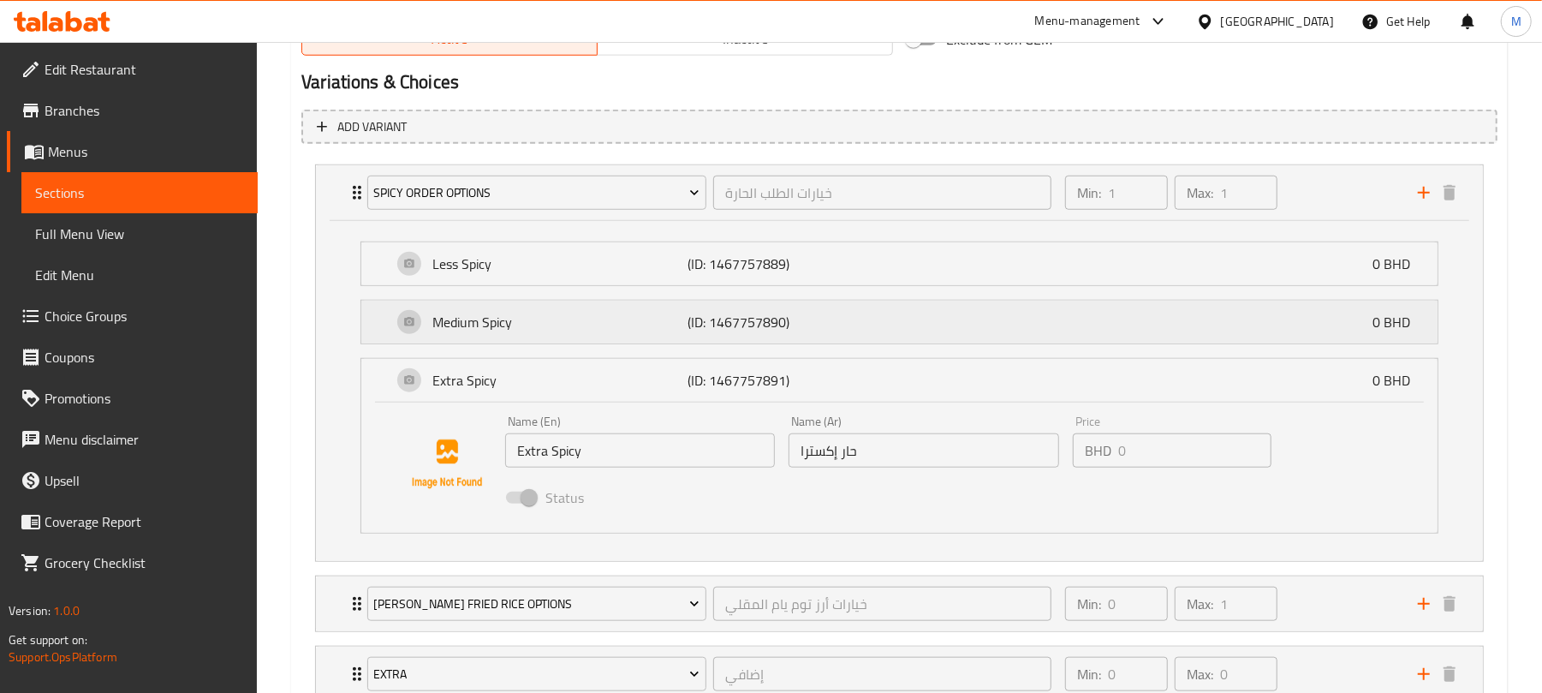
click at [1022, 342] on div "Medium Spicy (ID: 1467757890) 0 BHD" at bounding box center [904, 322] width 1025 height 43
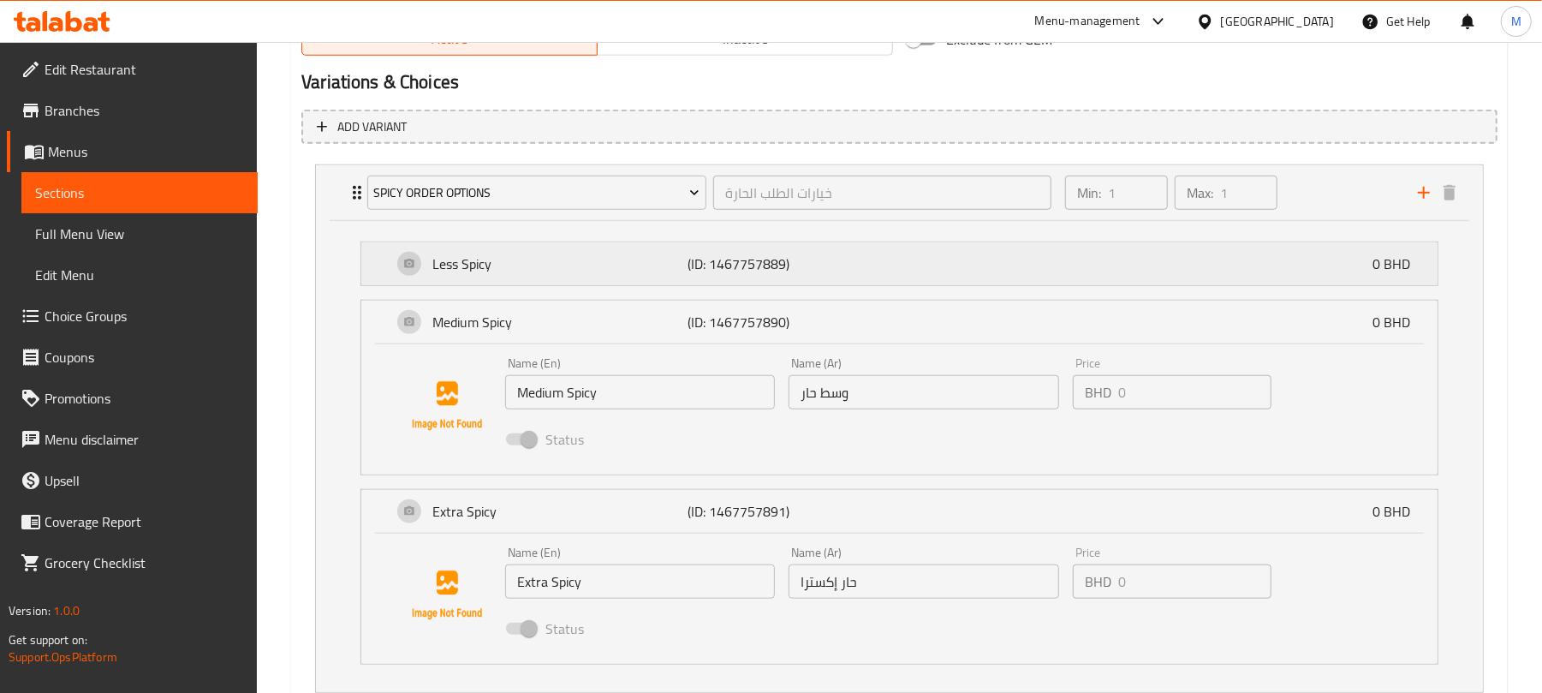
click at [1086, 282] on div "Less Spicy (ID: 1467757889) 0 BHD" at bounding box center [904, 263] width 1025 height 43
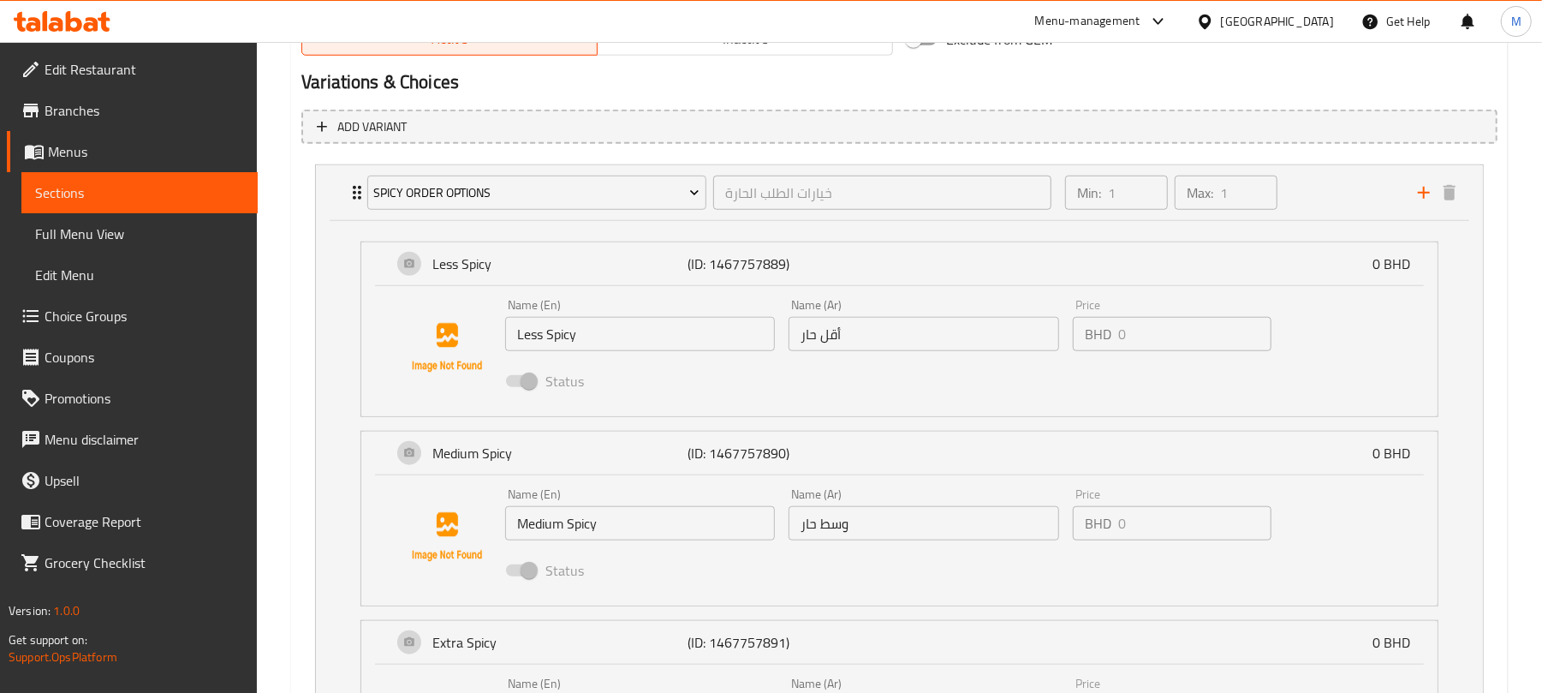
scroll to position [1319, 0]
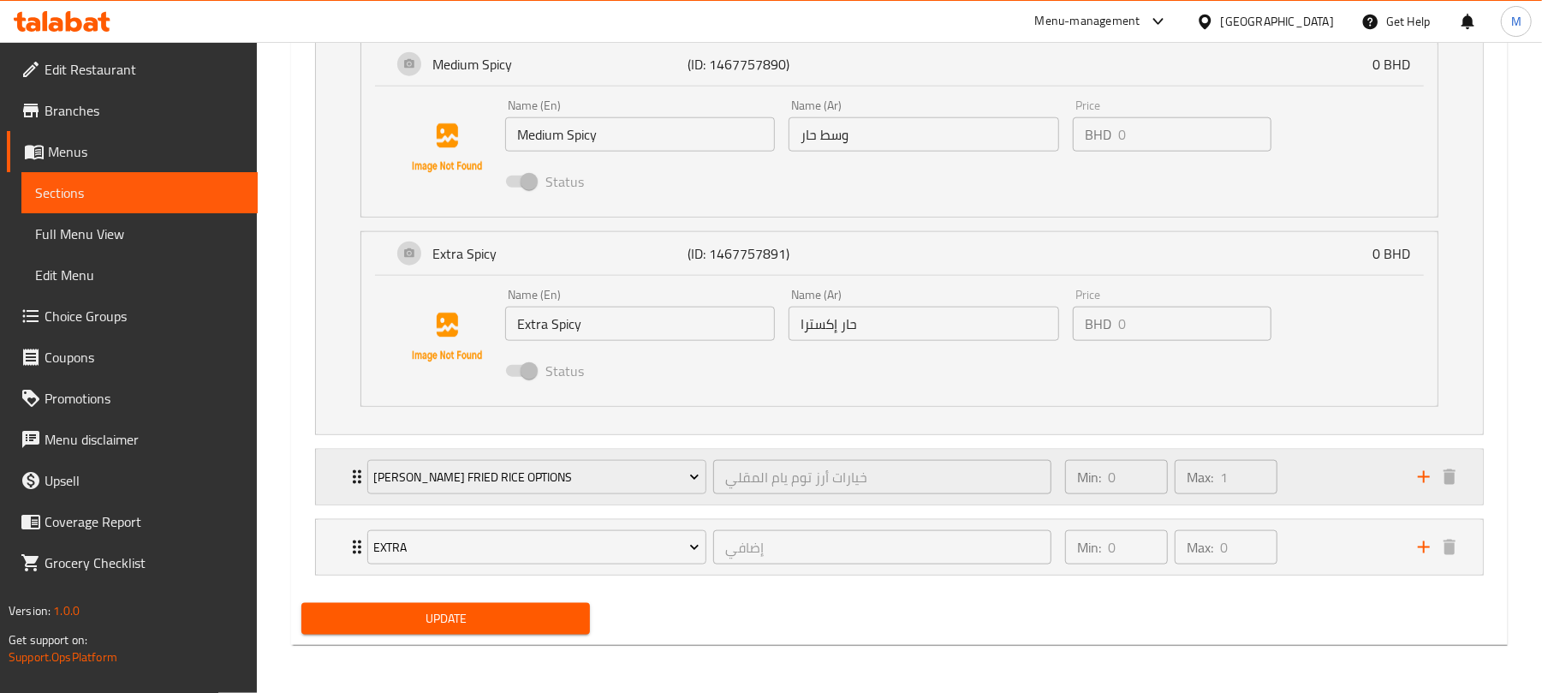
click at [1323, 483] on div "Min: 0 ​ Max: 1 ​" at bounding box center [1231, 477] width 353 height 55
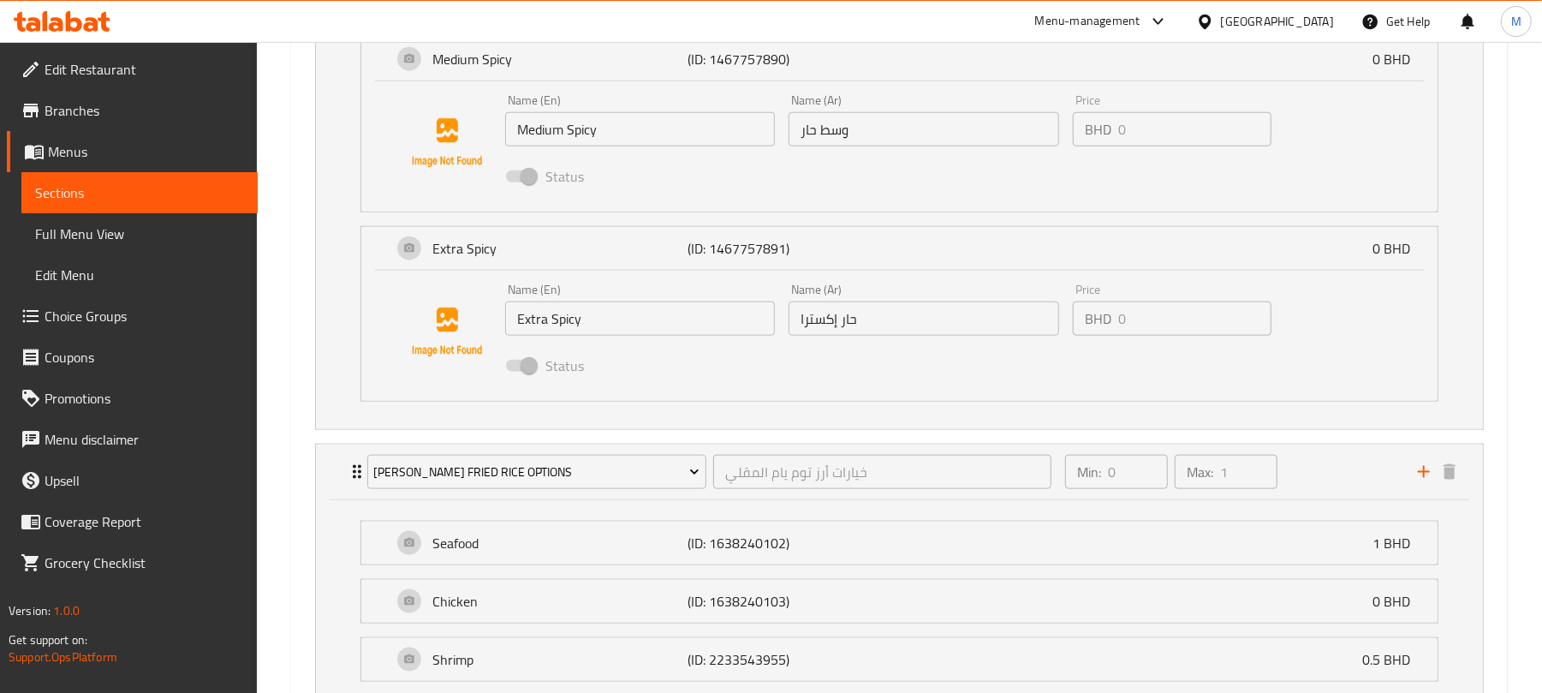
scroll to position [1587, 0]
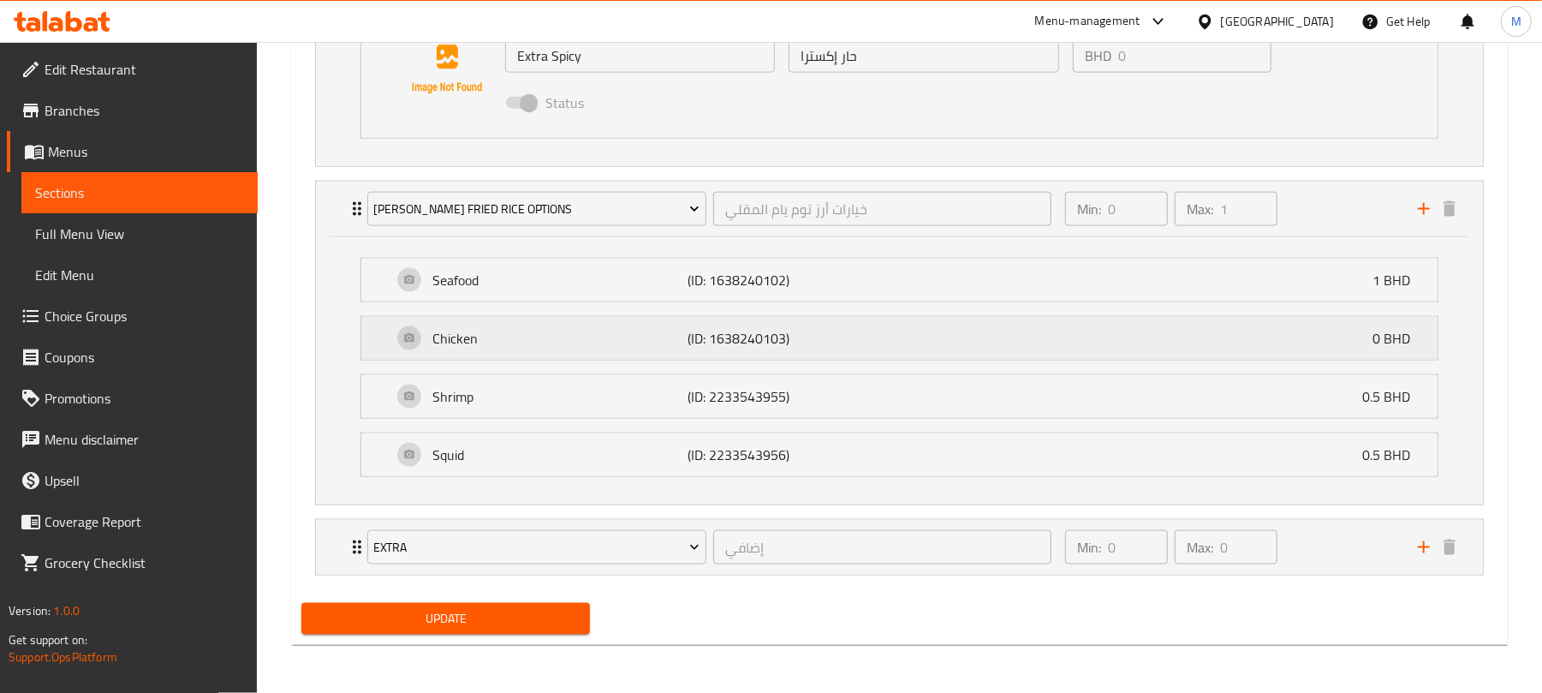
click at [937, 357] on div "Chicken (ID: 1638240103) 0 BHD" at bounding box center [904, 338] width 1025 height 43
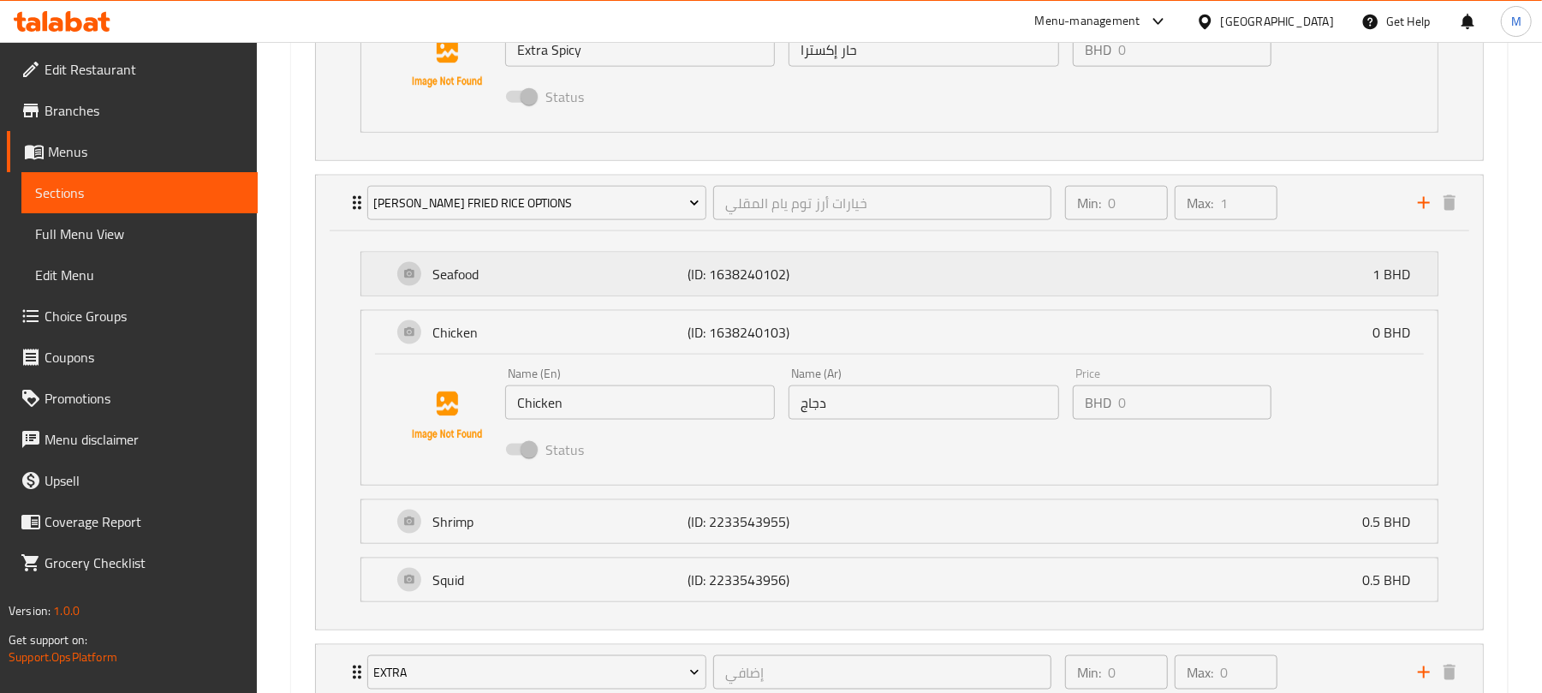
click at [987, 276] on div "Seafood (ID: 1638240102) 1 BHD" at bounding box center [904, 274] width 1025 height 43
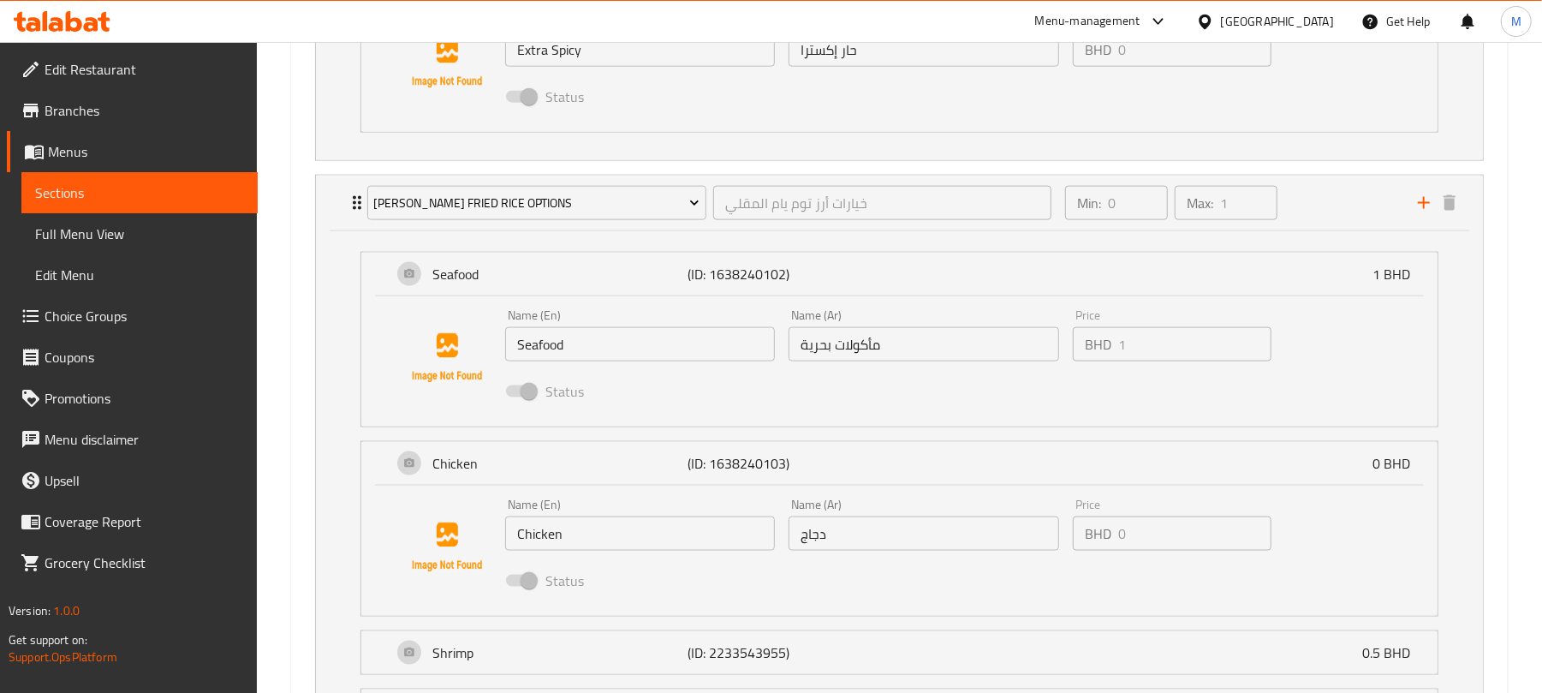
scroll to position [1850, 0]
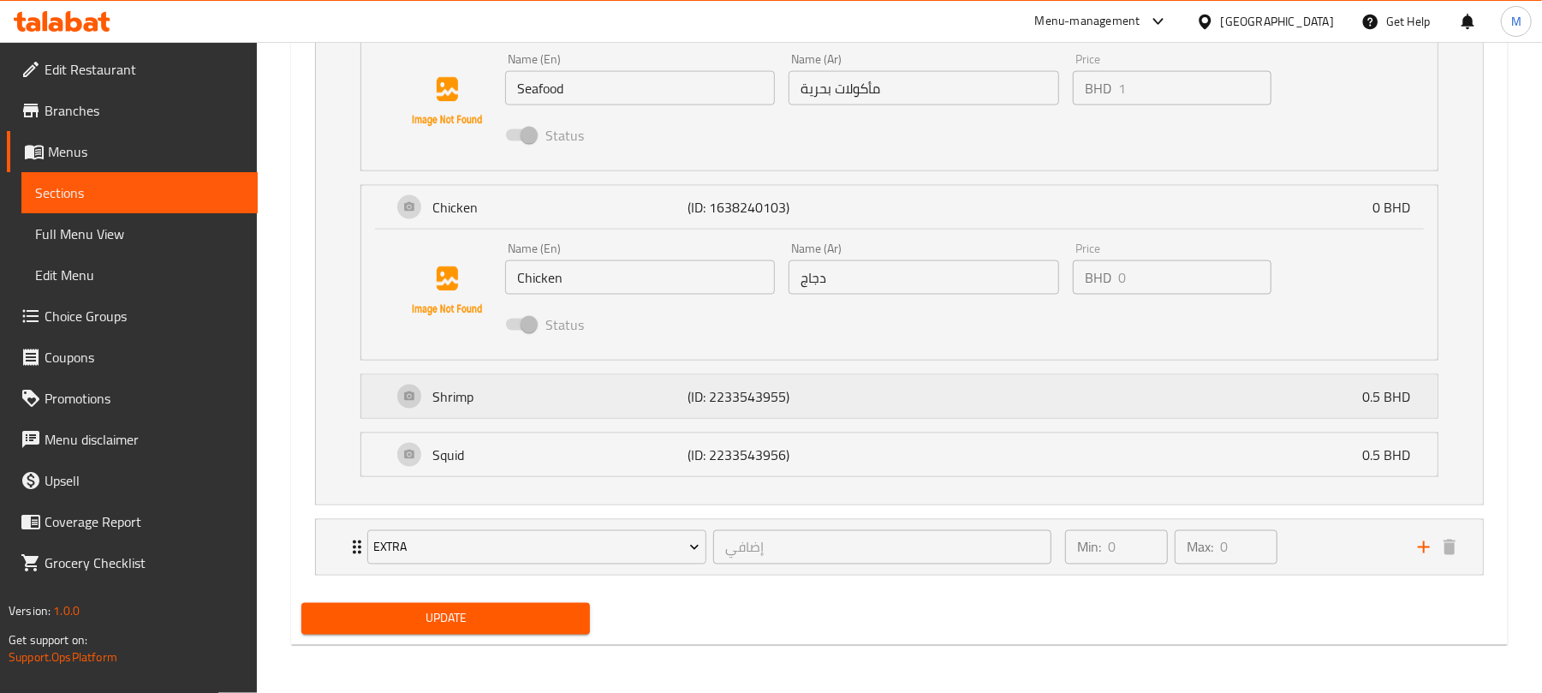
click at [1086, 375] on div "Shrimp (ID: 2233543955) 0.5 BHD" at bounding box center [904, 396] width 1025 height 43
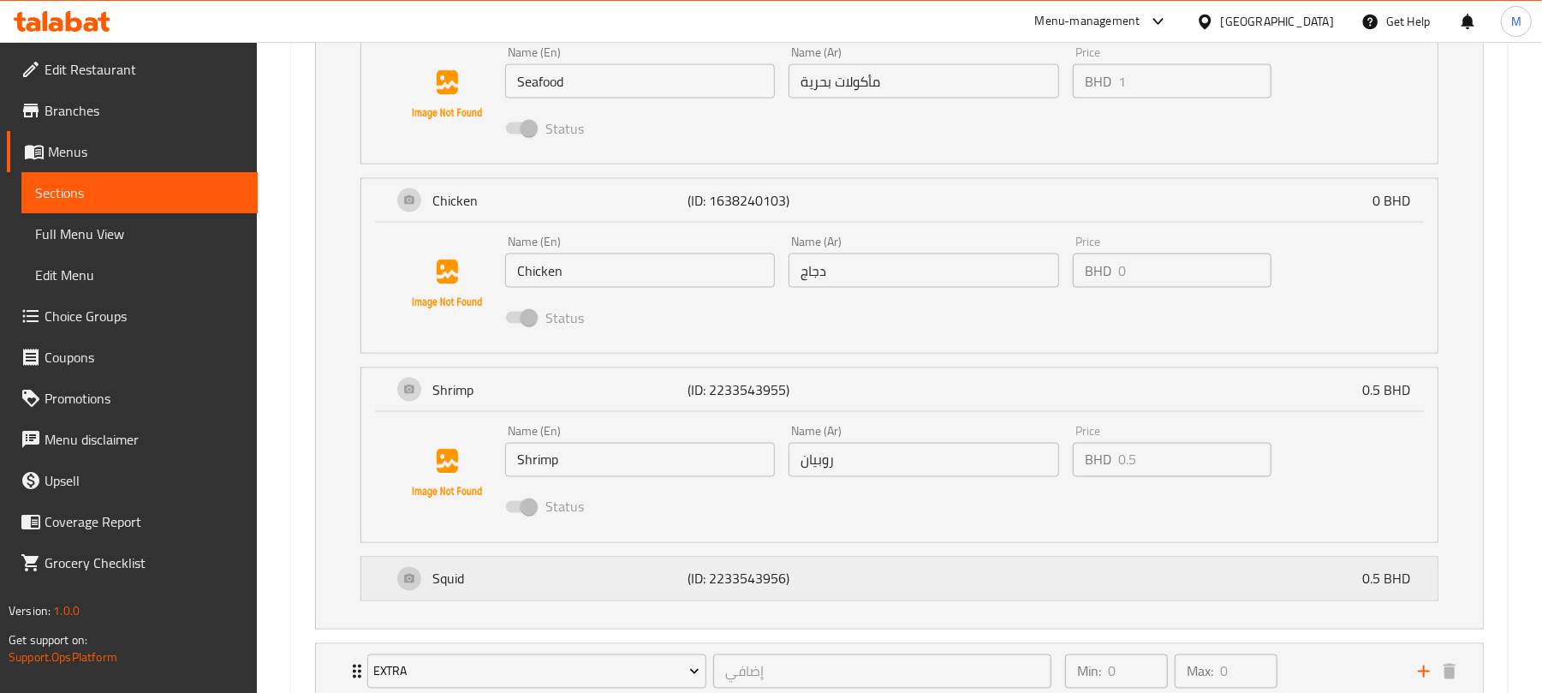
click at [985, 600] on div "Squid (ID: 2233543956) 0.5 BHD" at bounding box center [904, 578] width 1025 height 43
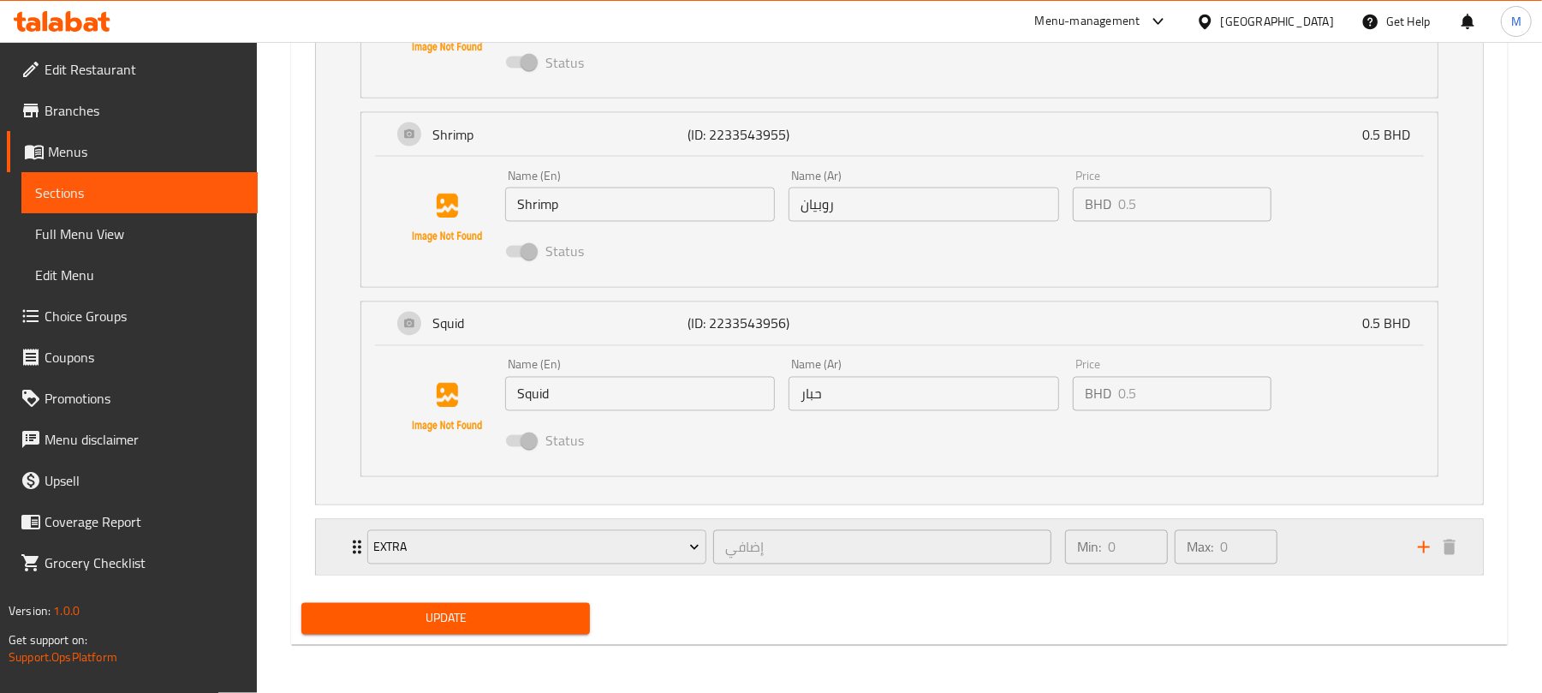
click at [1293, 546] on div "Min: 0 ​ Max: 0 ​" at bounding box center [1231, 547] width 353 height 55
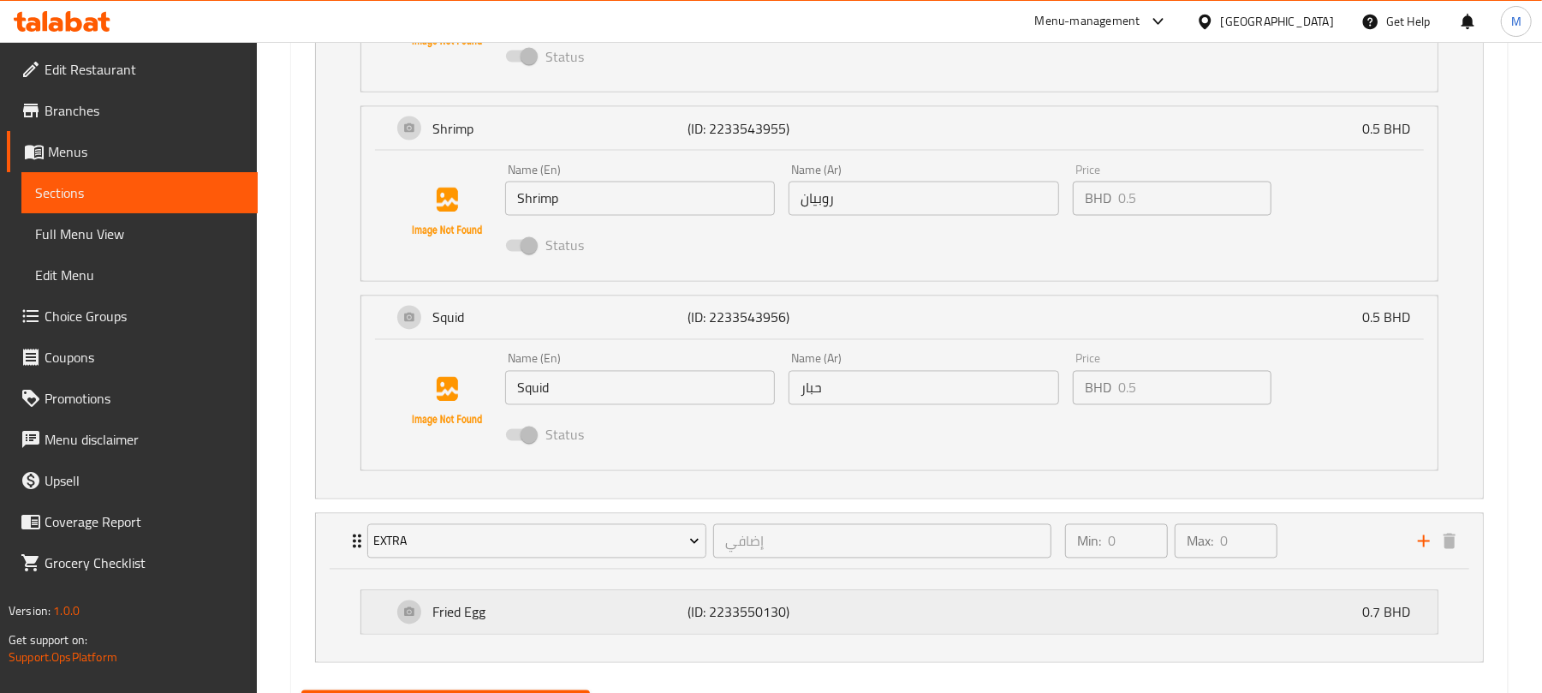
click at [1111, 613] on div "Fried Egg (ID: 2233550130) 0.7 BHD" at bounding box center [904, 612] width 1025 height 43
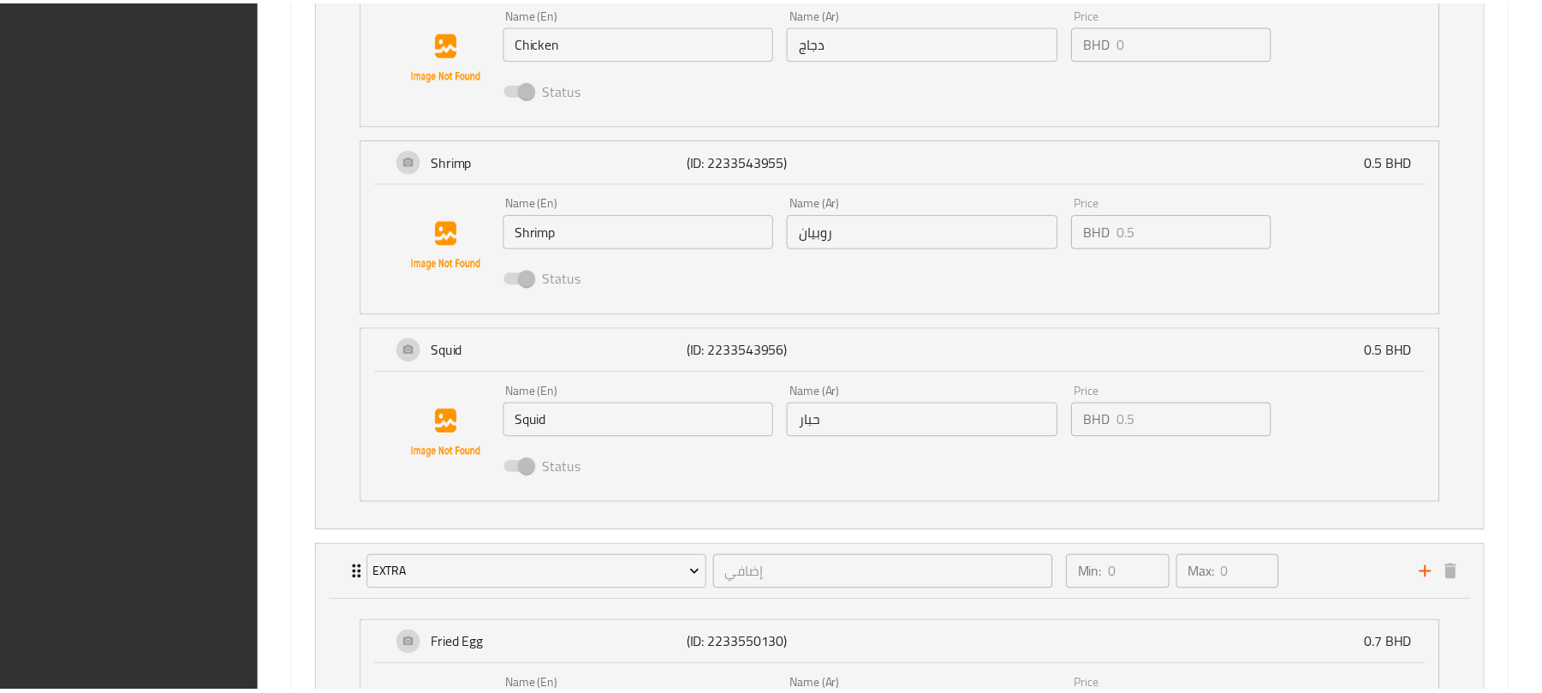
scroll to position [2337, 0]
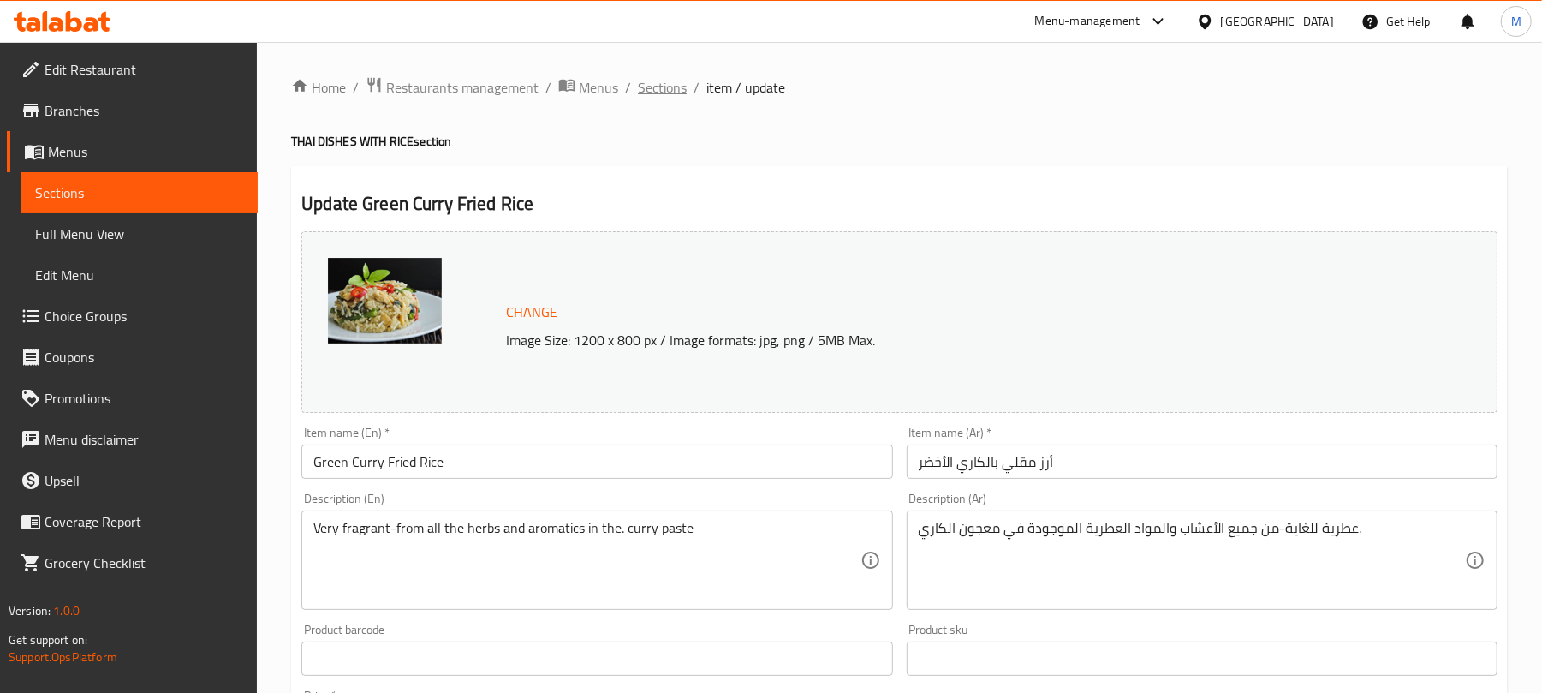
click at [652, 84] on span "Sections" at bounding box center [662, 87] width 49 height 21
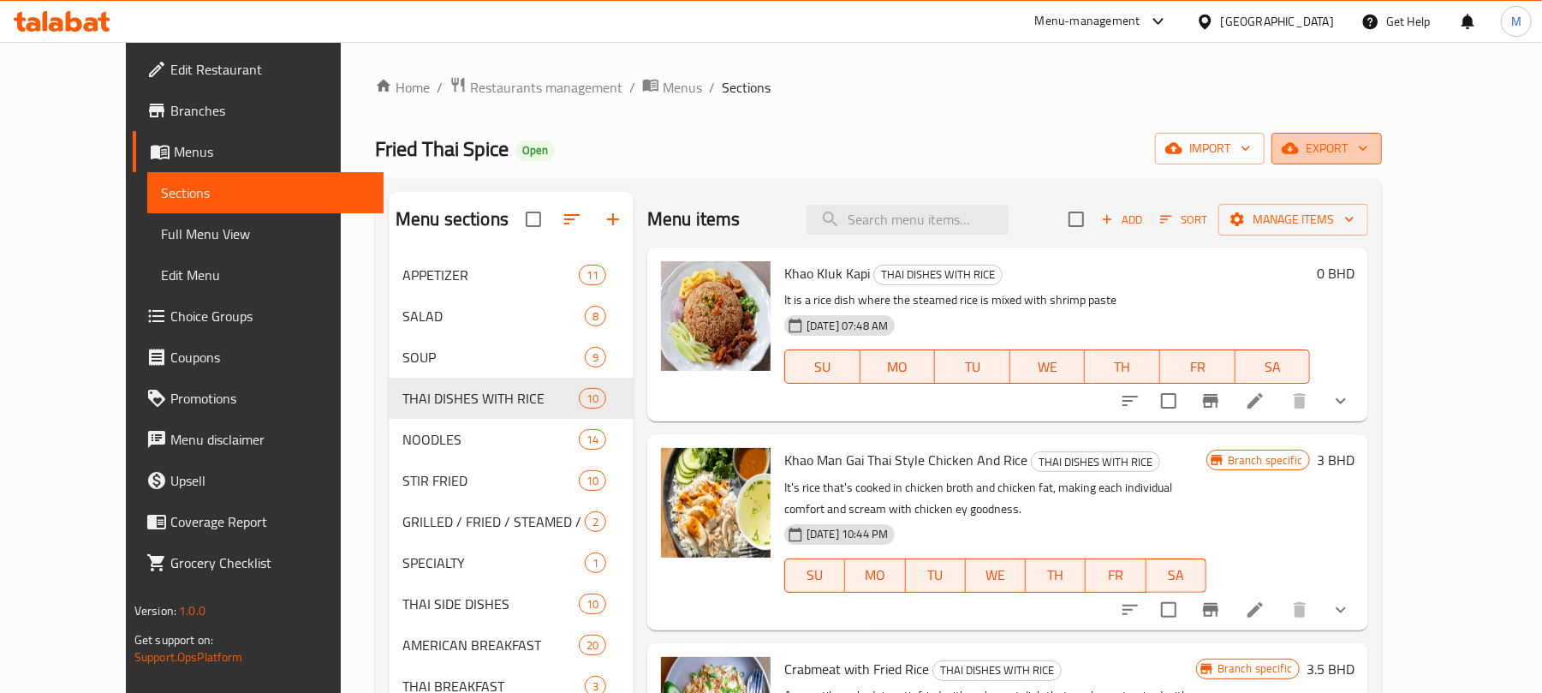
click at [1368, 156] on span "export" at bounding box center [1326, 148] width 83 height 21
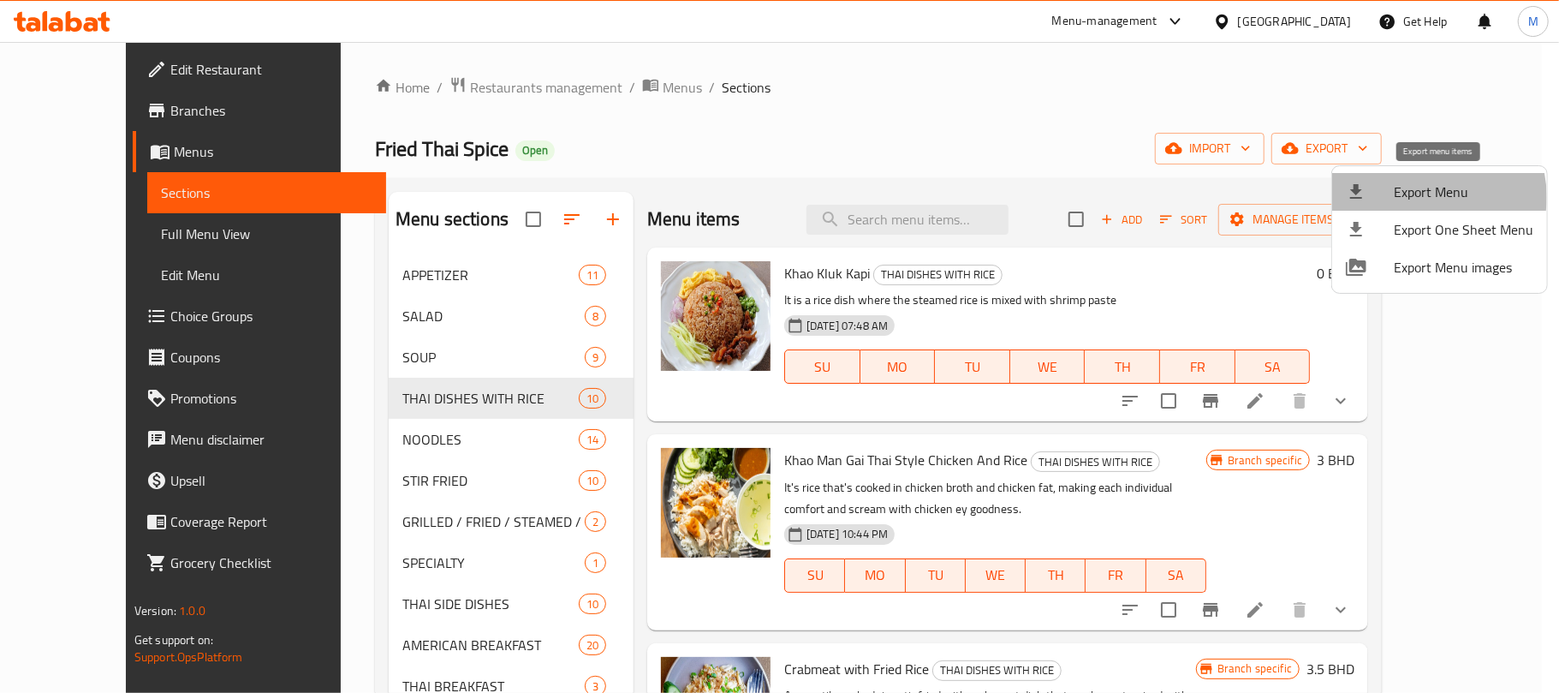
click at [1422, 197] on span "Export Menu" at bounding box center [1464, 192] width 140 height 21
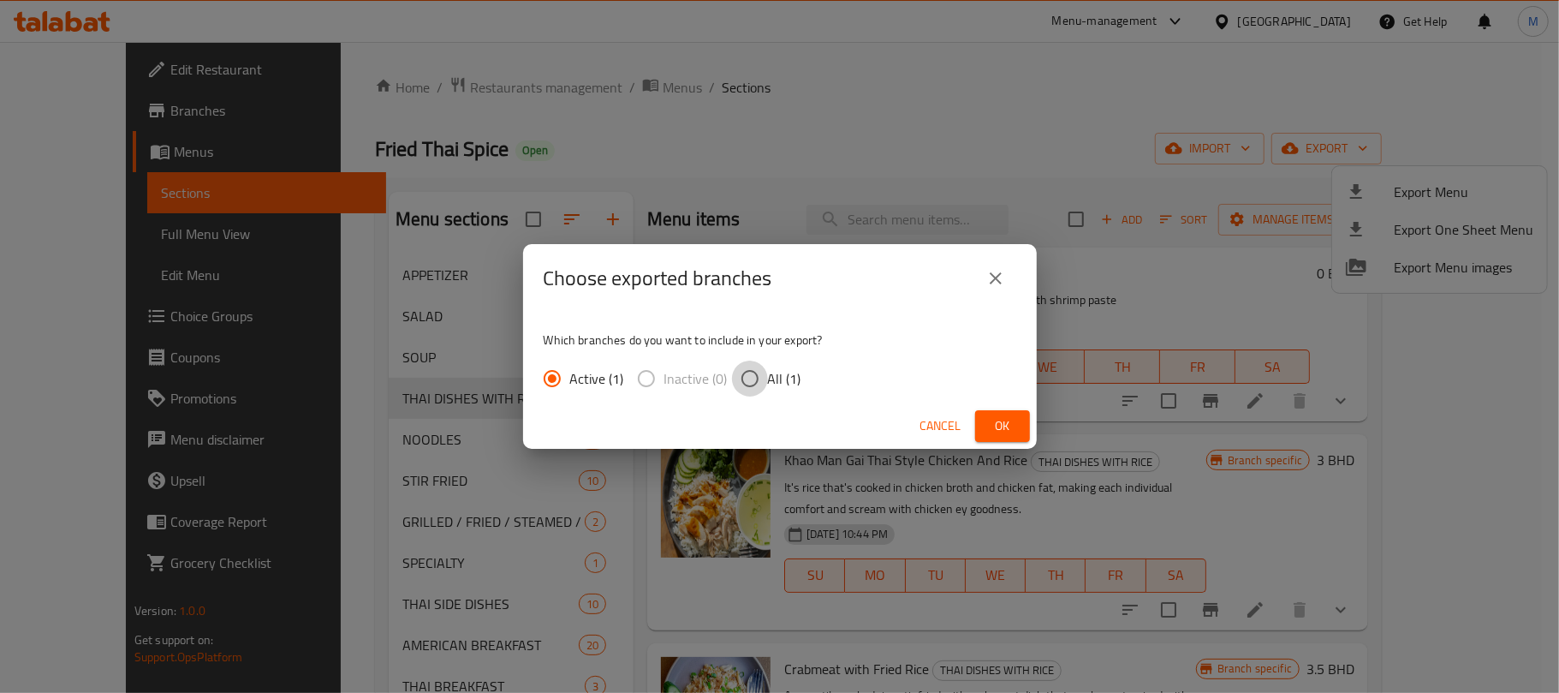
click at [758, 384] on input "All (1)" at bounding box center [750, 378] width 36 height 36
radio input "true"
click at [1002, 416] on span "Ok" at bounding box center [1002, 425] width 27 height 21
